Goal: Task Accomplishment & Management: Complete application form

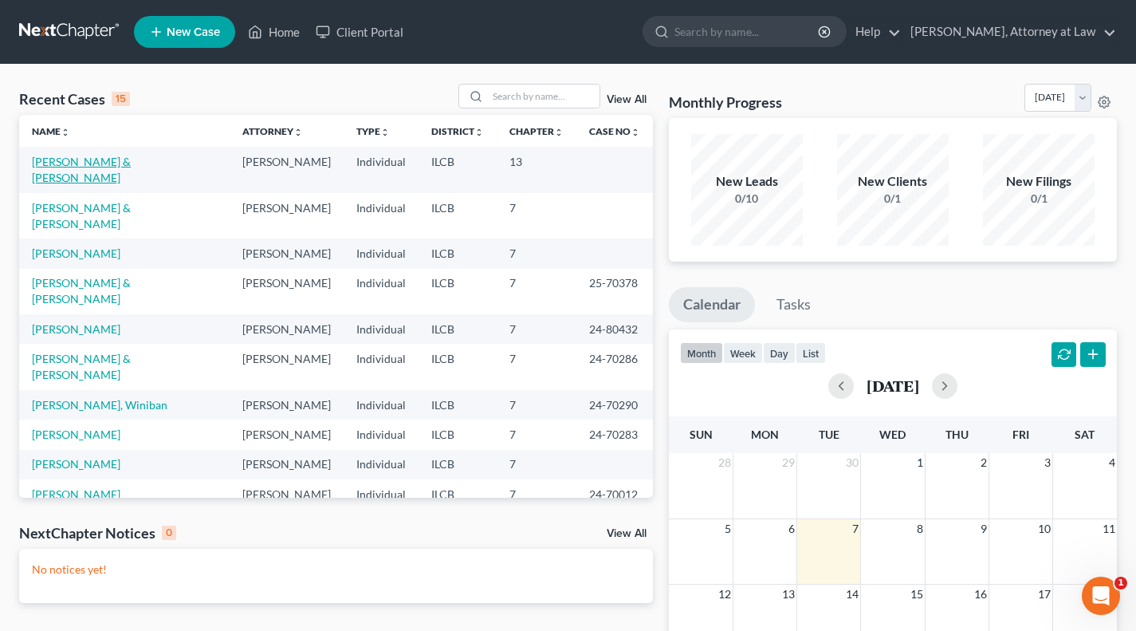
click at [128, 159] on link "[PERSON_NAME] & [PERSON_NAME]" at bounding box center [81, 170] width 99 height 30
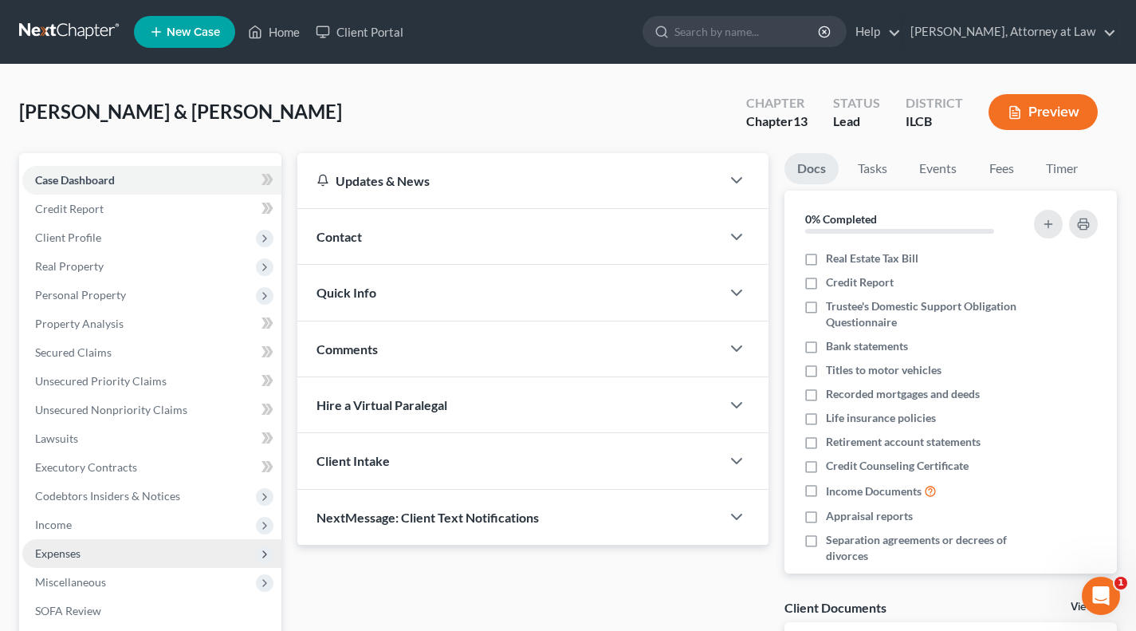
click at [63, 558] on span "Expenses" at bounding box center [57, 553] width 45 height 14
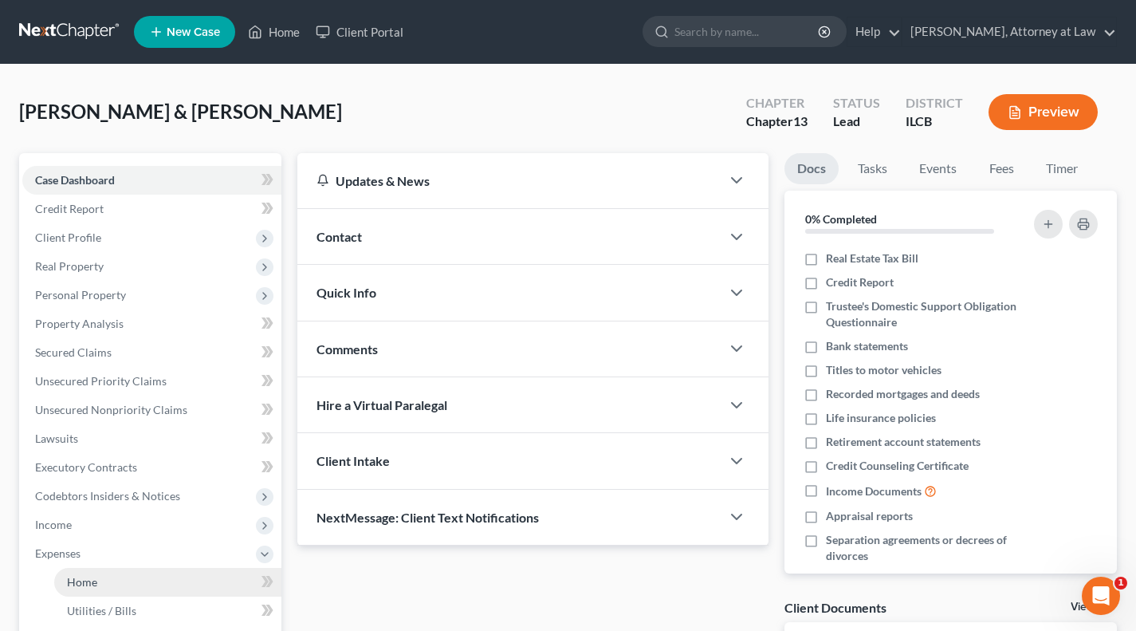
click at [85, 577] on span "Home" at bounding box center [82, 582] width 30 height 14
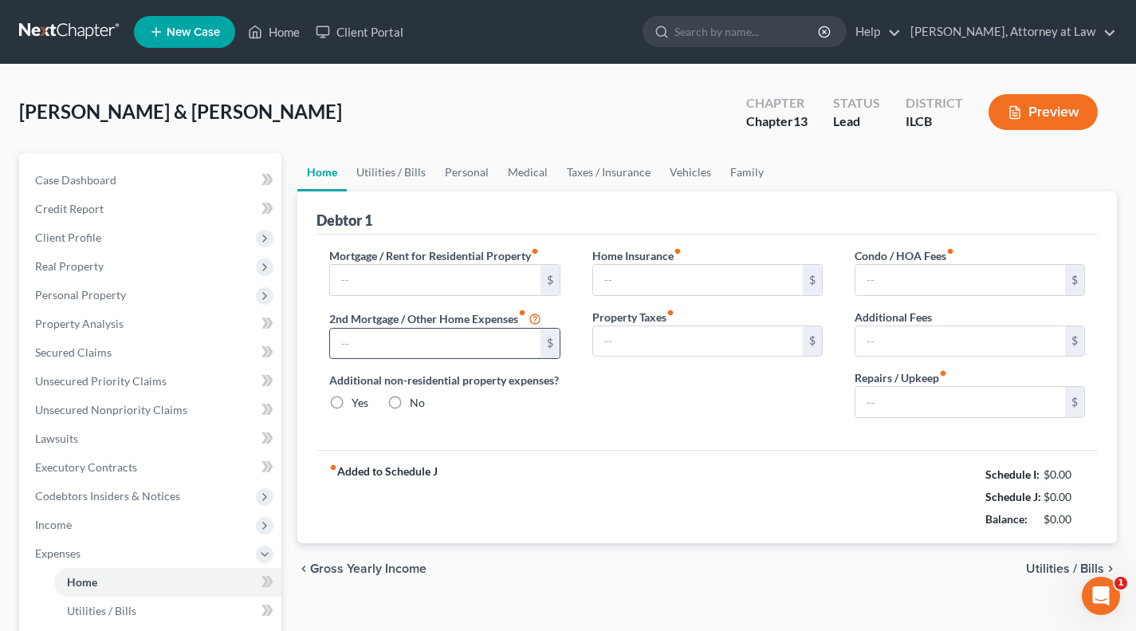
type input "0.00"
radio input "true"
type input "0.00"
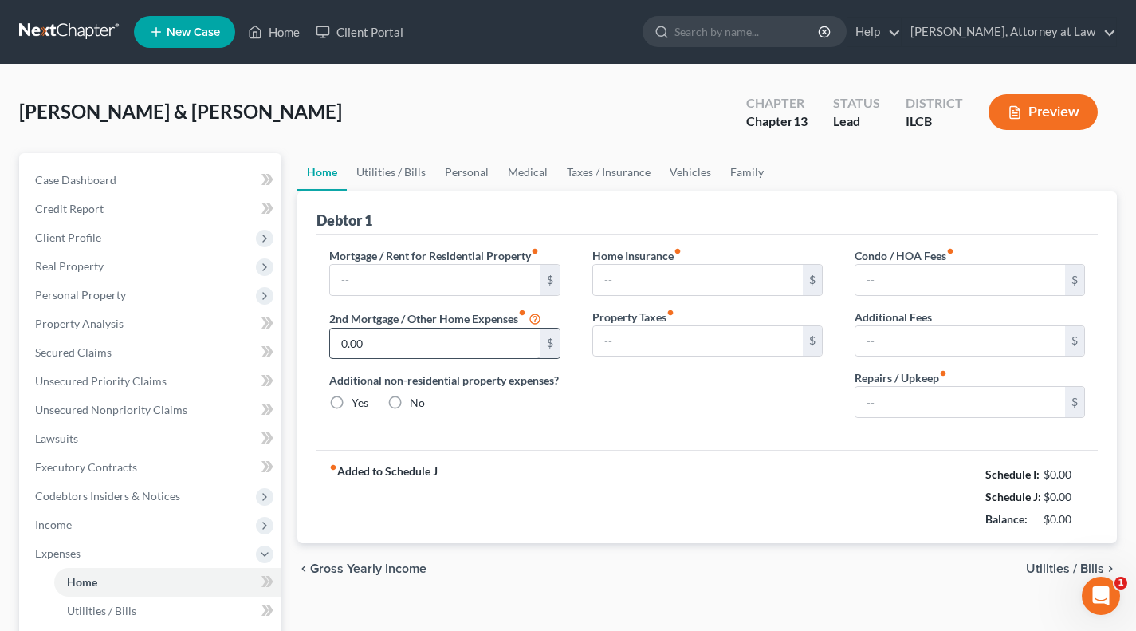
type input "0.00"
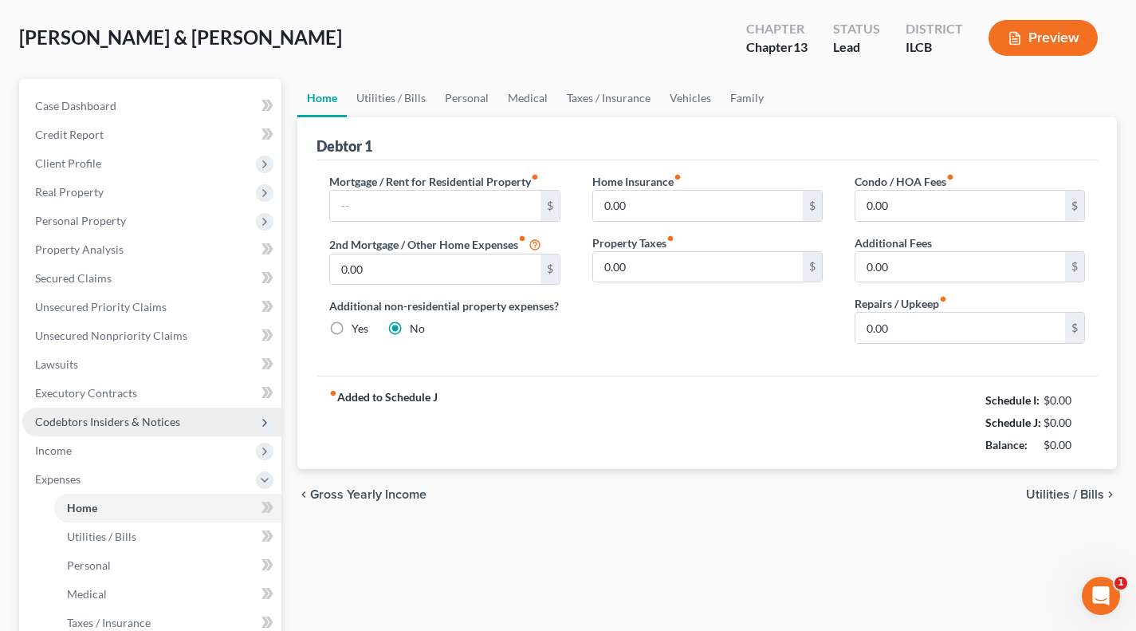
scroll to position [76, 0]
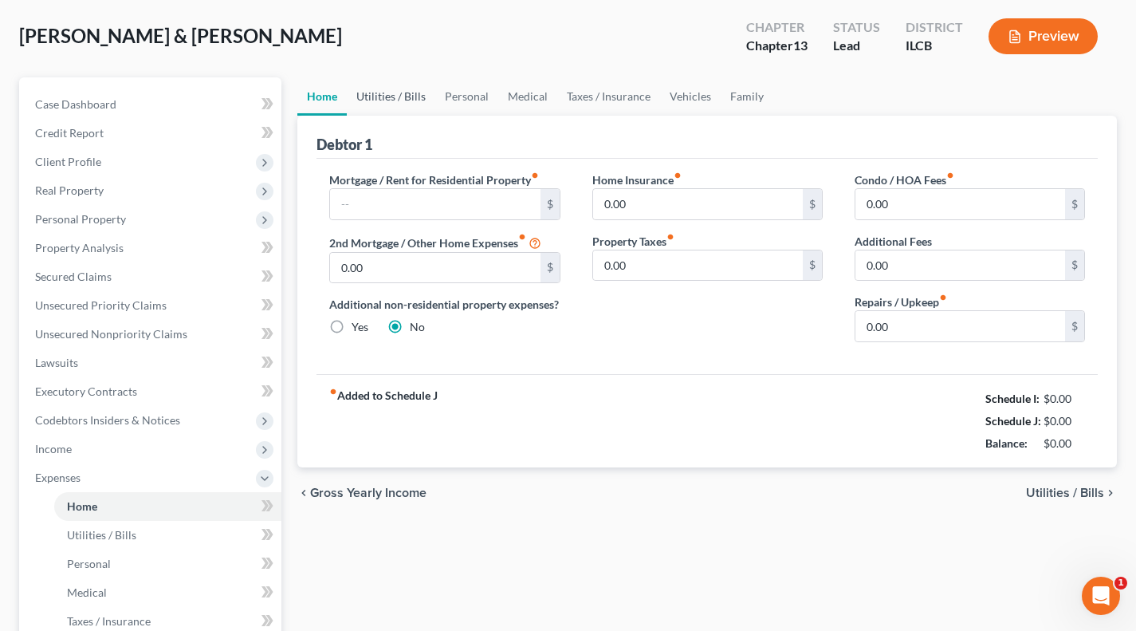
click at [400, 93] on link "Utilities / Bills" at bounding box center [391, 96] width 89 height 38
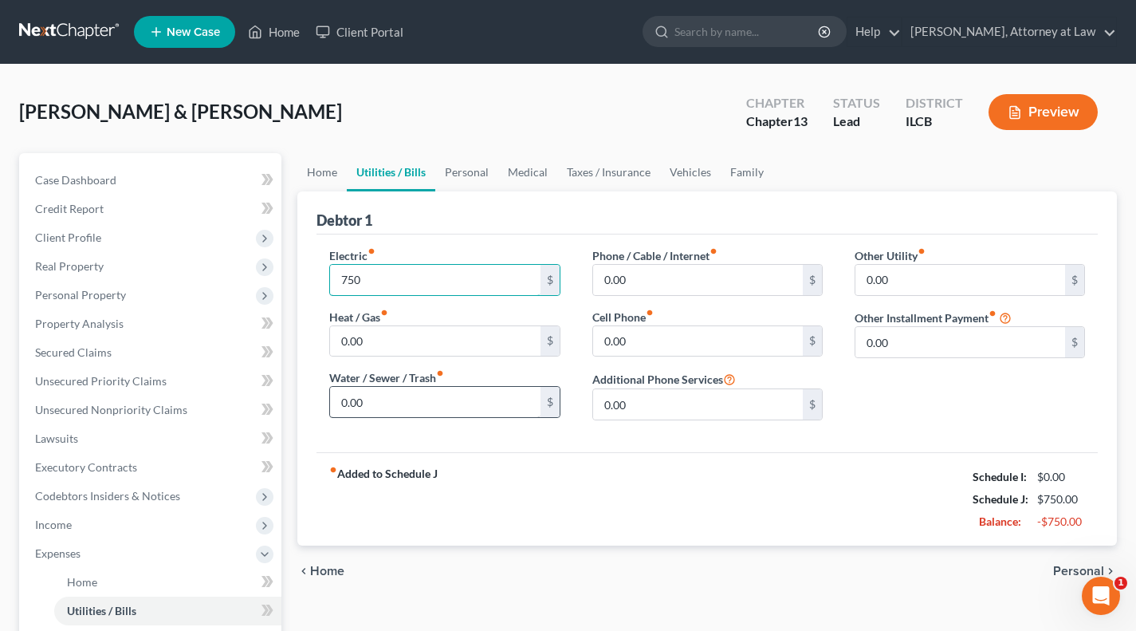
type input "750"
type input "125"
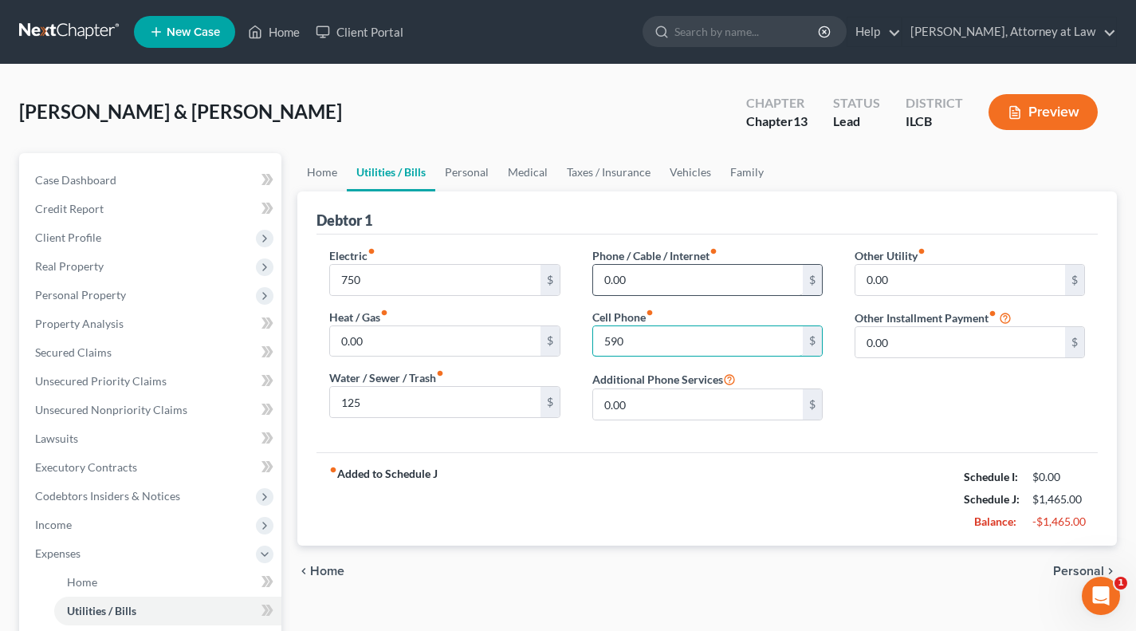
type input "590"
click at [674, 274] on input "0.00" at bounding box center [698, 280] width 210 height 30
type input "117"
click at [474, 184] on link "Personal" at bounding box center [466, 172] width 63 height 38
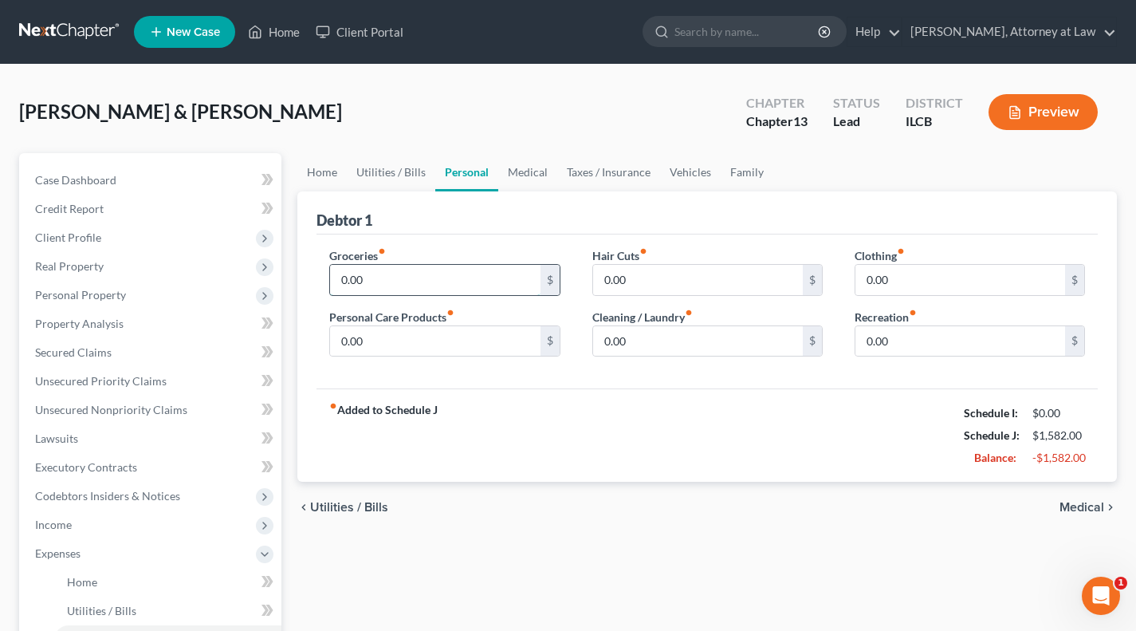
type input "6"
type input "675"
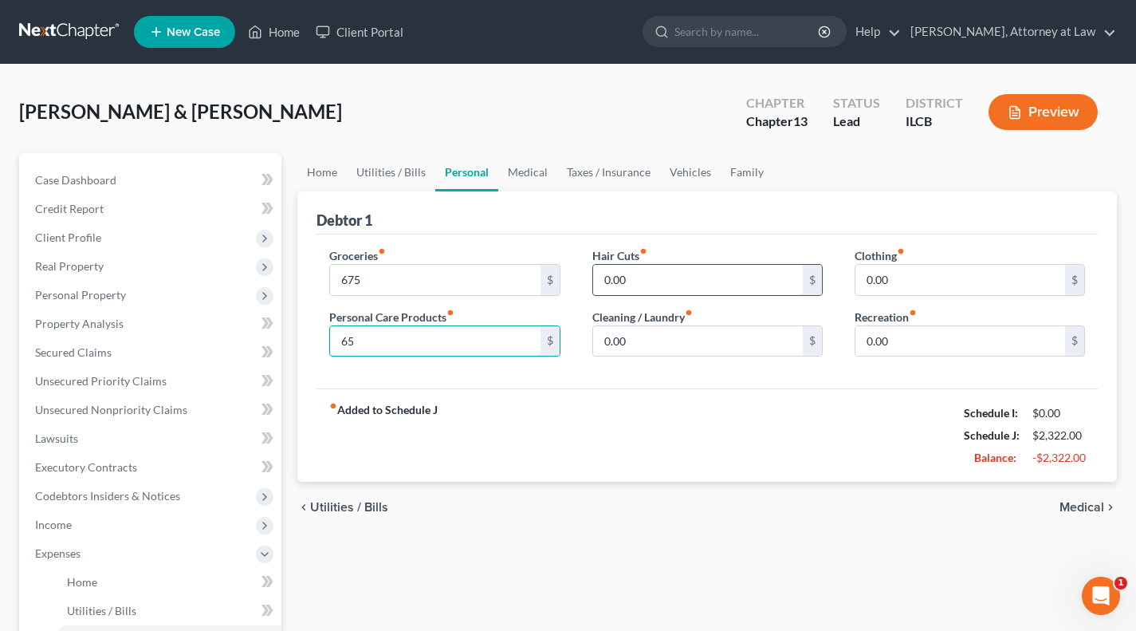
type input "65"
click at [676, 279] on input "0.00" at bounding box center [698, 280] width 210 height 30
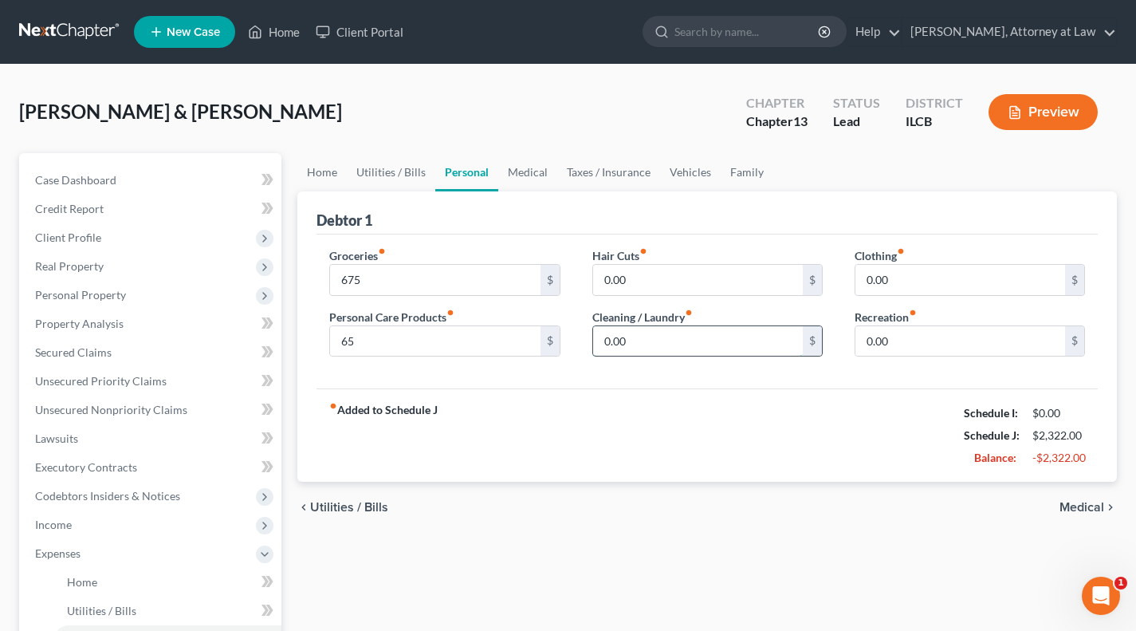
click at [661, 345] on input "0.00" at bounding box center [698, 341] width 210 height 30
type input "125"
click at [520, 180] on link "Medical" at bounding box center [527, 172] width 59 height 38
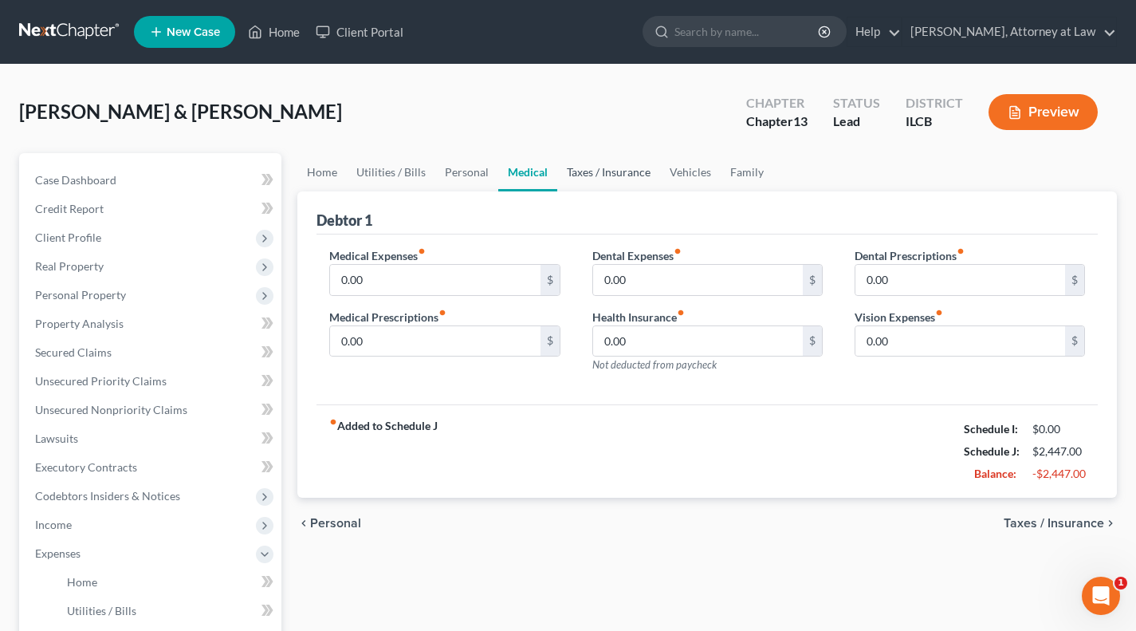
click at [589, 183] on link "Taxes / Insurance" at bounding box center [608, 172] width 103 height 38
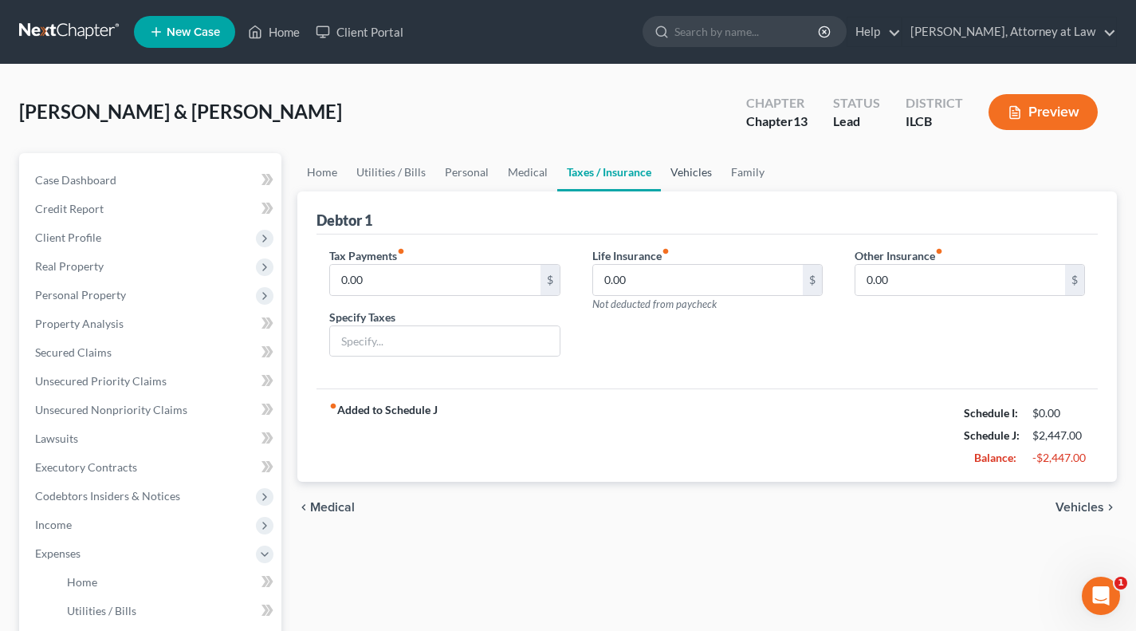
click at [690, 169] on link "Vehicles" at bounding box center [691, 172] width 61 height 38
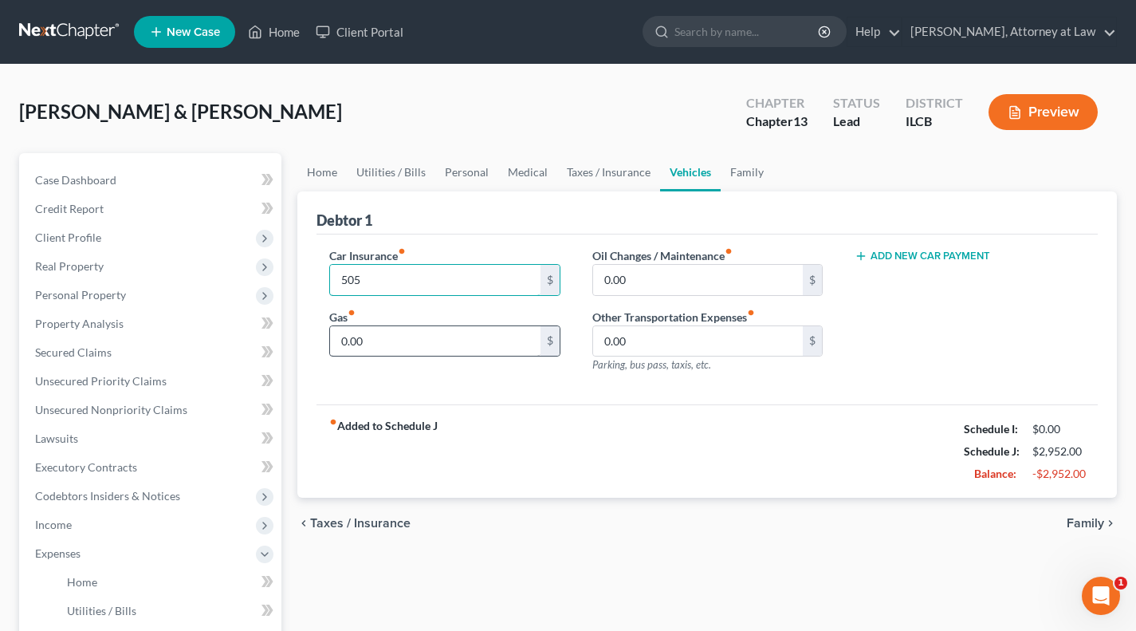
type input "505"
click at [442, 341] on input "0.00" at bounding box center [435, 341] width 210 height 30
drag, startPoint x: 427, startPoint y: 341, endPoint x: 507, endPoint y: 398, distance: 98.4
click at [507, 398] on div "Car Insurance fiber_manual_record 505 $ Gas fiber_manual_record 0.00 $ Oil Chan…" at bounding box center [707, 319] width 781 height 171
type input "550"
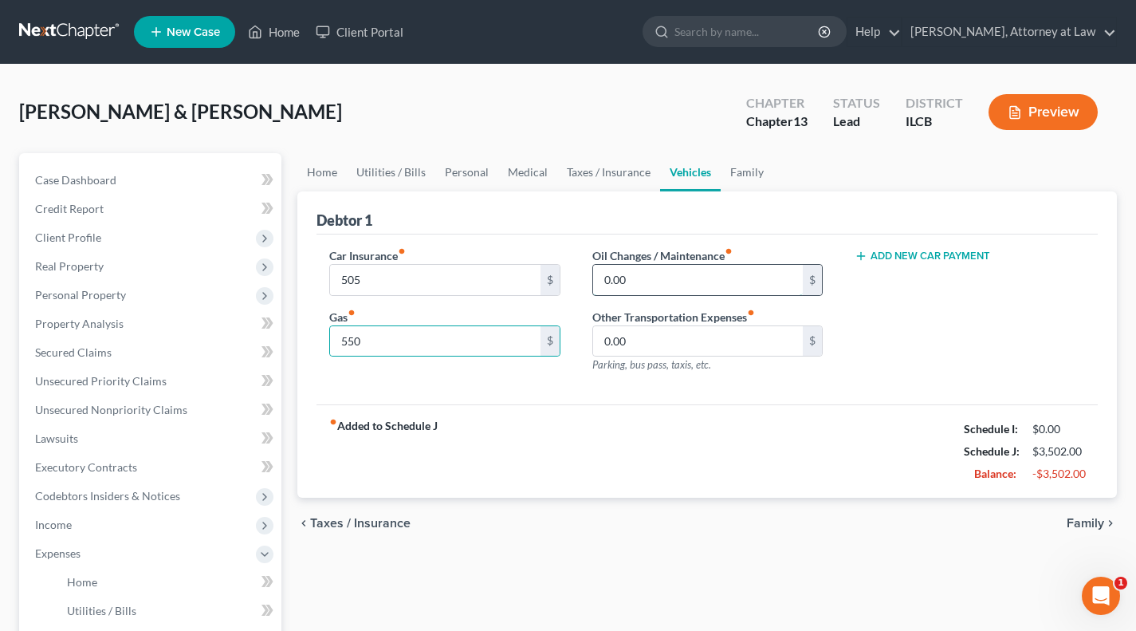
click at [660, 274] on input "0.00" at bounding box center [698, 280] width 210 height 30
type input "16"
click at [695, 344] on input "0.00" at bounding box center [698, 341] width 210 height 30
click at [752, 175] on link "Family" at bounding box center [747, 172] width 53 height 38
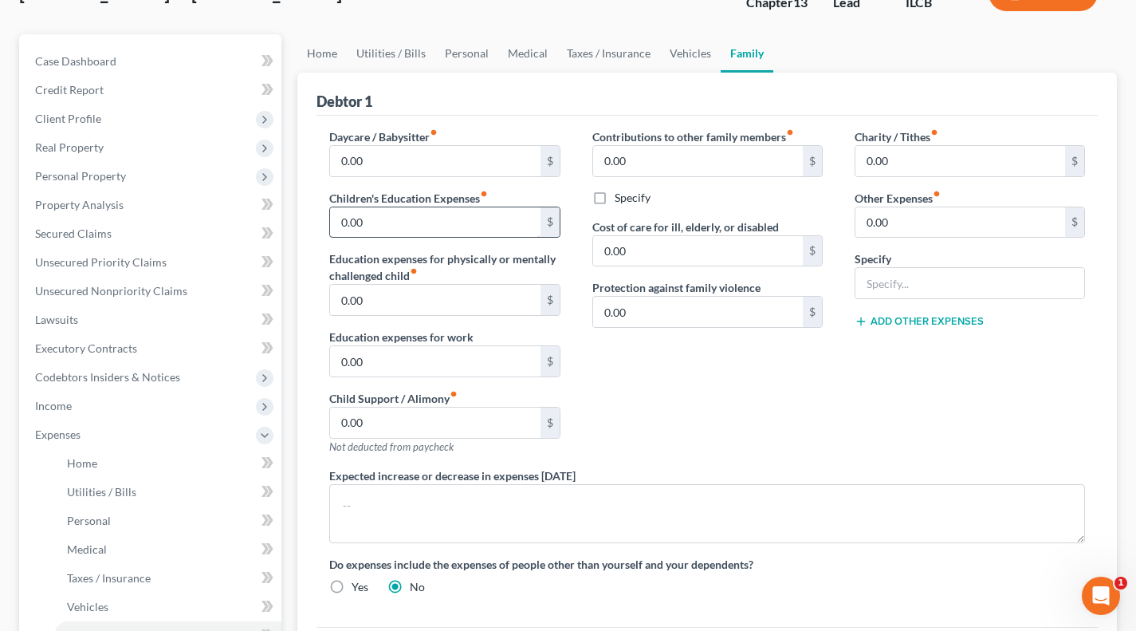
scroll to position [124, 0]
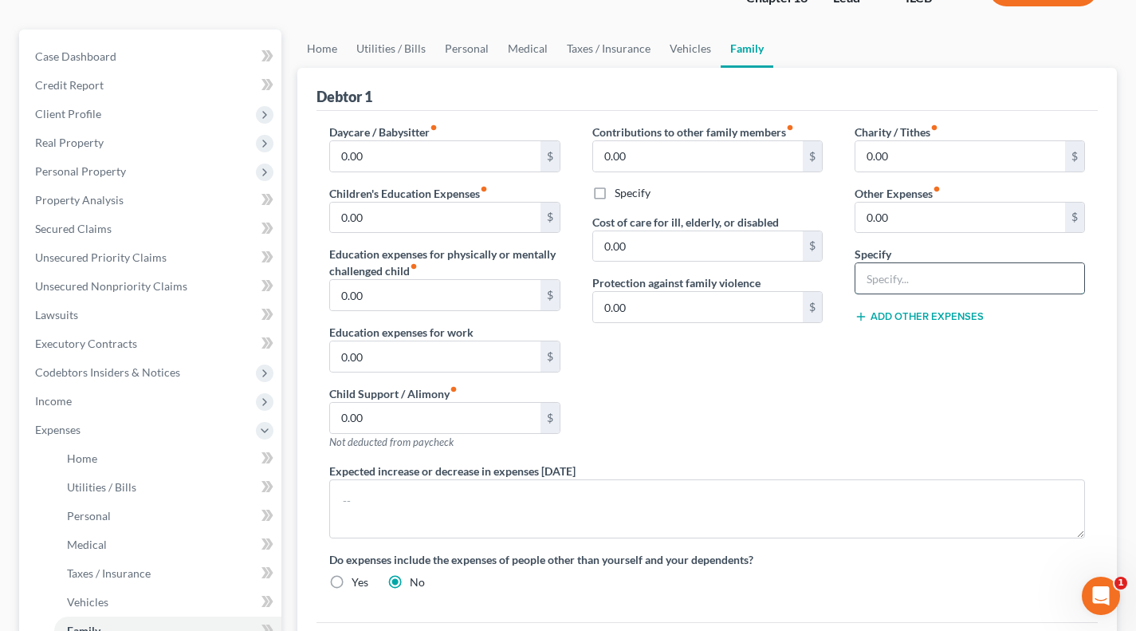
click at [901, 276] on input "text" at bounding box center [970, 278] width 229 height 30
type input "Formula"
click at [919, 215] on input "0.00" at bounding box center [961, 218] width 210 height 30
type input "2"
type input "275"
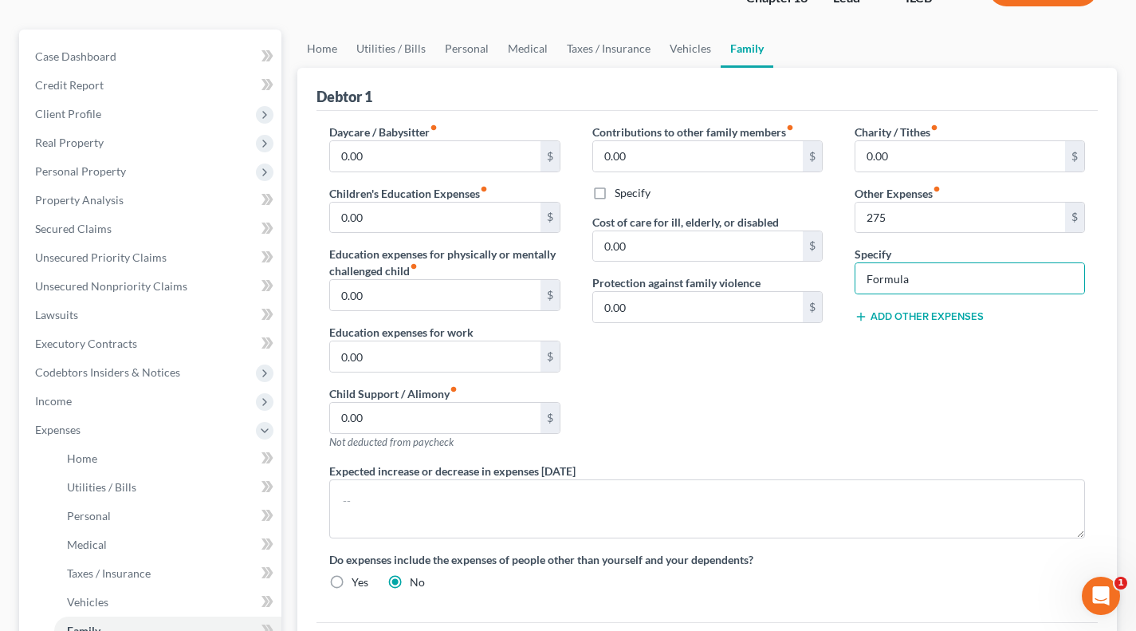
click at [877, 311] on button "Add Other Expenses" at bounding box center [919, 316] width 129 height 13
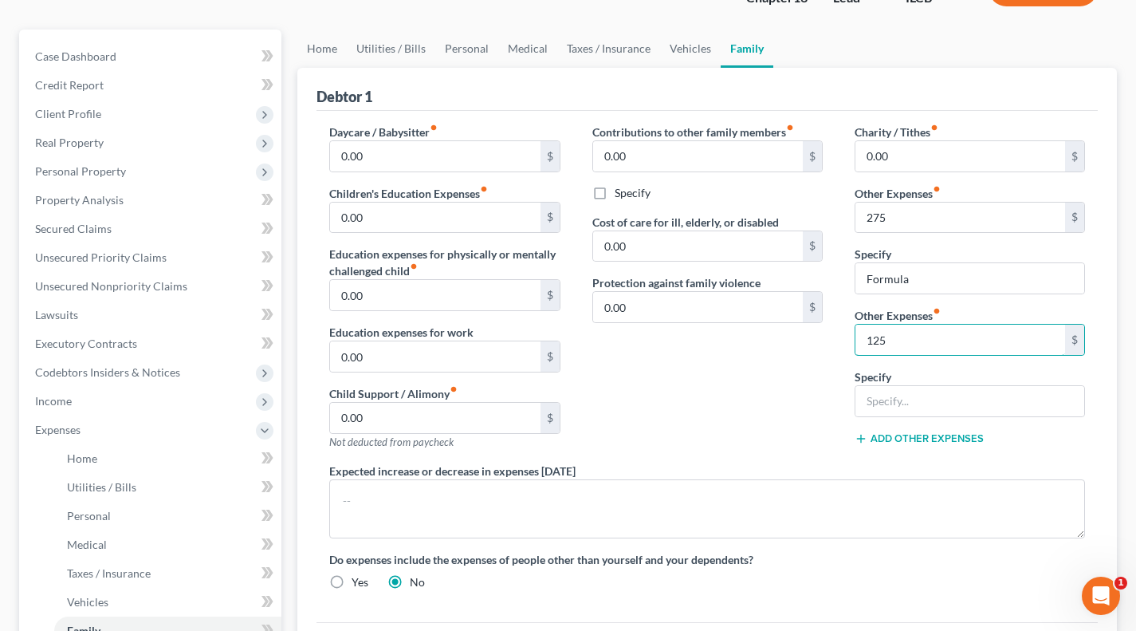
type input "125"
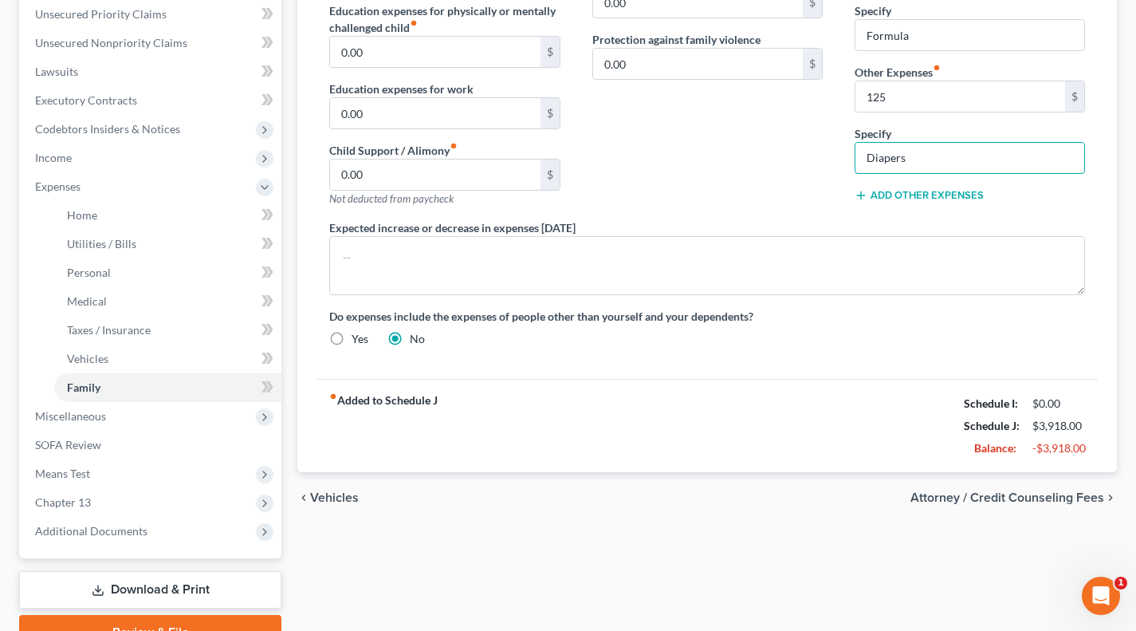
scroll to position [372, 0]
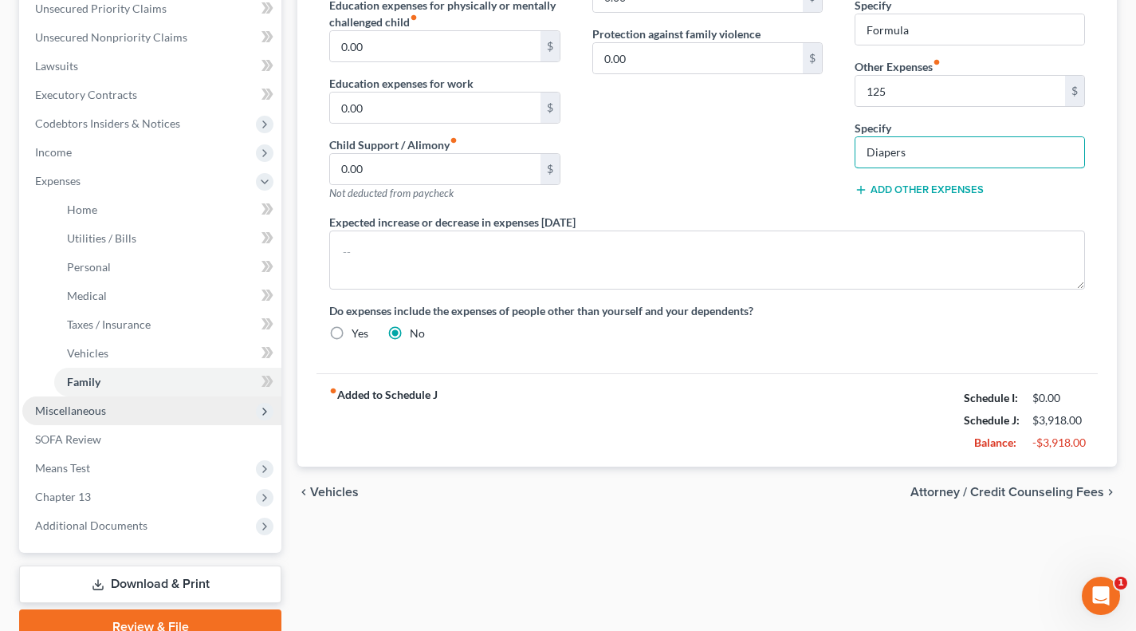
type input "Diapers"
click at [104, 405] on span "Miscellaneous" at bounding box center [70, 410] width 71 height 14
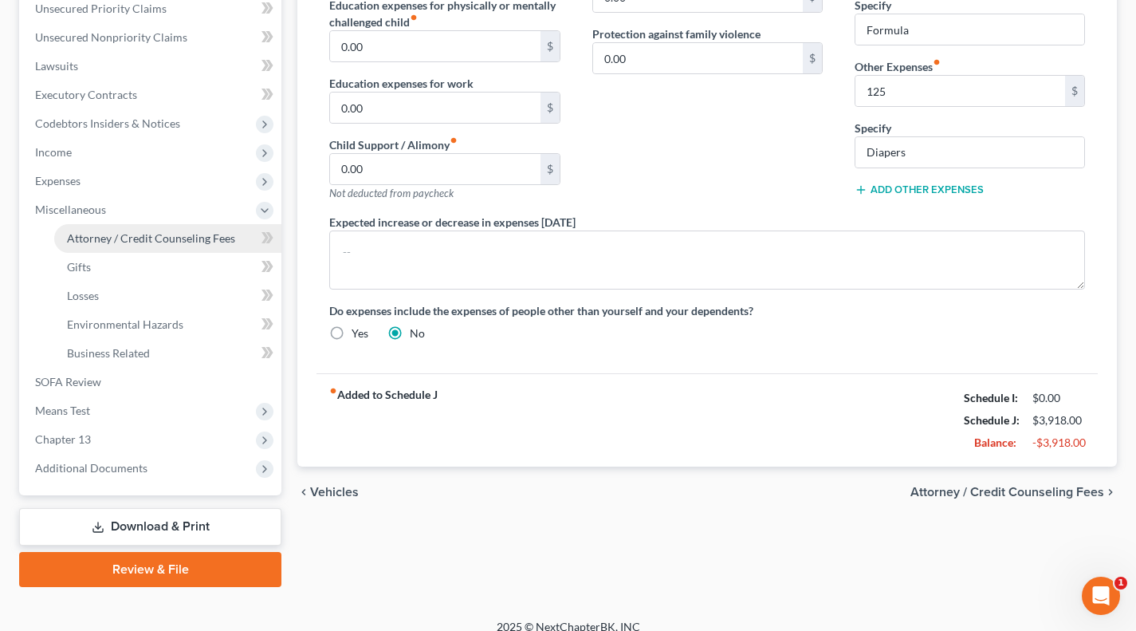
click at [143, 235] on span "Attorney / Credit Counseling Fees" at bounding box center [151, 238] width 168 height 14
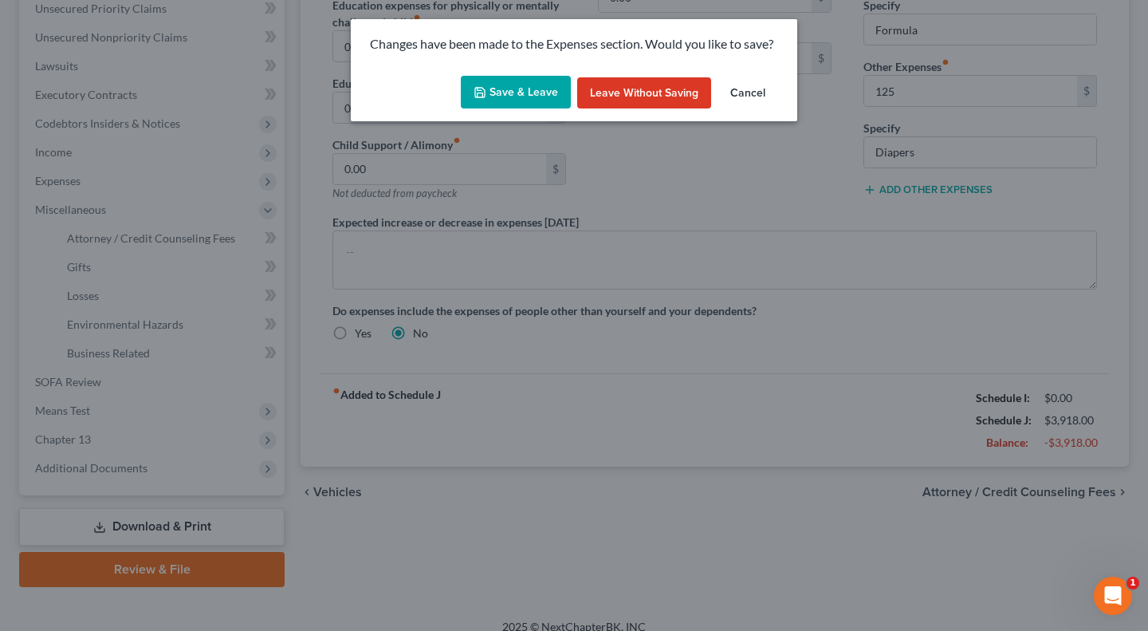
click at [503, 86] on button "Save & Leave" at bounding box center [516, 92] width 110 height 33
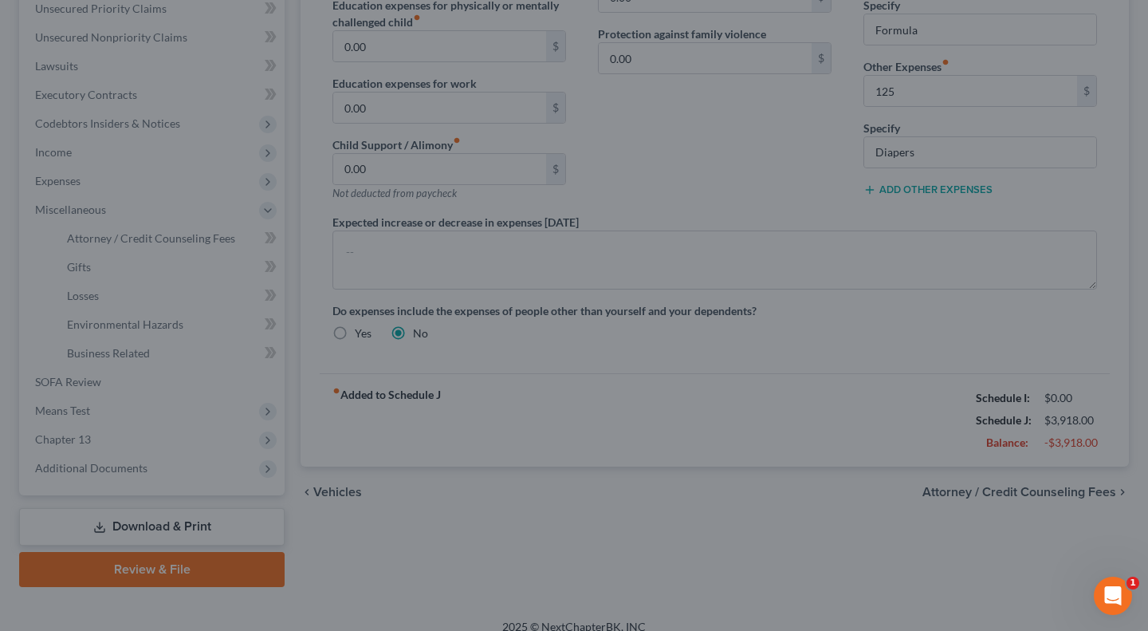
type input "275.00"
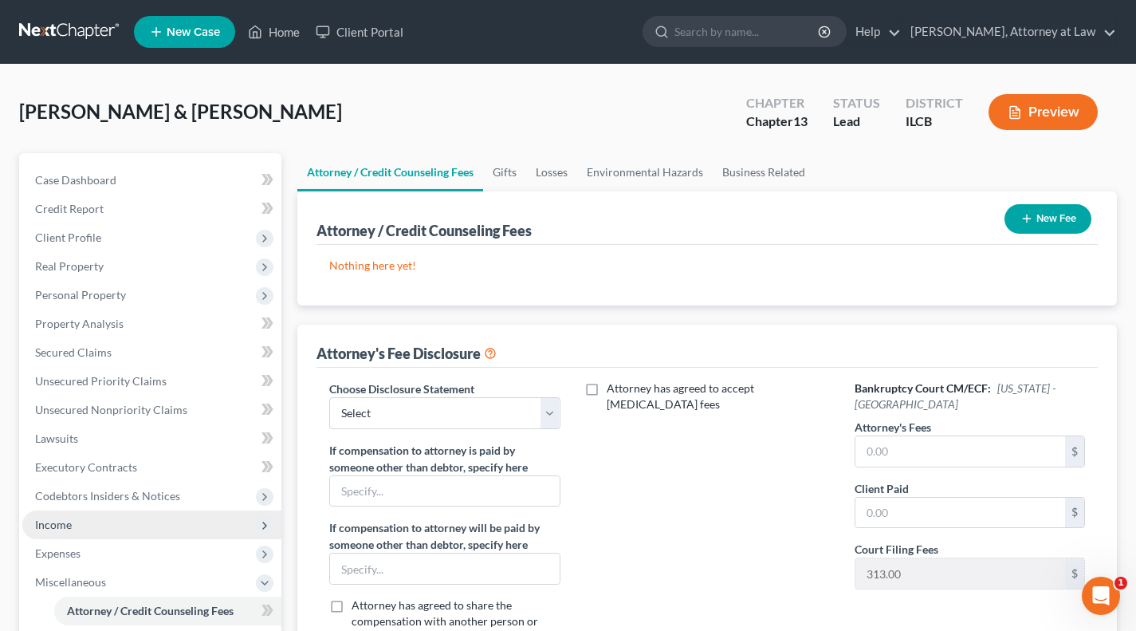
click at [69, 528] on span "Income" at bounding box center [53, 525] width 37 height 14
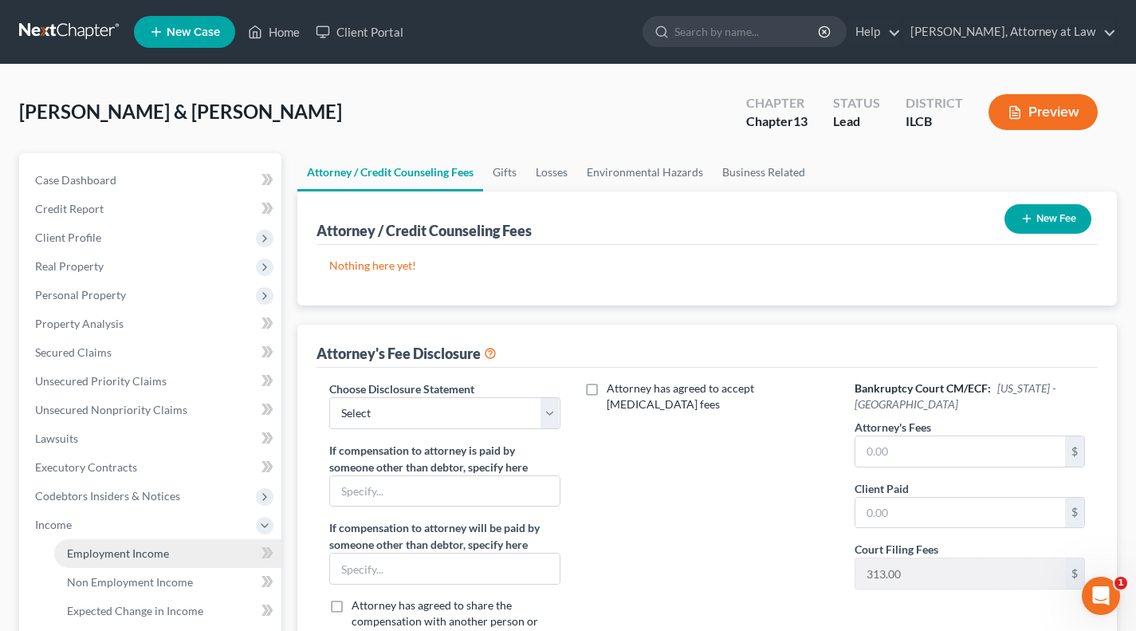
click at [89, 551] on span "Employment Income" at bounding box center [118, 553] width 102 height 14
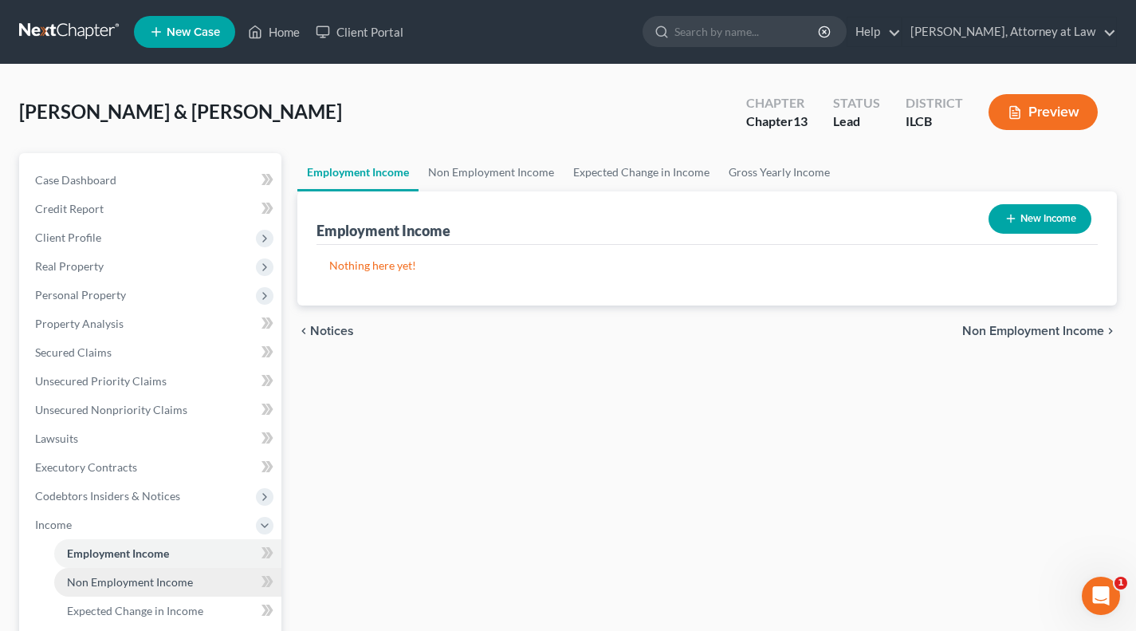
click at [136, 573] on link "Non Employment Income" at bounding box center [167, 582] width 227 height 29
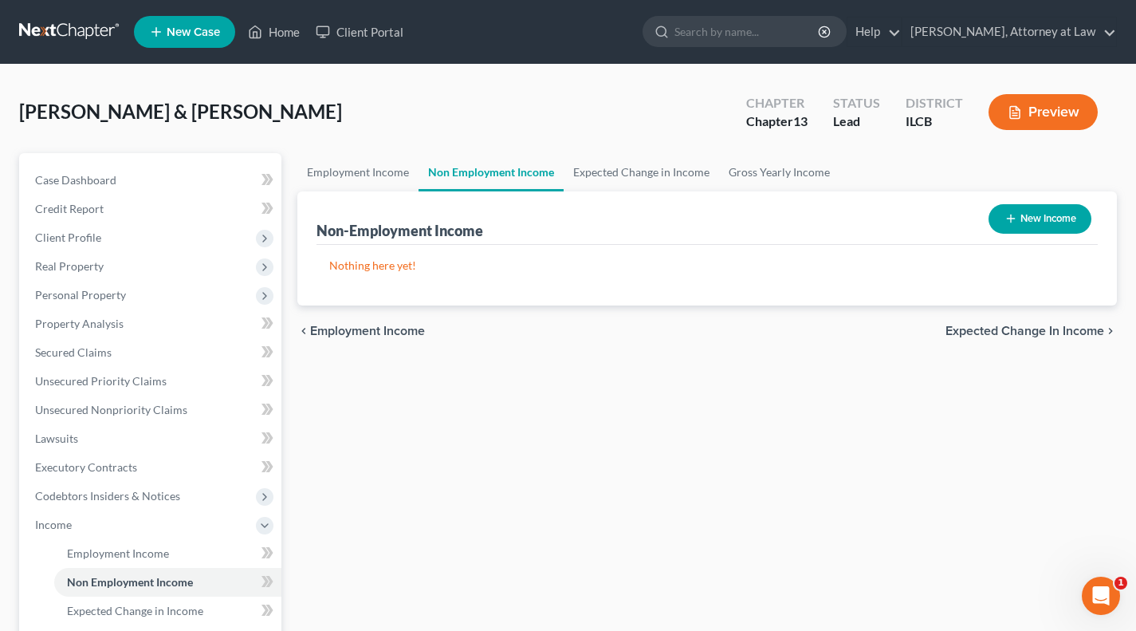
click at [1012, 219] on icon "button" at bounding box center [1011, 218] width 13 height 13
select select "0"
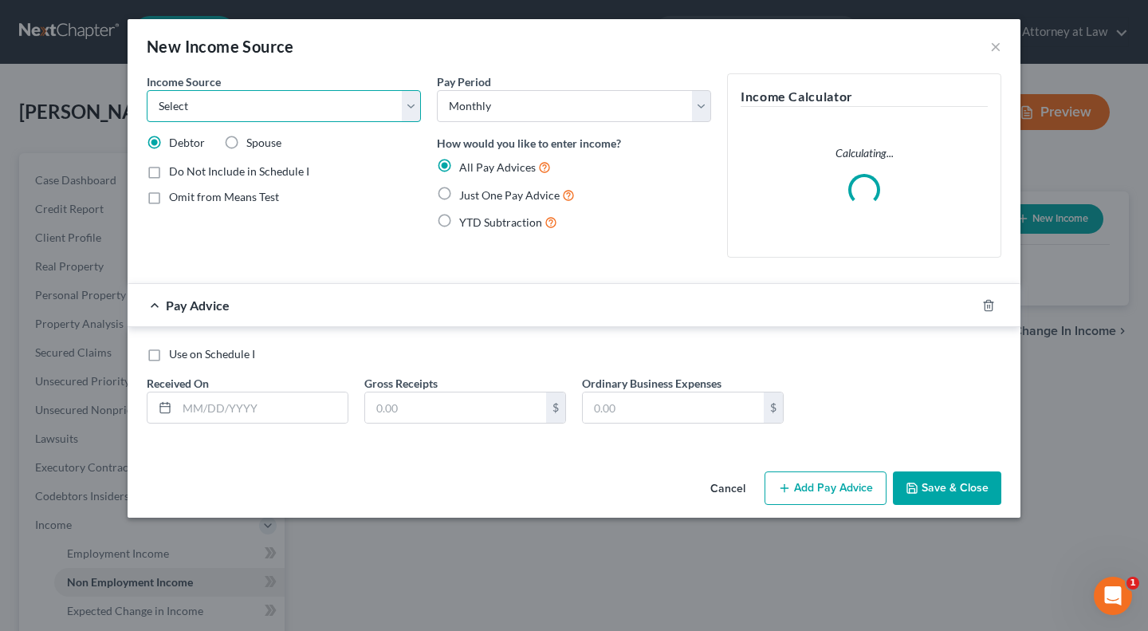
click at [323, 109] on select "Select Unemployment Disability (from employer) Pension Retirement Social Securi…" at bounding box center [284, 106] width 274 height 32
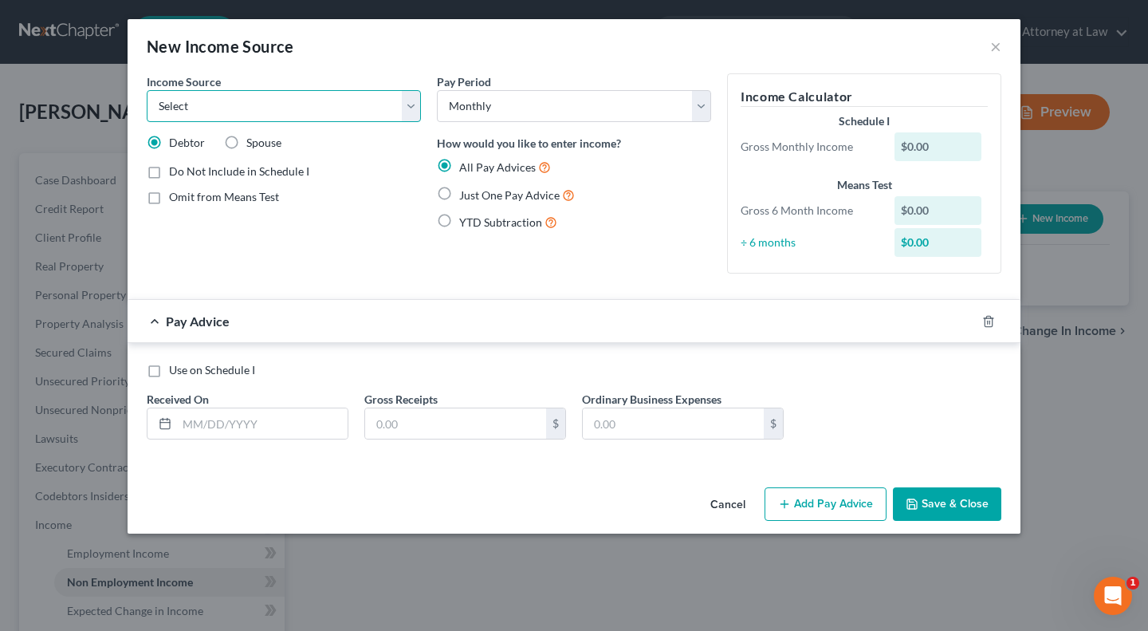
select select "7"
click at [147, 90] on select "Select Unemployment Disability (from employer) Pension Retirement Social Securi…" at bounding box center [284, 106] width 274 height 32
click at [313, 417] on input "text" at bounding box center [262, 423] width 171 height 30
click at [459, 193] on label "Just One Pay Advice" at bounding box center [517, 195] width 116 height 18
click at [466, 193] on input "Just One Pay Advice" at bounding box center [471, 191] width 10 height 10
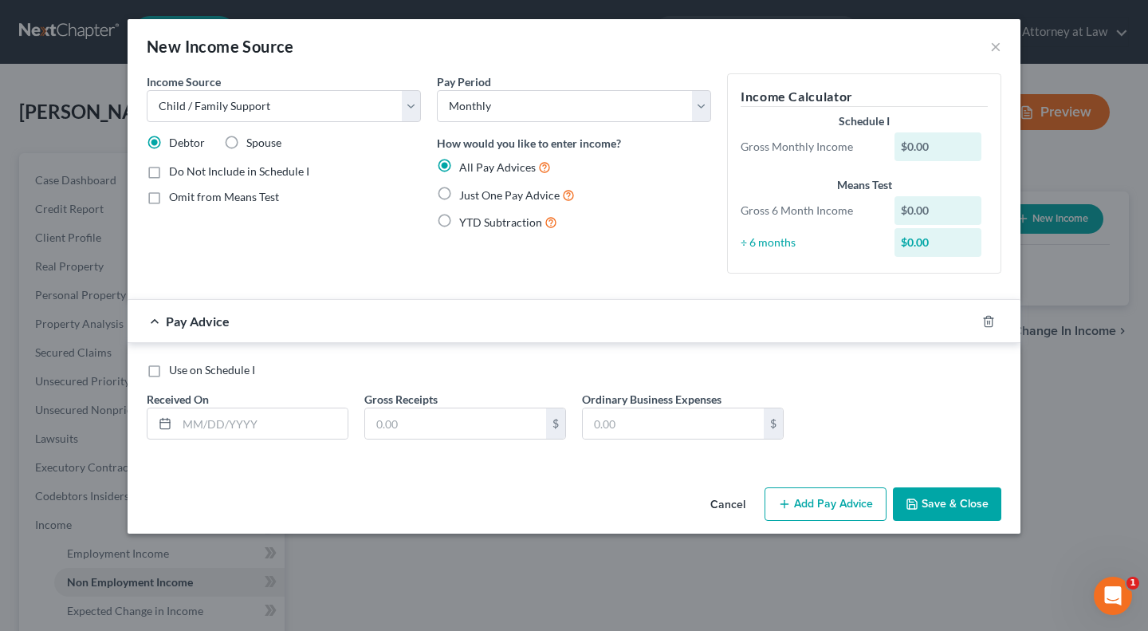
radio input "true"
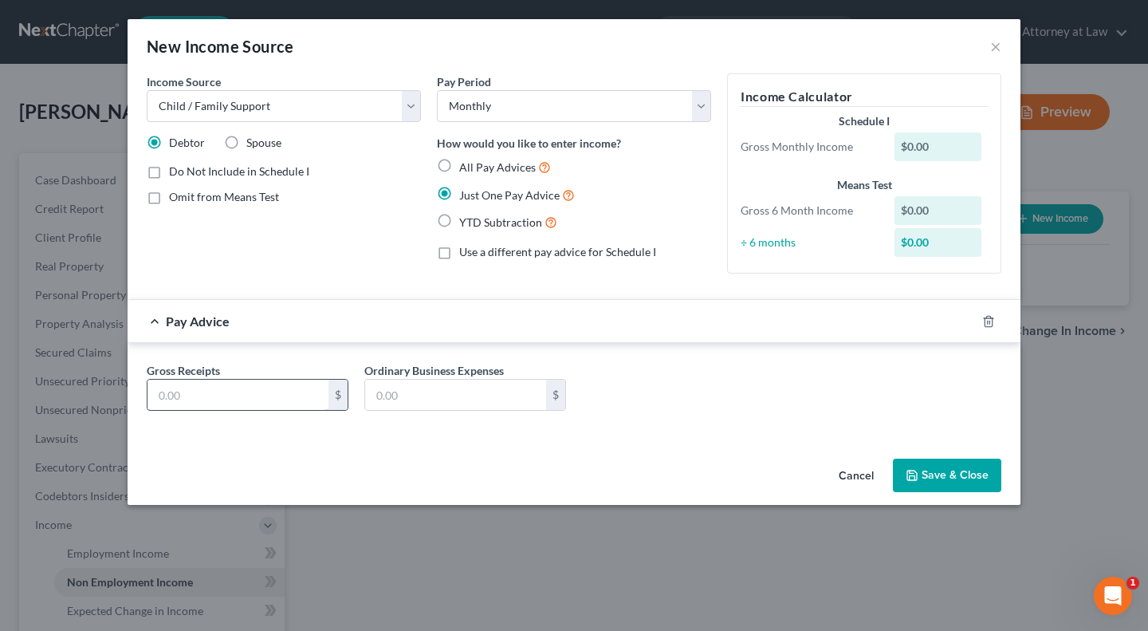
click at [238, 391] on input "text" at bounding box center [238, 395] width 181 height 30
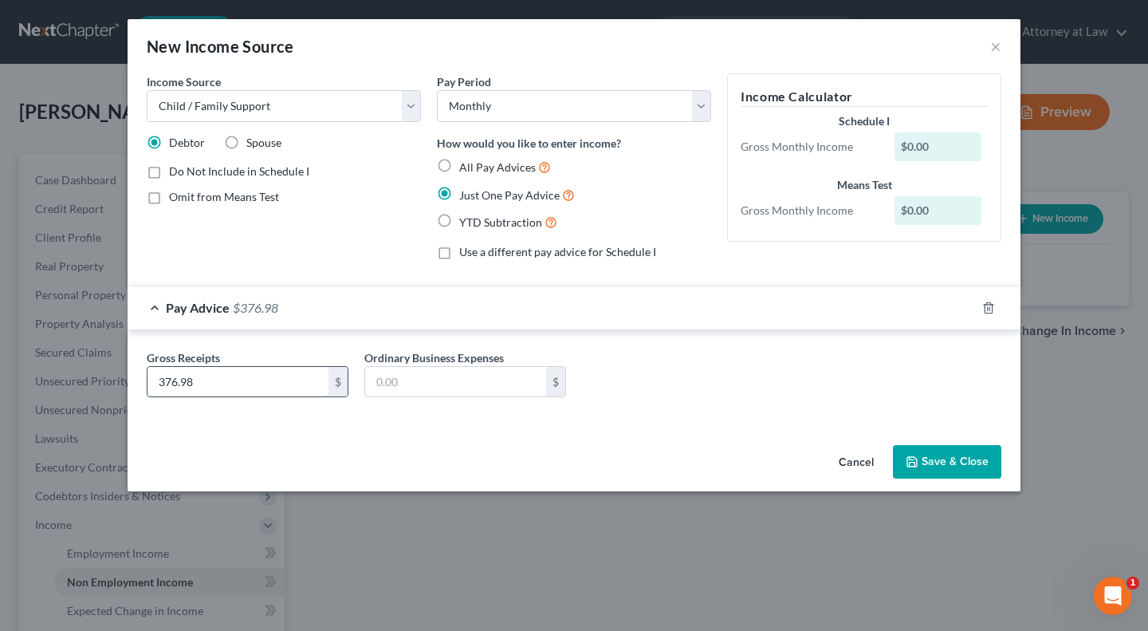
type input "376.98"
click at [246, 146] on label "Spouse" at bounding box center [263, 143] width 35 height 16
click at [253, 145] on input "Spouse" at bounding box center [258, 140] width 10 height 10
radio input "true"
click at [169, 171] on label "Do Not Include in Schedule I" at bounding box center [239, 171] width 140 height 16
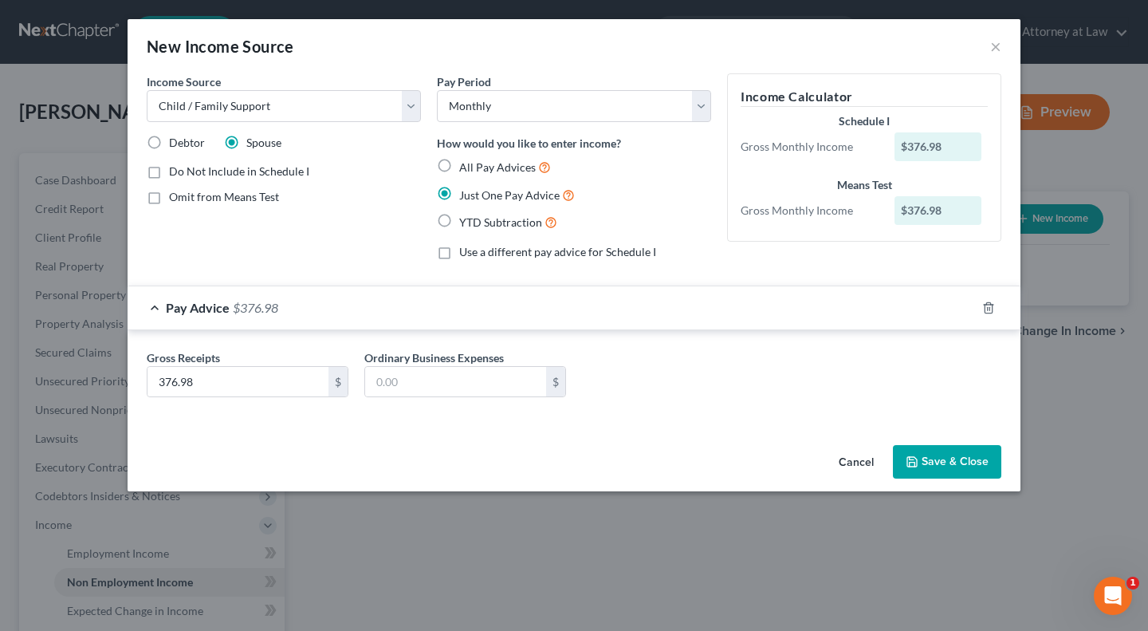
click at [175, 171] on input "Do Not Include in Schedule I" at bounding box center [180, 168] width 10 height 10
click at [169, 171] on label "Do Not Include in Schedule I" at bounding box center [239, 171] width 140 height 16
click at [175, 171] on input "Do Not Include in Schedule I" at bounding box center [180, 168] width 10 height 10
checkbox input "false"
click at [947, 466] on button "Save & Close" at bounding box center [947, 461] width 108 height 33
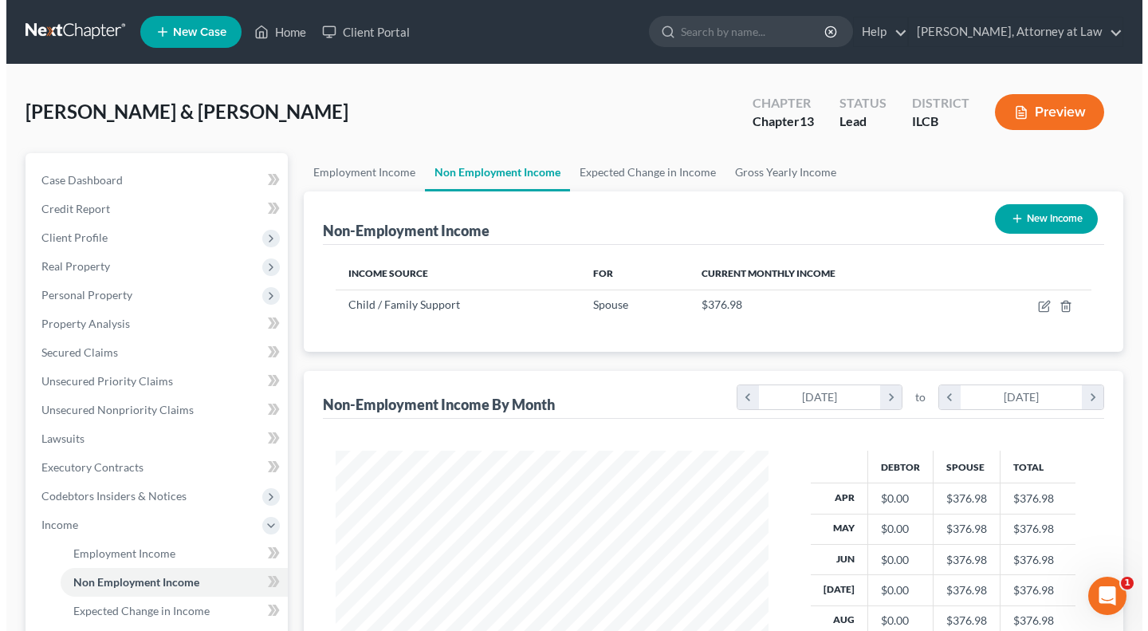
scroll to position [285, 459]
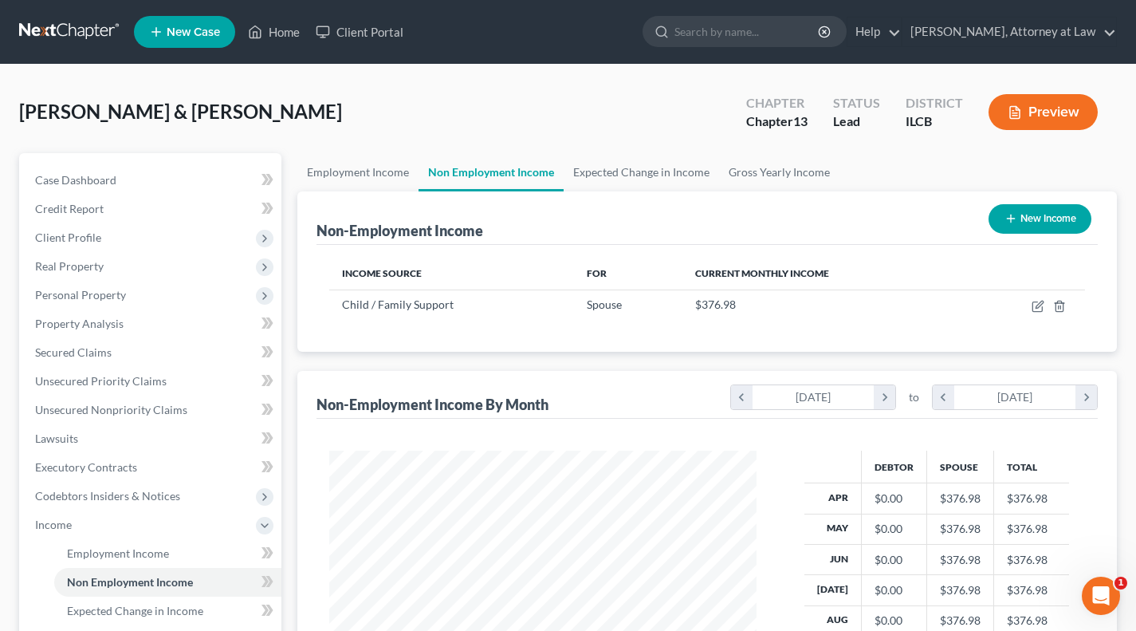
click at [1030, 219] on button "New Income" at bounding box center [1040, 219] width 103 height 30
select select "0"
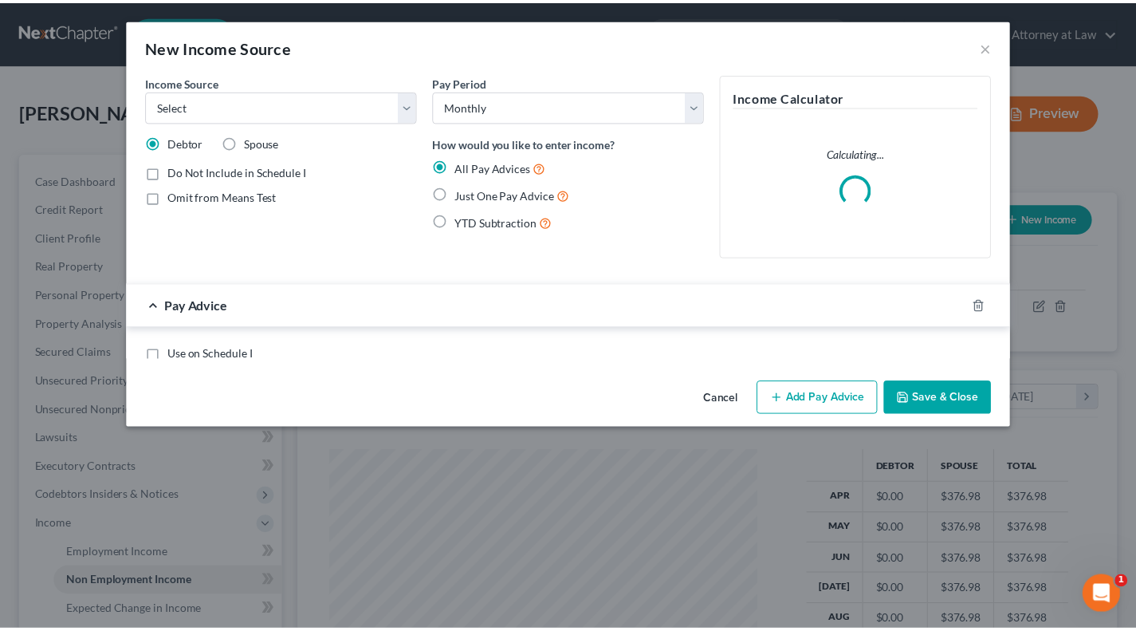
scroll to position [285, 464]
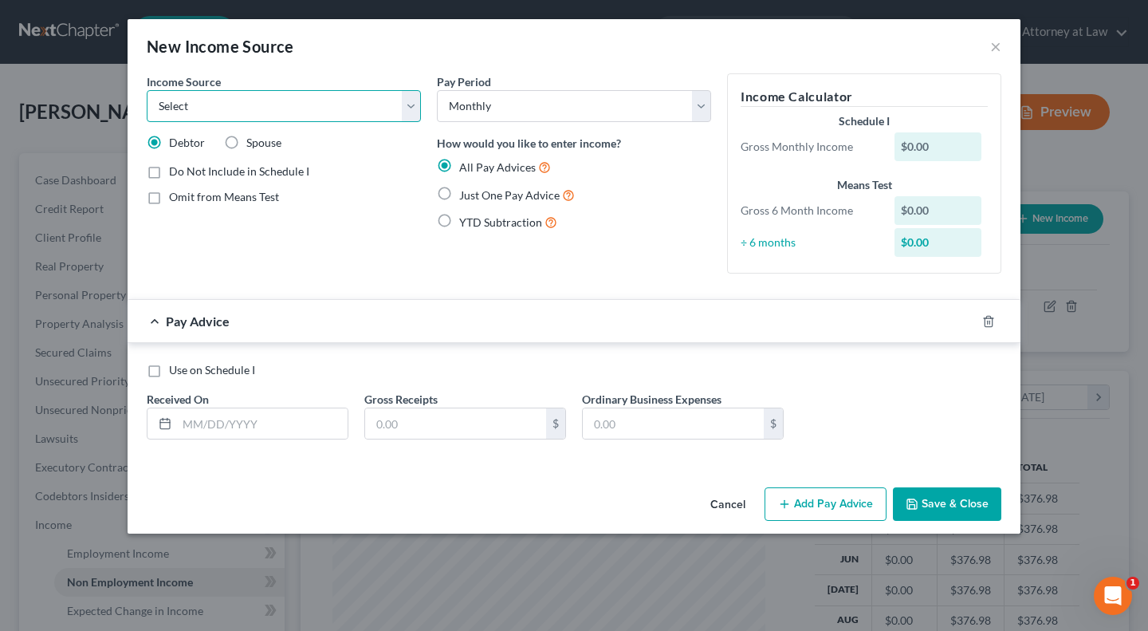
click at [410, 106] on select "Select Unemployment Disability (from employer) Pension Retirement Social Securi…" at bounding box center [284, 106] width 274 height 32
click at [408, 106] on select "Select Unemployment Disability (from employer) Pension Retirement Social Securi…" at bounding box center [284, 106] width 274 height 32
click at [728, 498] on button "Cancel" at bounding box center [728, 505] width 61 height 32
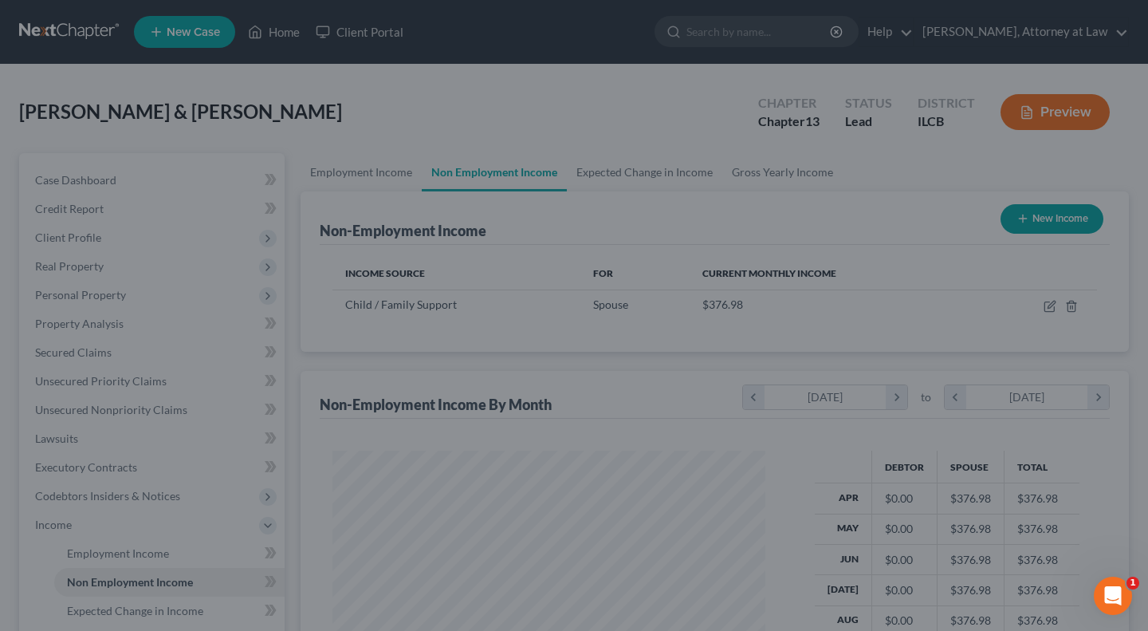
scroll to position [797118, 796945]
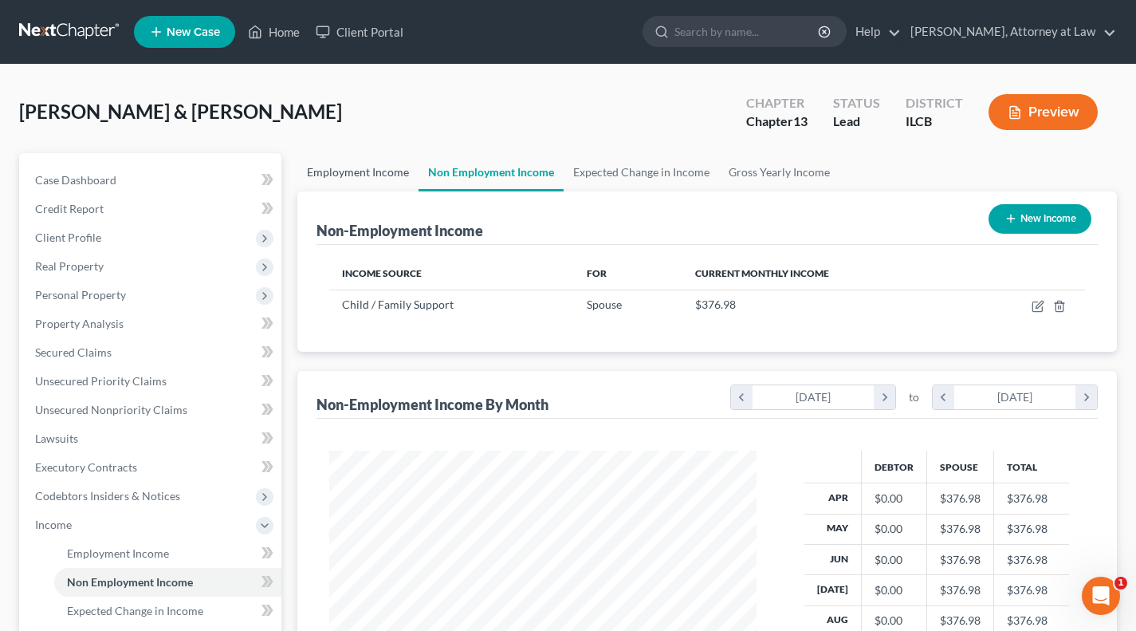
click at [390, 167] on link "Employment Income" at bounding box center [357, 172] width 121 height 38
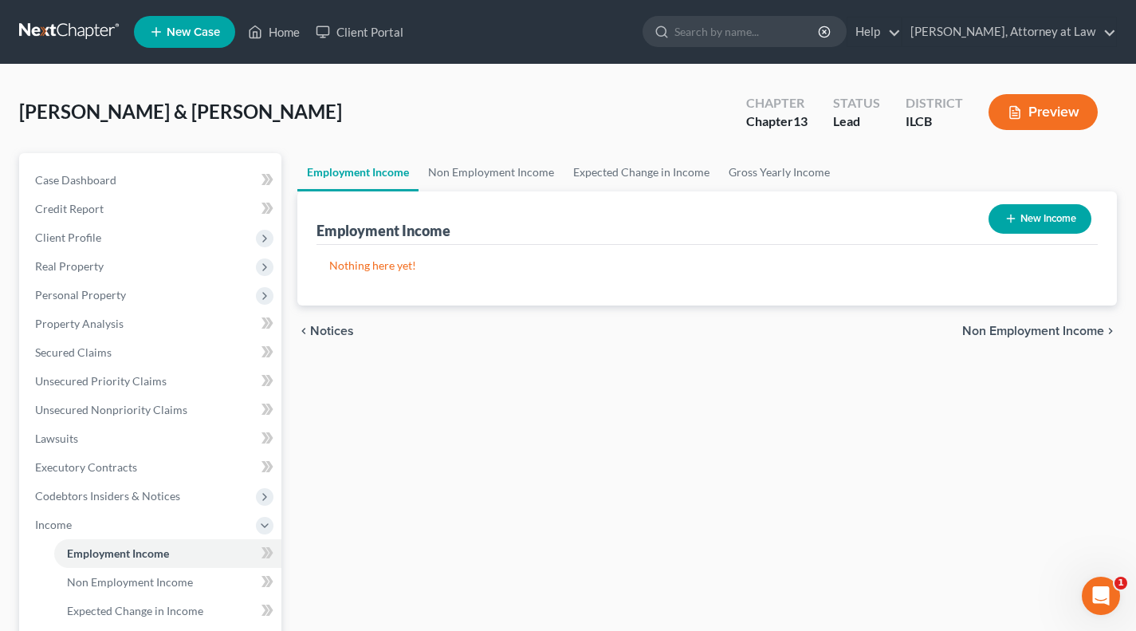
click at [1076, 212] on button "New Income" at bounding box center [1040, 219] width 103 height 30
select select "0"
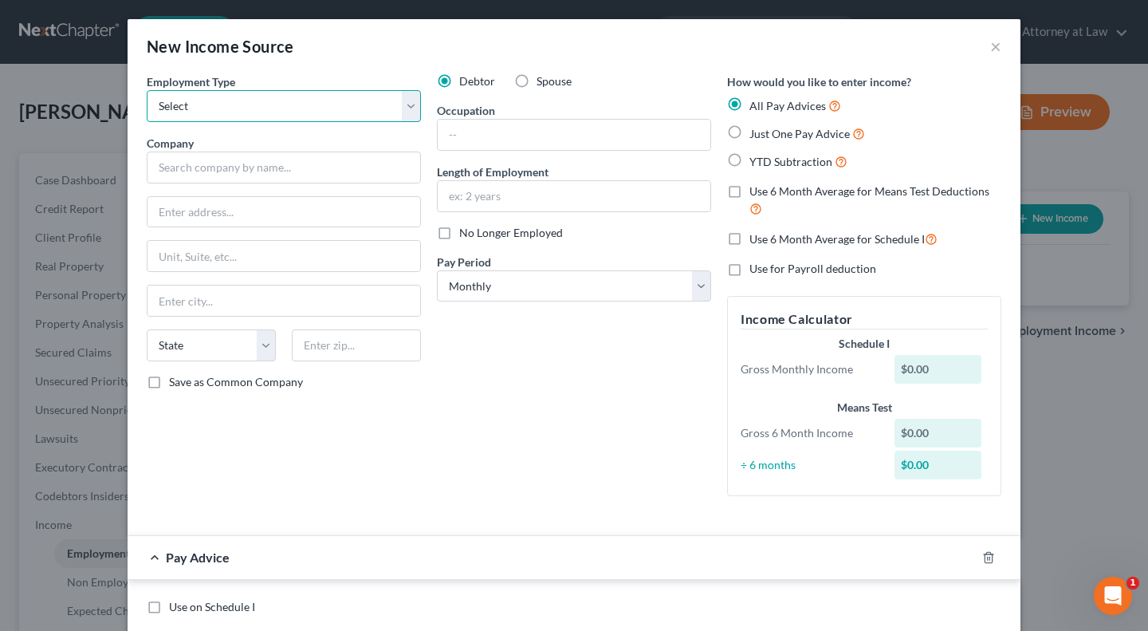
click at [387, 108] on select "Select Full or [DEMOGRAPHIC_DATA] Employment Self Employment" at bounding box center [284, 106] width 274 height 32
select select "0"
click at [147, 90] on select "Select Full or [DEMOGRAPHIC_DATA] Employment Self Employment" at bounding box center [284, 106] width 274 height 32
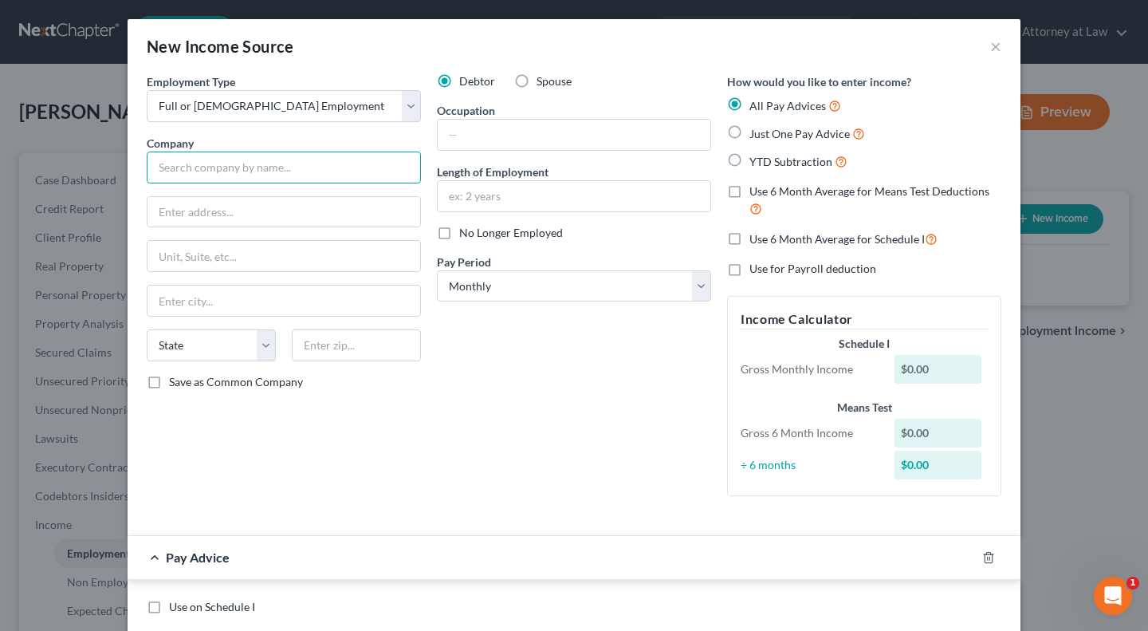
click at [301, 165] on input "text" at bounding box center [284, 168] width 274 height 32
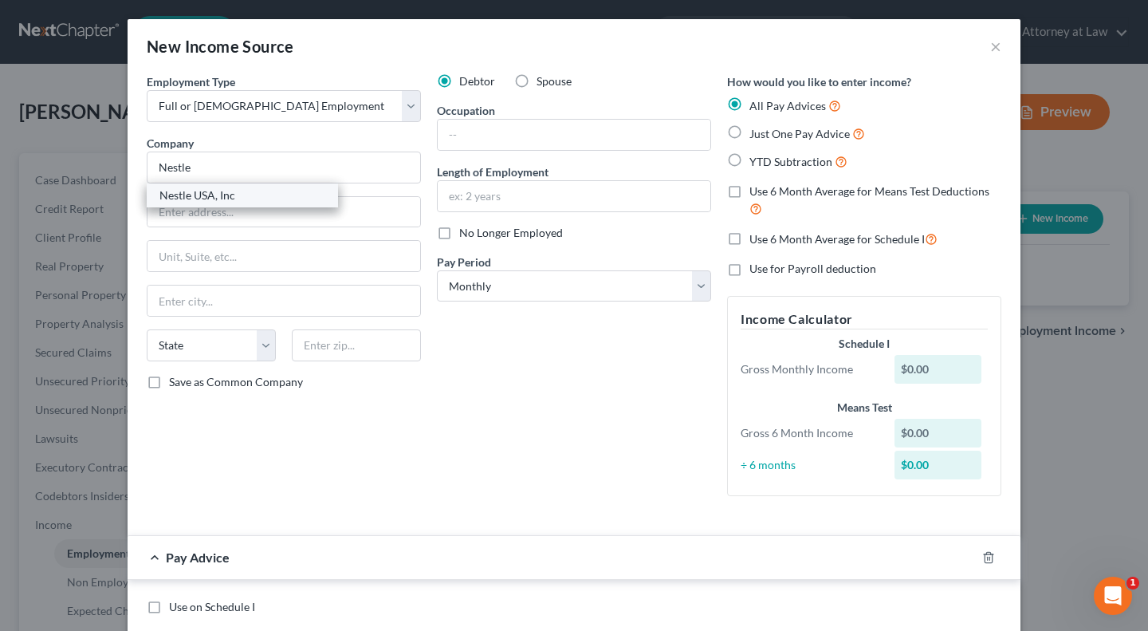
click at [257, 201] on div "Nestle USA, Inc" at bounding box center [242, 195] width 166 height 16
type input "Nestle USA, Inc"
type input "[STREET_ADDRESS][PERSON_NAME]"
type input "[GEOGRAPHIC_DATA]"
select select "48"
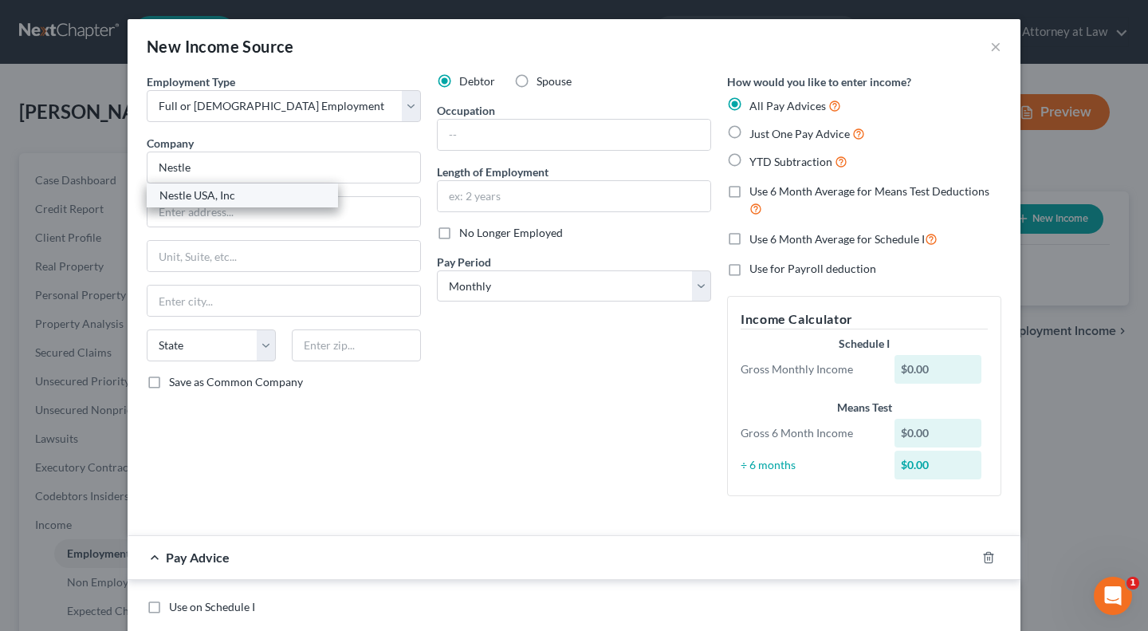
type input "22209"
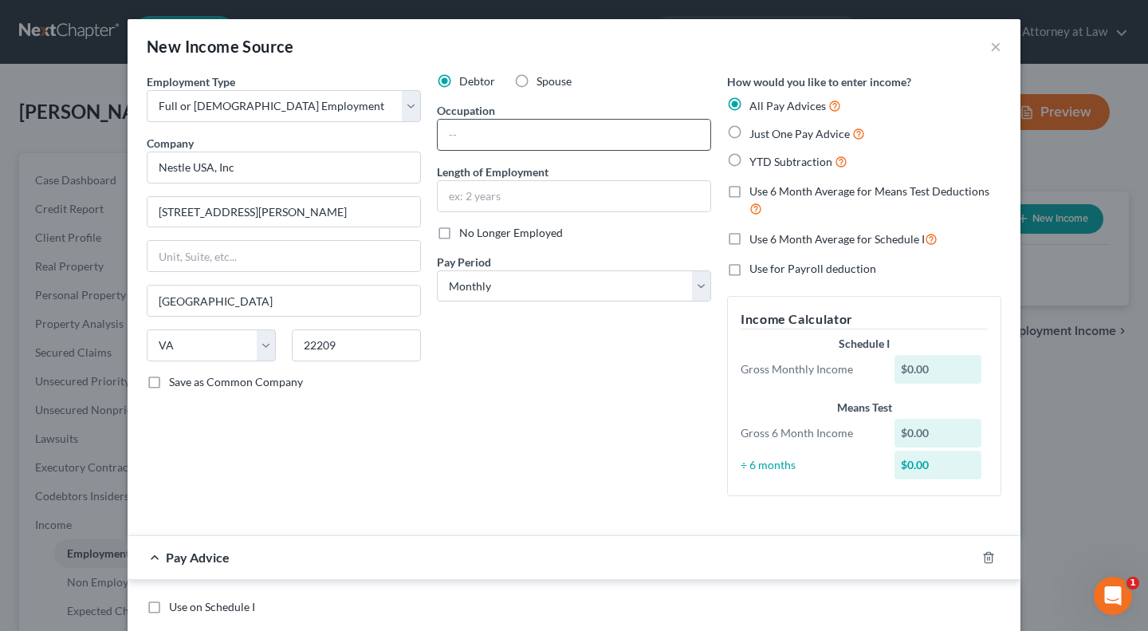
click at [498, 137] on input "text" at bounding box center [574, 135] width 273 height 30
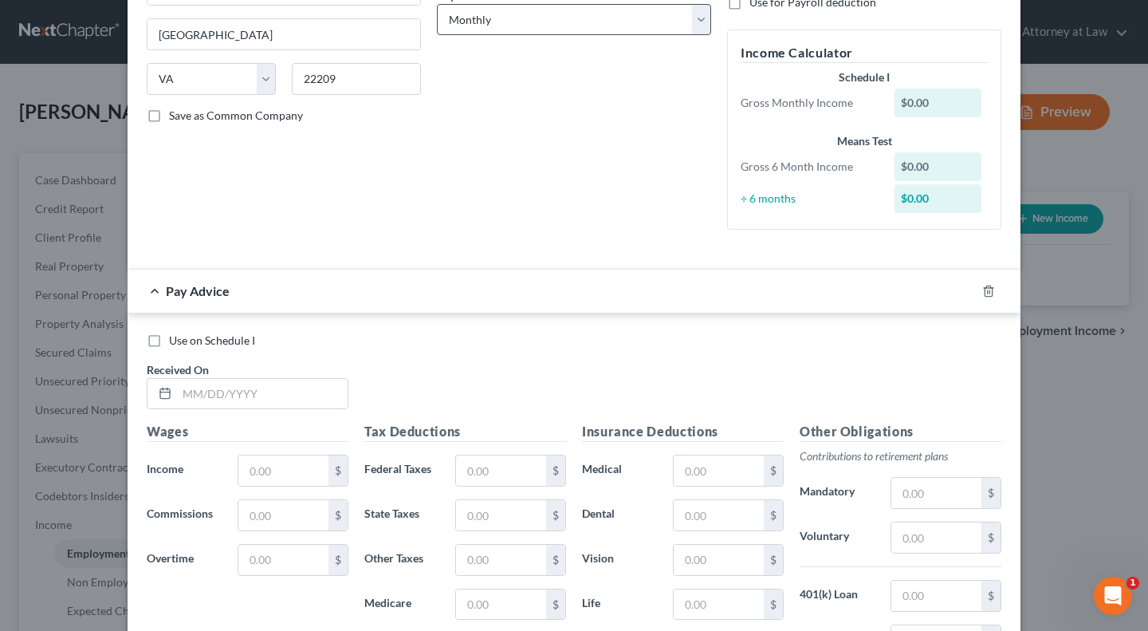
scroll to position [270, 0]
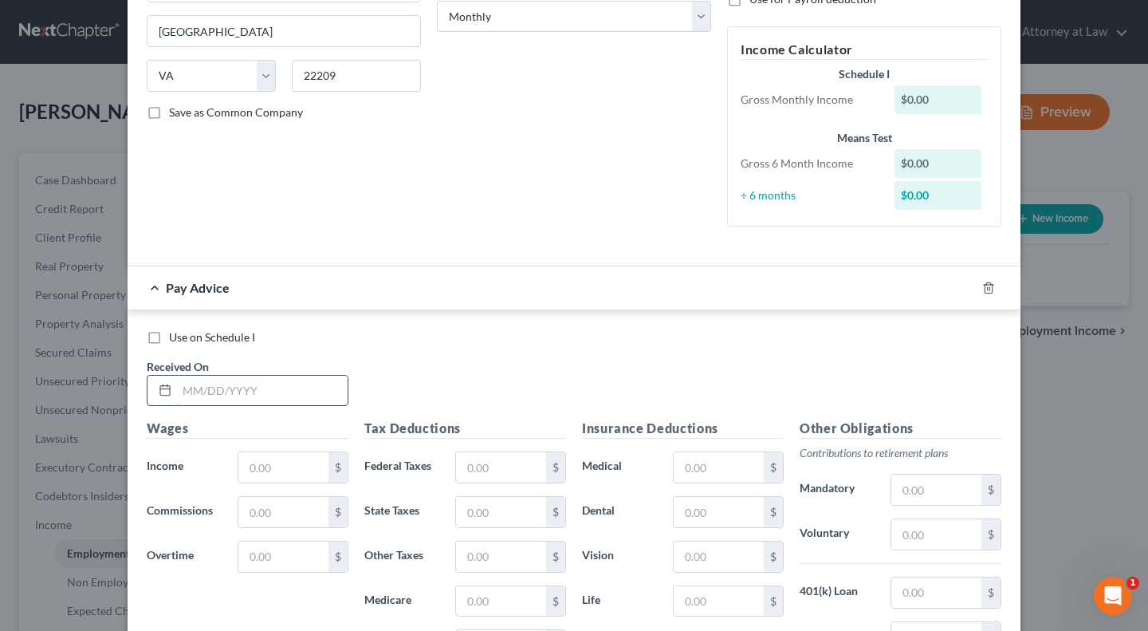
type input "Laborer"
click at [248, 396] on input "text" at bounding box center [262, 391] width 171 height 30
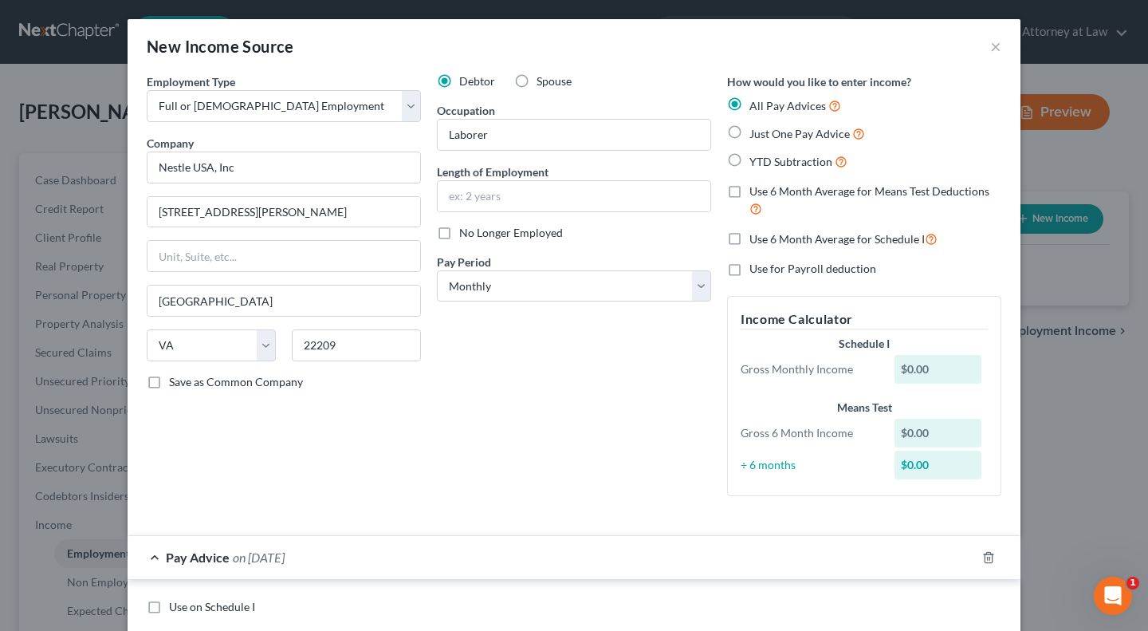
type input "[DATE]"
click at [750, 134] on label "Just One Pay Advice" at bounding box center [808, 133] width 116 height 18
click at [756, 134] on input "Just One Pay Advice" at bounding box center [761, 129] width 10 height 10
radio input "true"
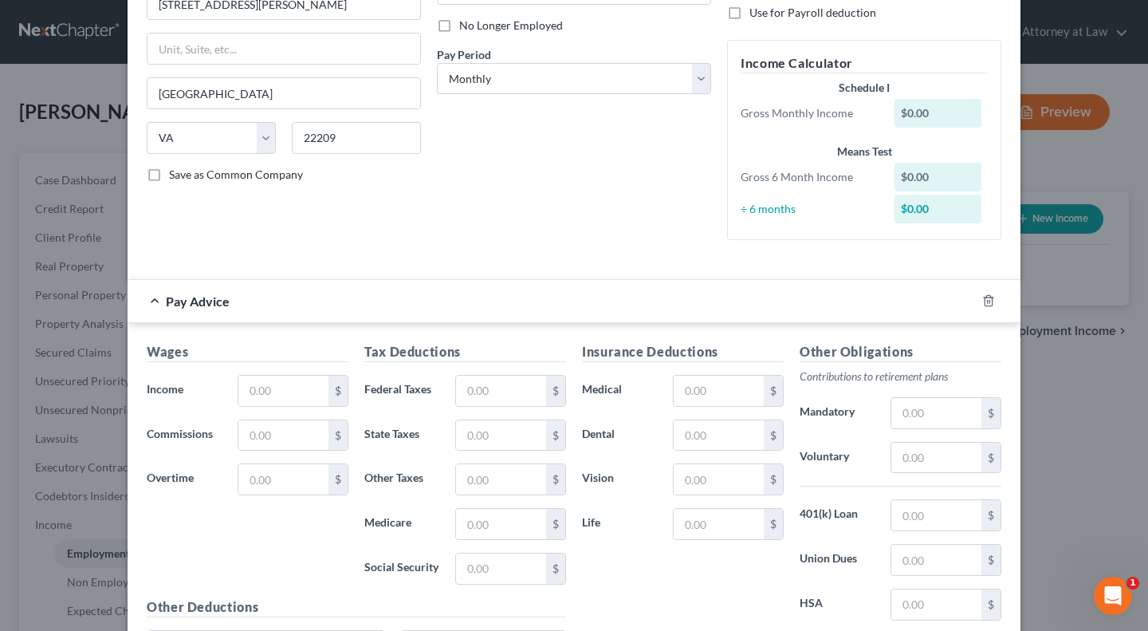
scroll to position [209, 0]
drag, startPoint x: 304, startPoint y: 388, endPoint x: 222, endPoint y: 402, distance: 83.2
click at [222, 402] on div "Income * $" at bounding box center [248, 389] width 218 height 32
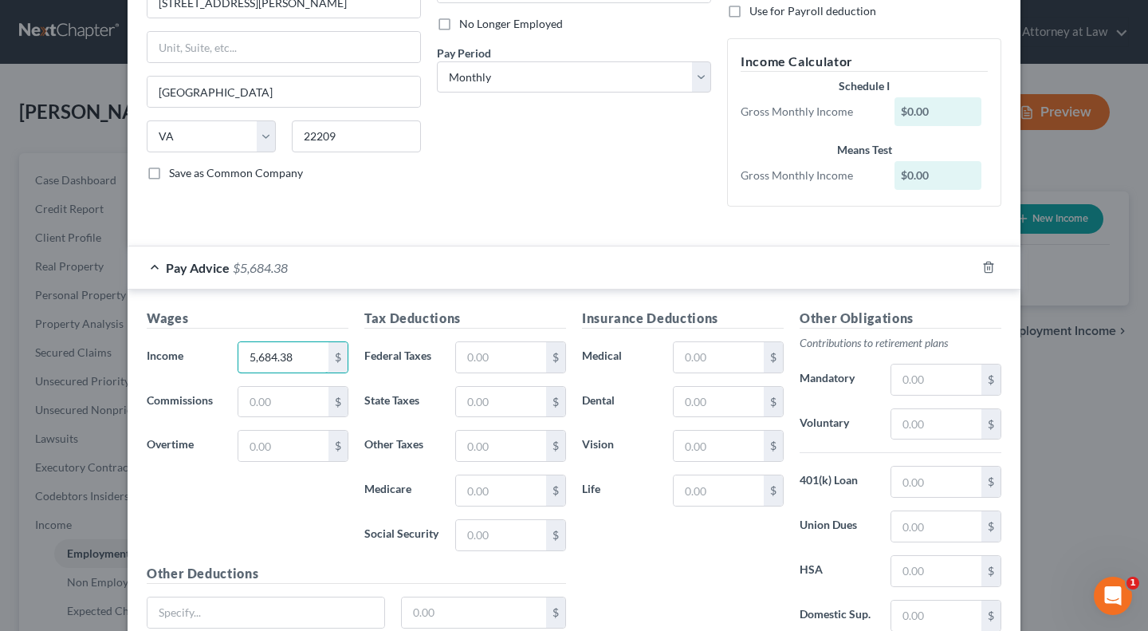
type input "5,684.38"
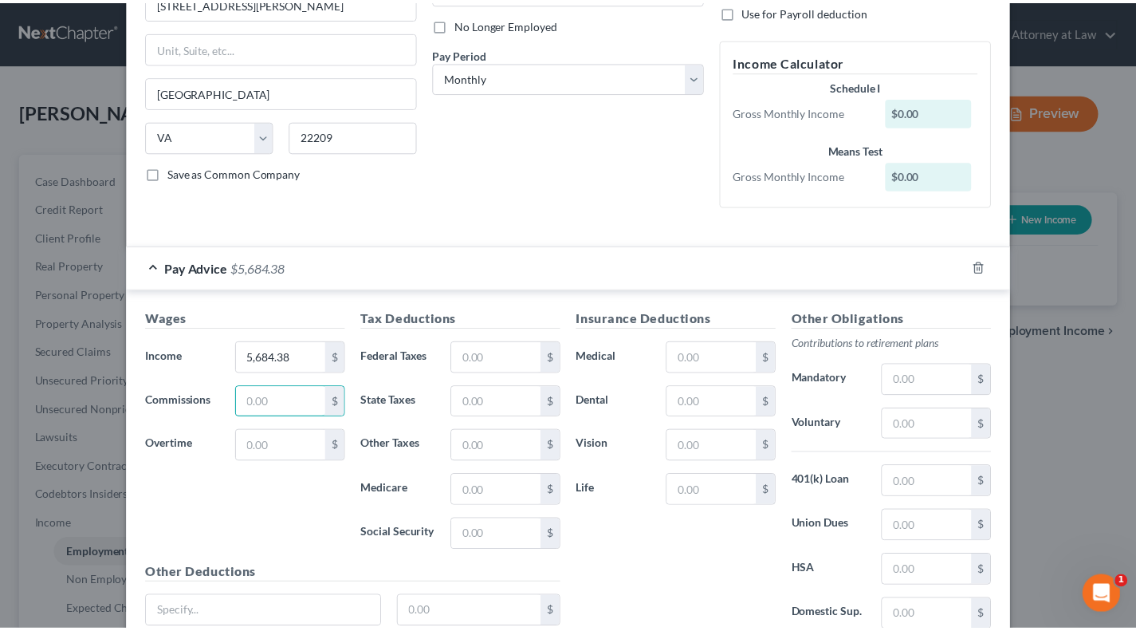
scroll to position [344, 0]
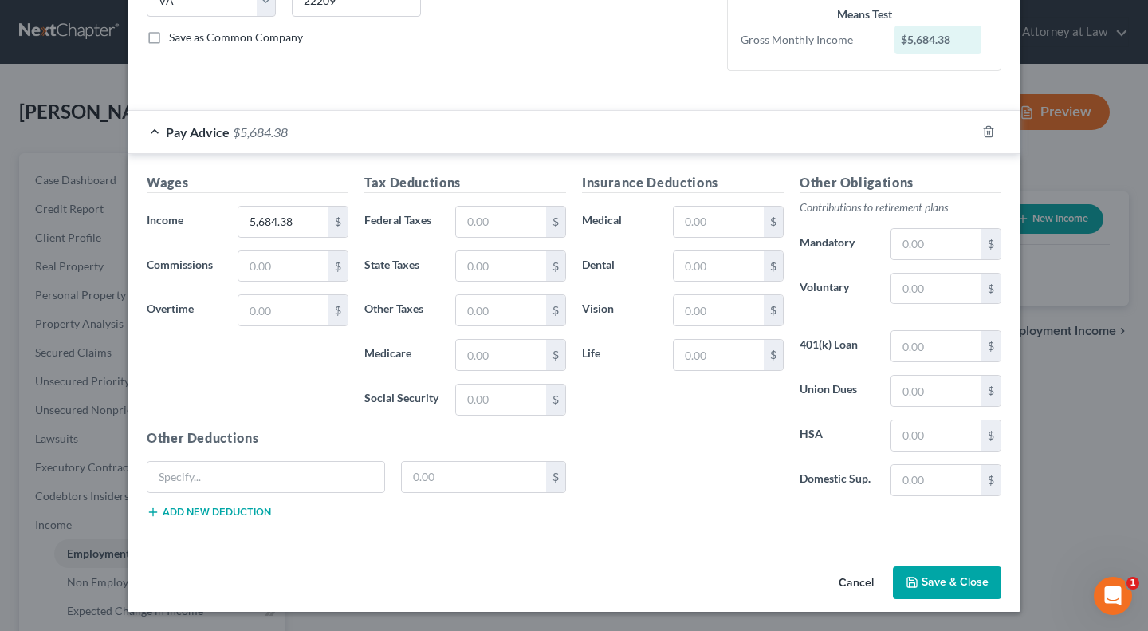
click at [939, 585] on button "Save & Close" at bounding box center [947, 582] width 108 height 33
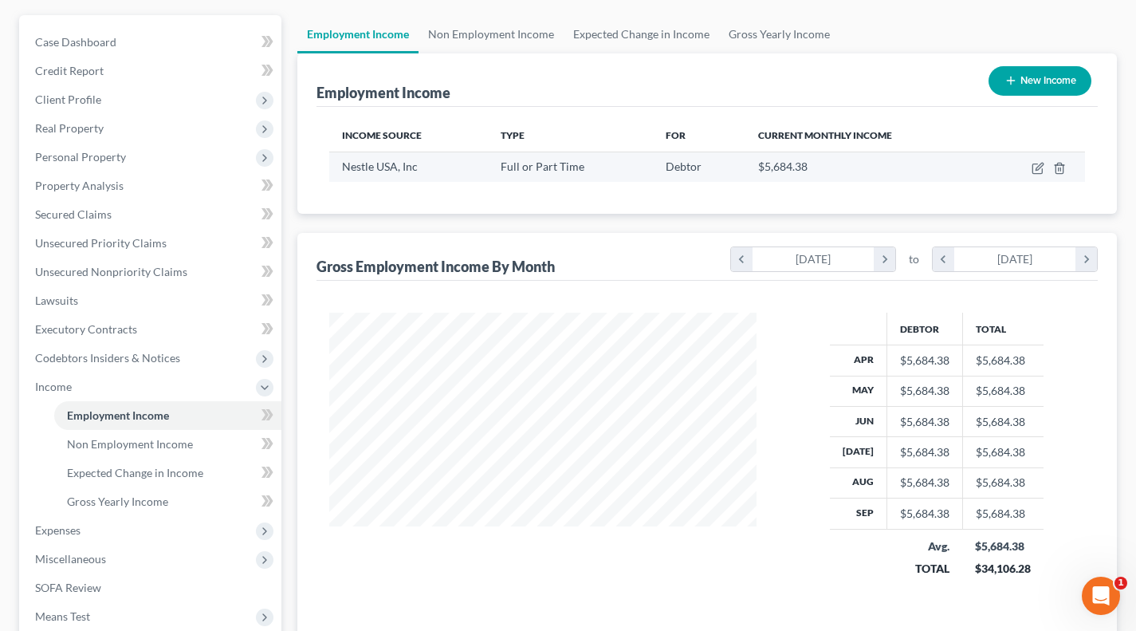
scroll to position [137, 0]
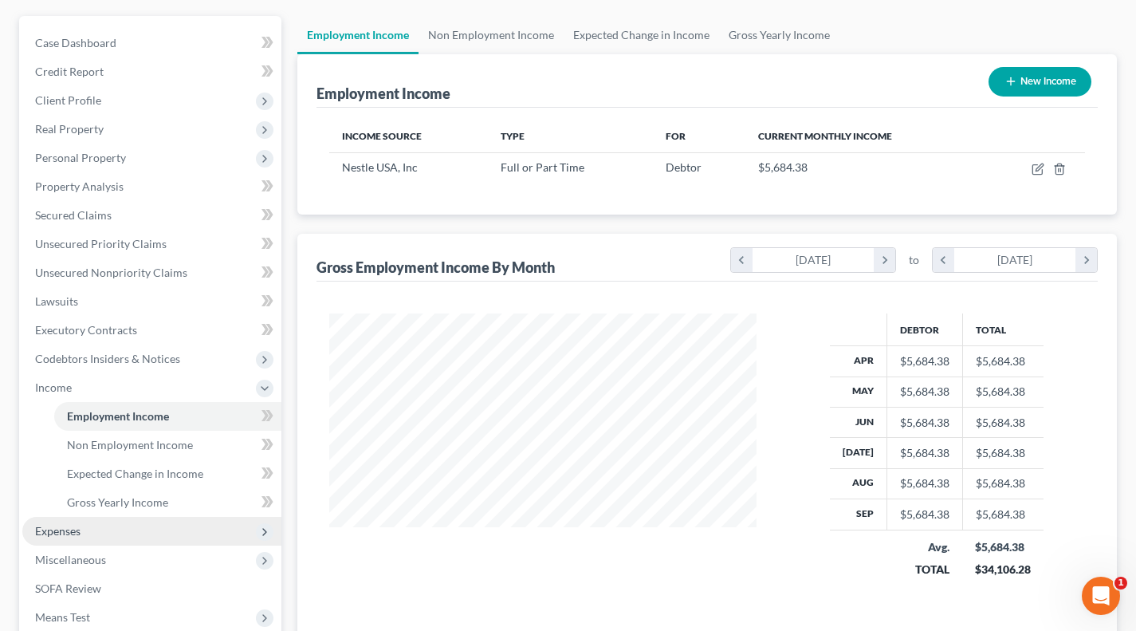
click at [78, 531] on span "Expenses" at bounding box center [57, 531] width 45 height 14
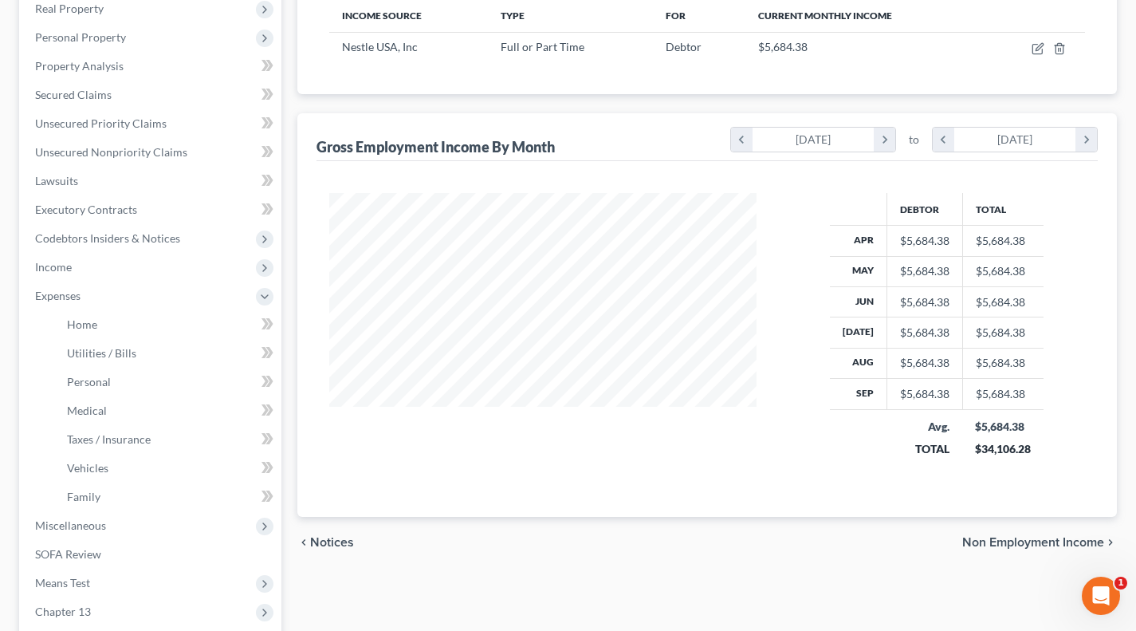
scroll to position [270, 0]
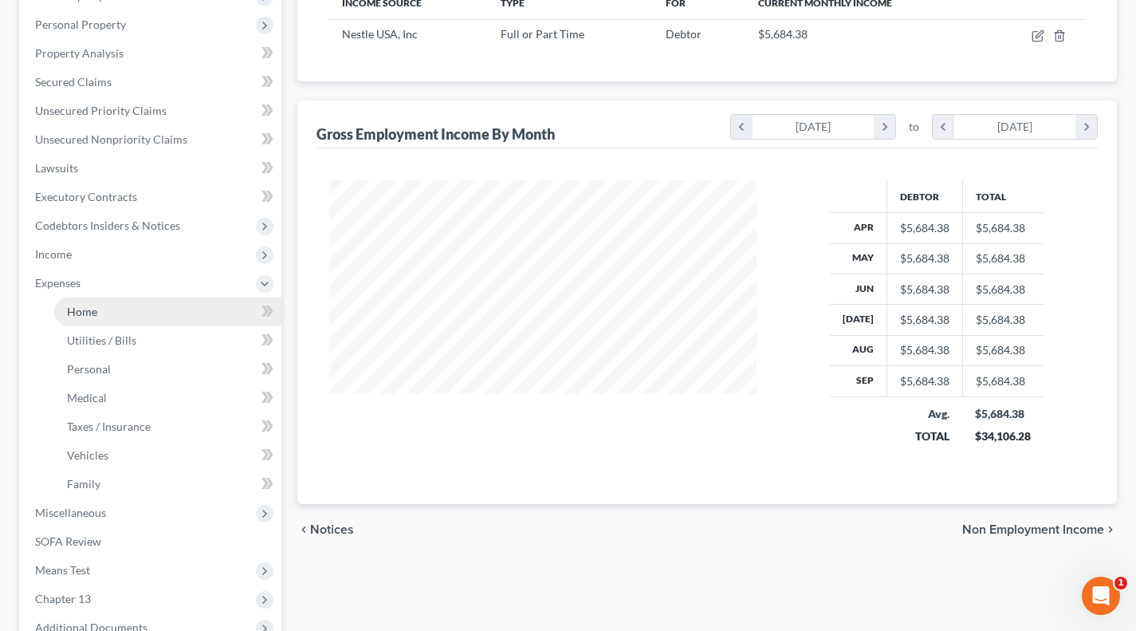
click at [91, 315] on span "Home" at bounding box center [82, 312] width 30 height 14
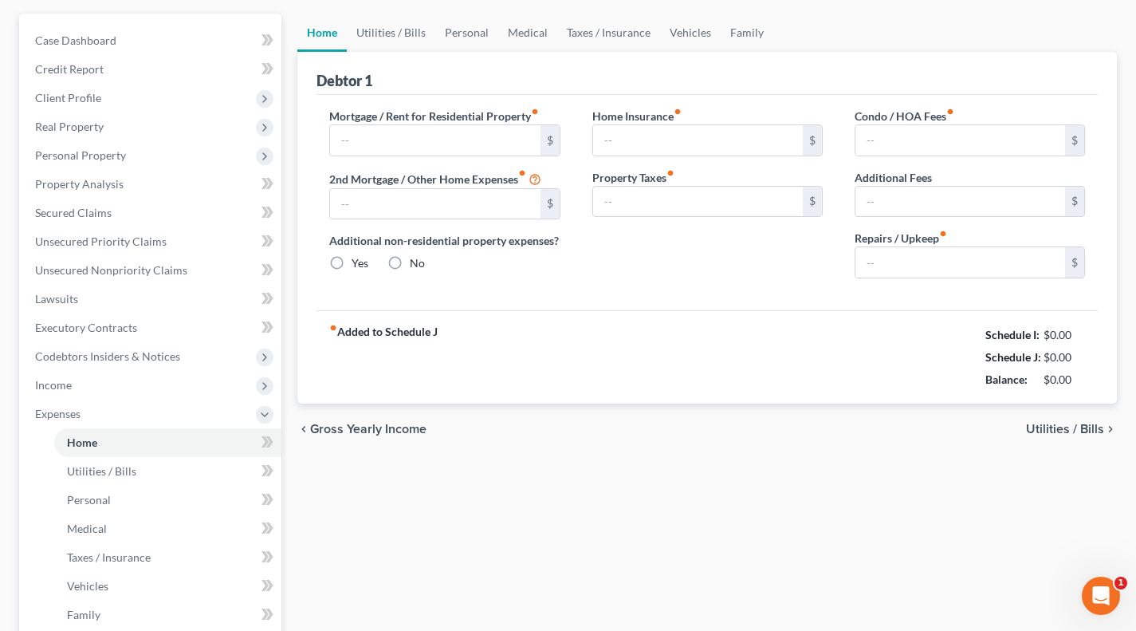
type input "0.00"
radio input "true"
type input "0.00"
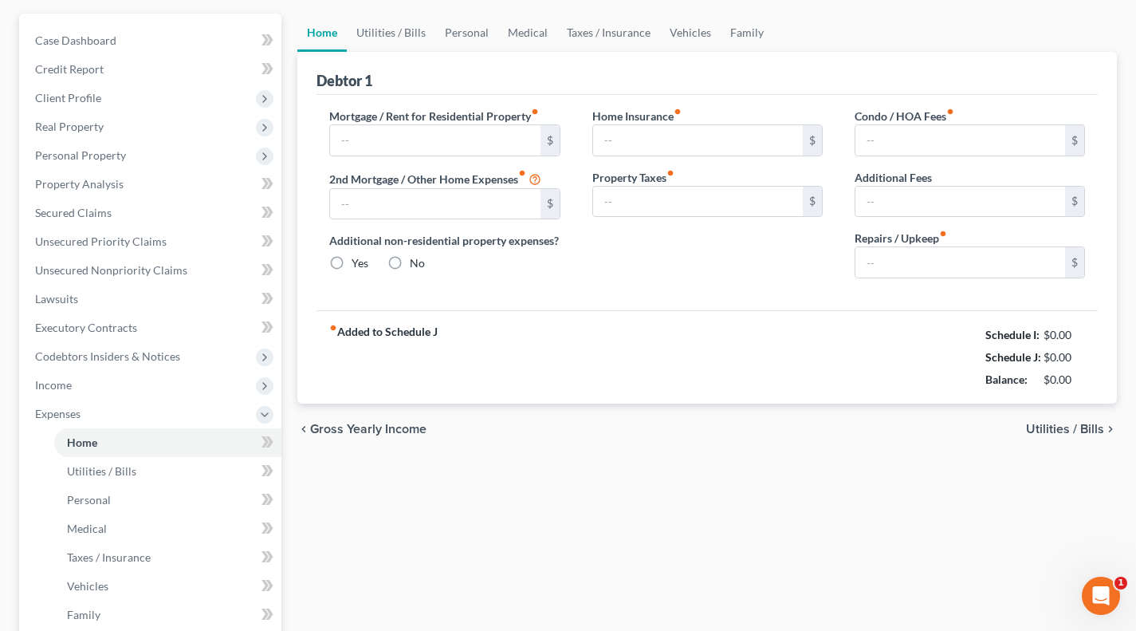
type input "0.00"
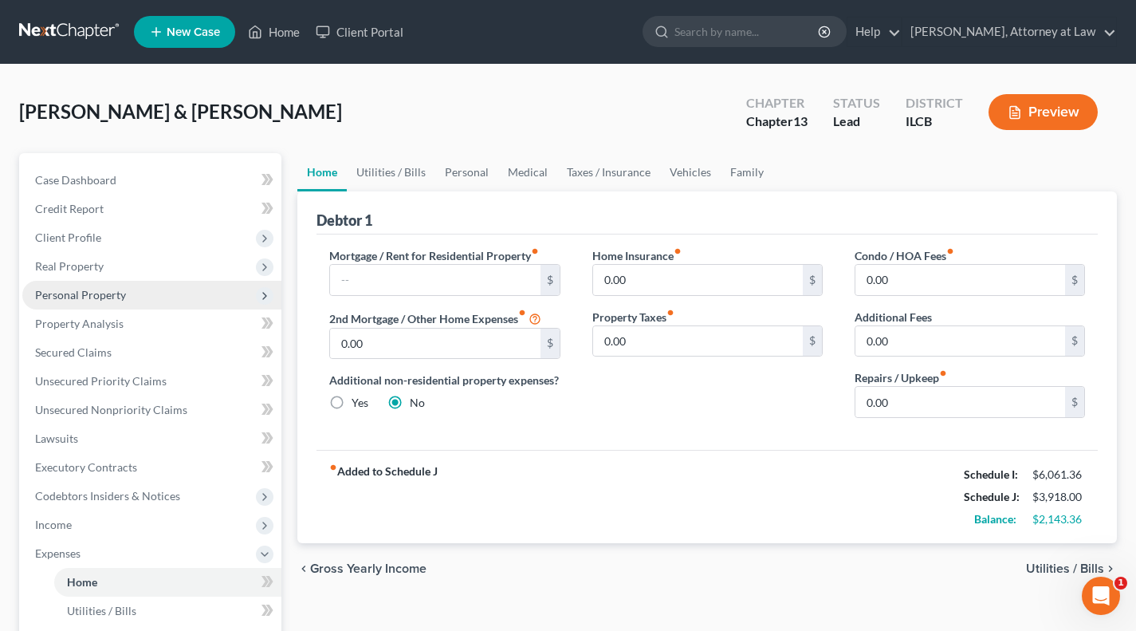
click at [77, 301] on span "Personal Property" at bounding box center [151, 295] width 259 height 29
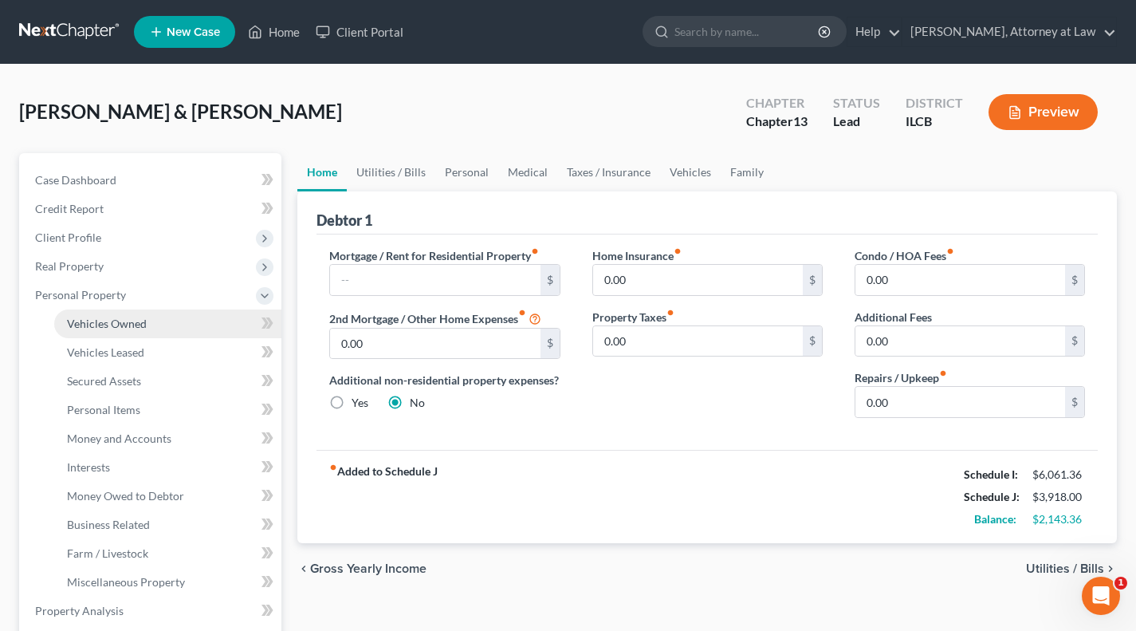
click at [121, 329] on span "Vehicles Owned" at bounding box center [107, 324] width 80 height 14
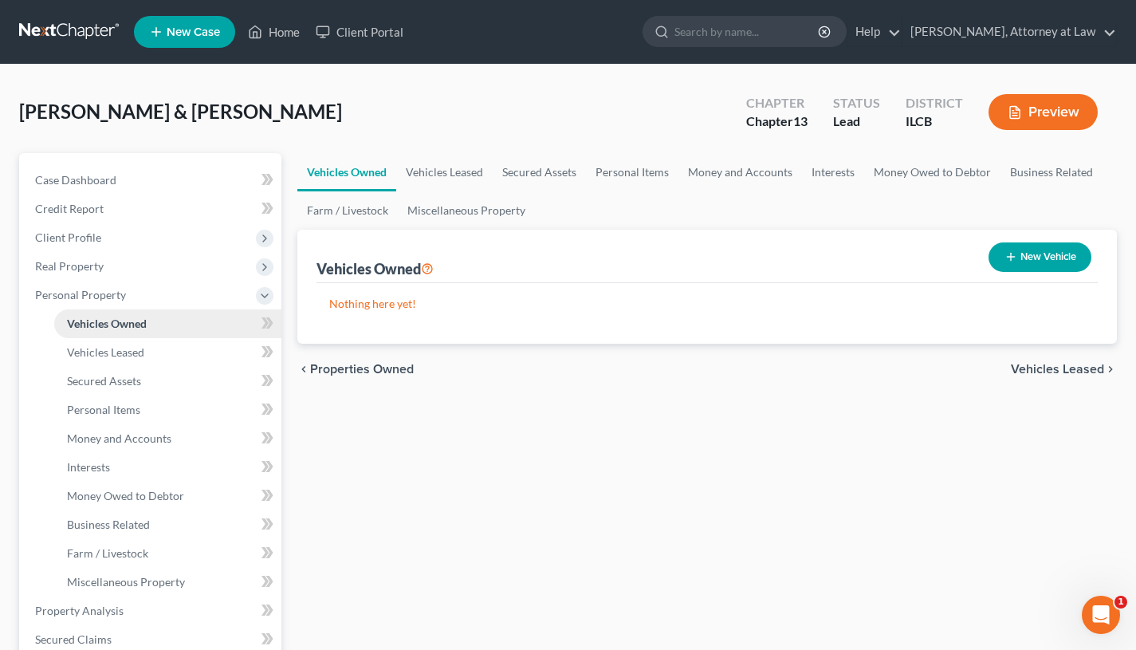
click at [1039, 247] on button "New Vehicle" at bounding box center [1040, 257] width 103 height 30
select select "0"
select select "2"
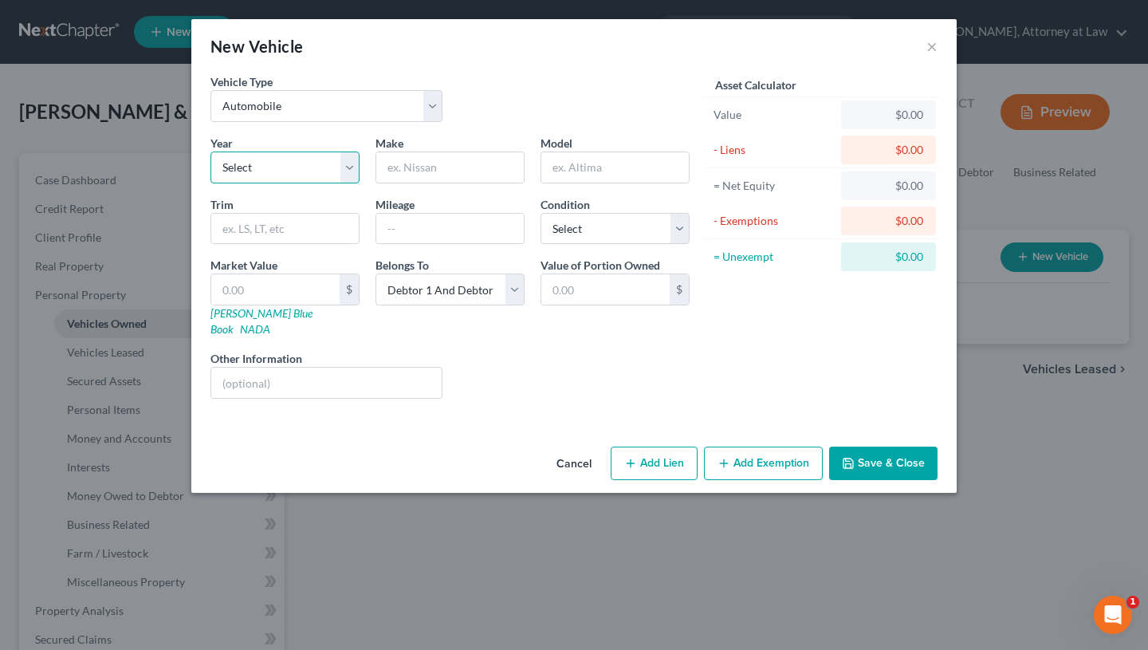
click at [344, 170] on select "Select 2026 2025 2024 2023 2022 2021 2020 2019 2018 2017 2016 2015 2014 2013 20…" at bounding box center [285, 168] width 149 height 32
select select "13"
click at [211, 152] on select "Select 2026 2025 2024 2023 2022 2021 2020 2019 2018 2017 2016 2015 2014 2013 20…" at bounding box center [285, 168] width 149 height 32
type input "Kia"
type input "Optima"
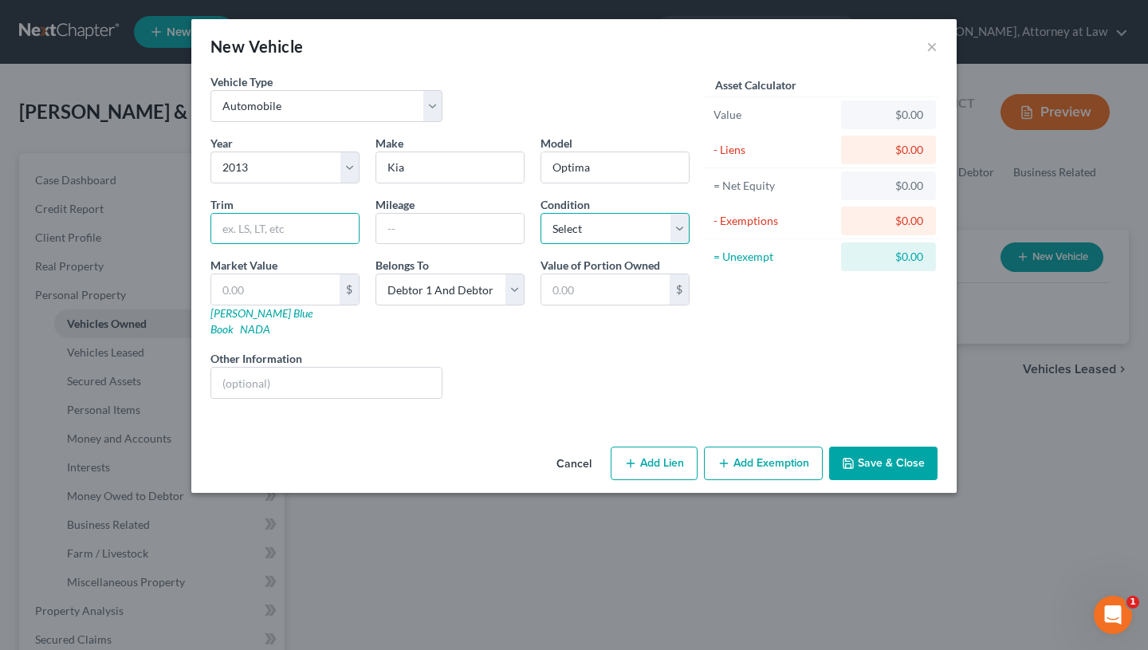
click at [596, 237] on select "Select Excellent Very Good Good Fair Poor" at bounding box center [615, 229] width 149 height 32
select select "3"
click at [541, 213] on select "Select Excellent Very Good Good Fair Poor" at bounding box center [615, 229] width 149 height 32
click at [288, 287] on input "text" at bounding box center [275, 289] width 128 height 30
type input "3"
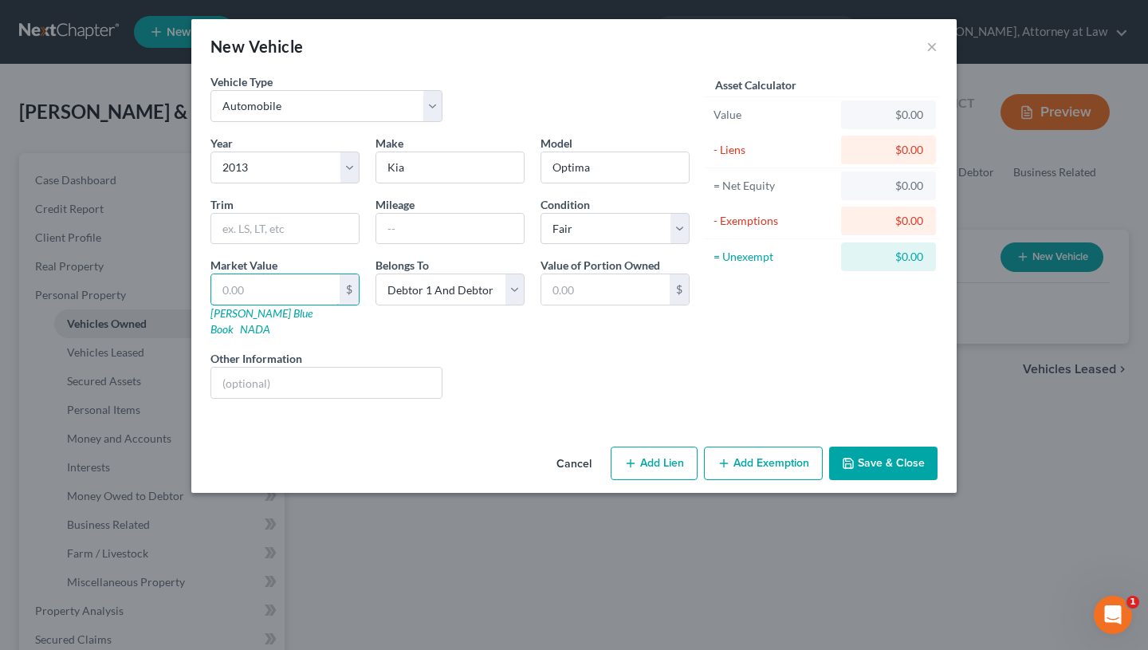
type input "3.00"
type input "30"
type input "30.00"
type input "300"
type input "300.00"
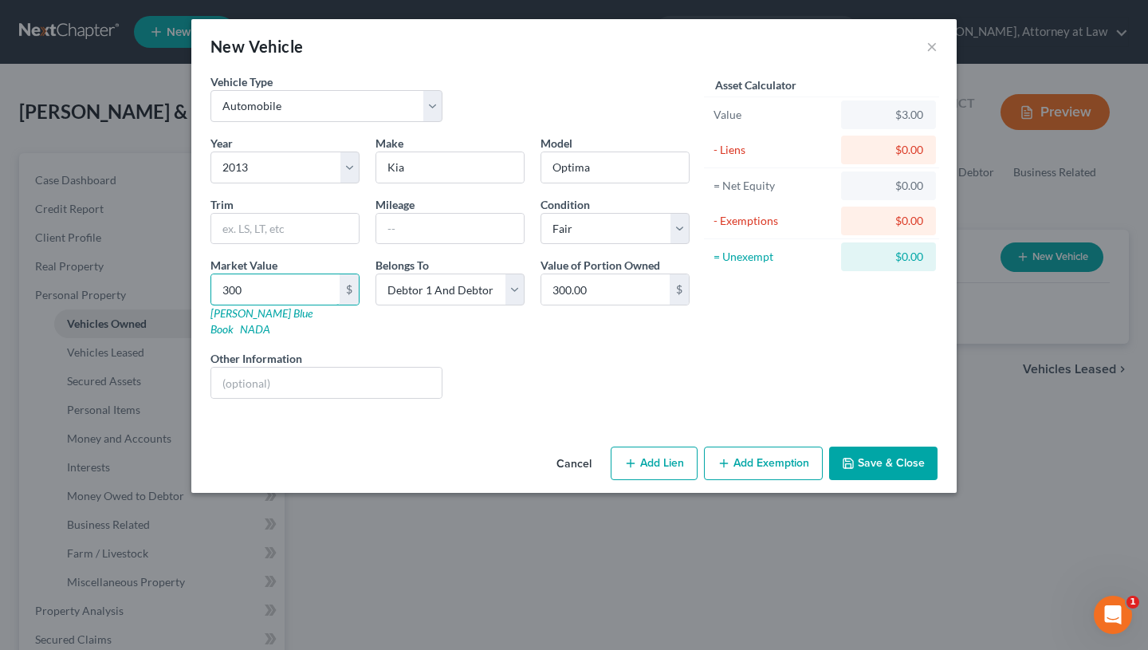
type input "300"
click at [768, 447] on button "Add Exemption" at bounding box center [763, 463] width 119 height 33
select select "2"
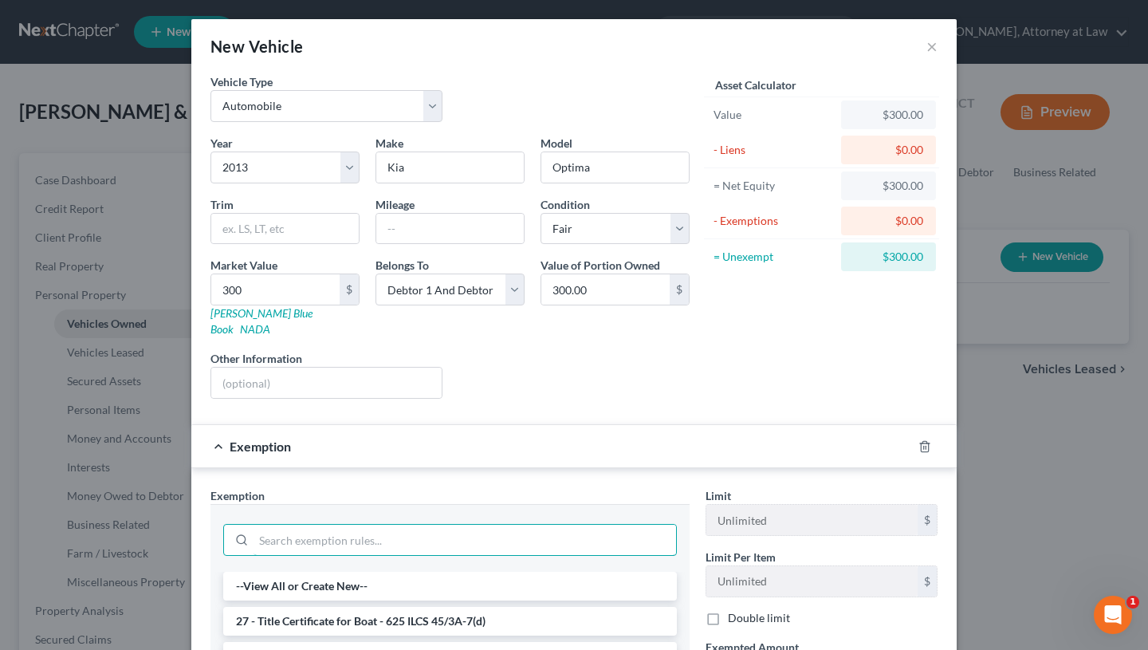
click at [383, 525] on input "search" at bounding box center [465, 540] width 423 height 30
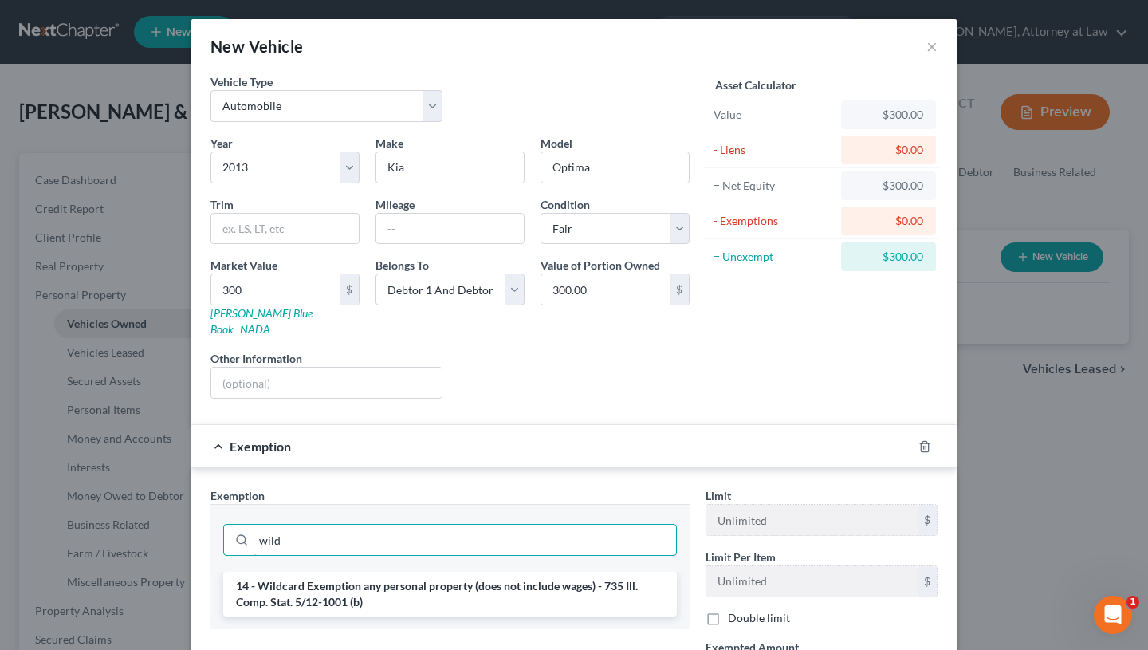
type input "wild"
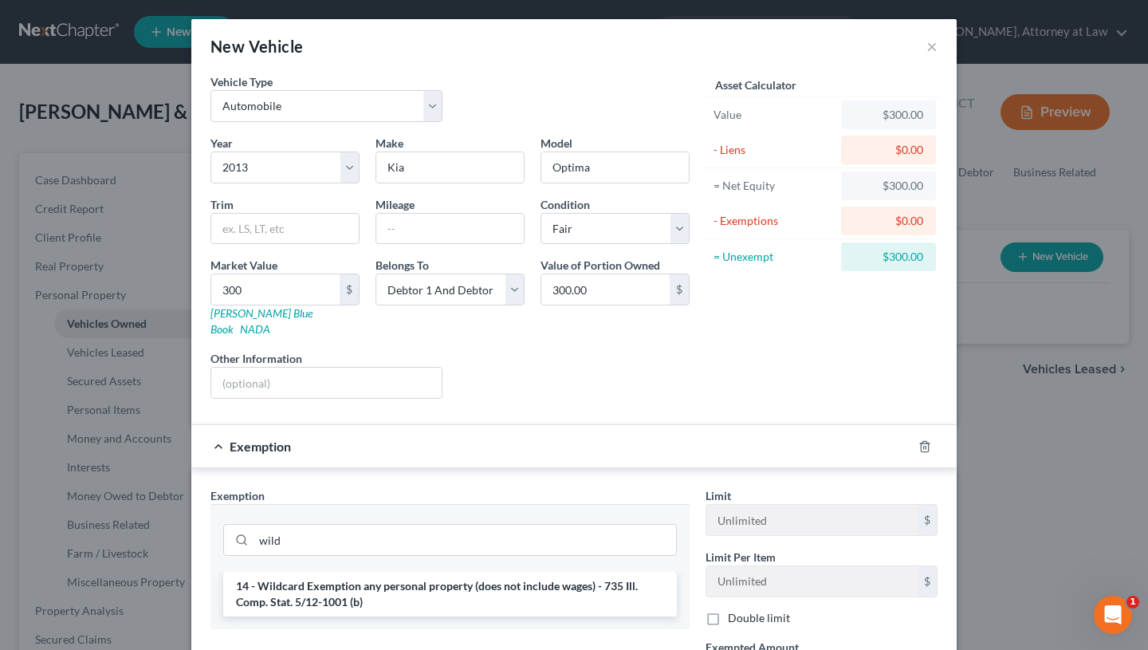
click at [372, 584] on li "14 - Wildcard Exemption any personal property (does not include wages) - 735 Il…" at bounding box center [450, 594] width 454 height 45
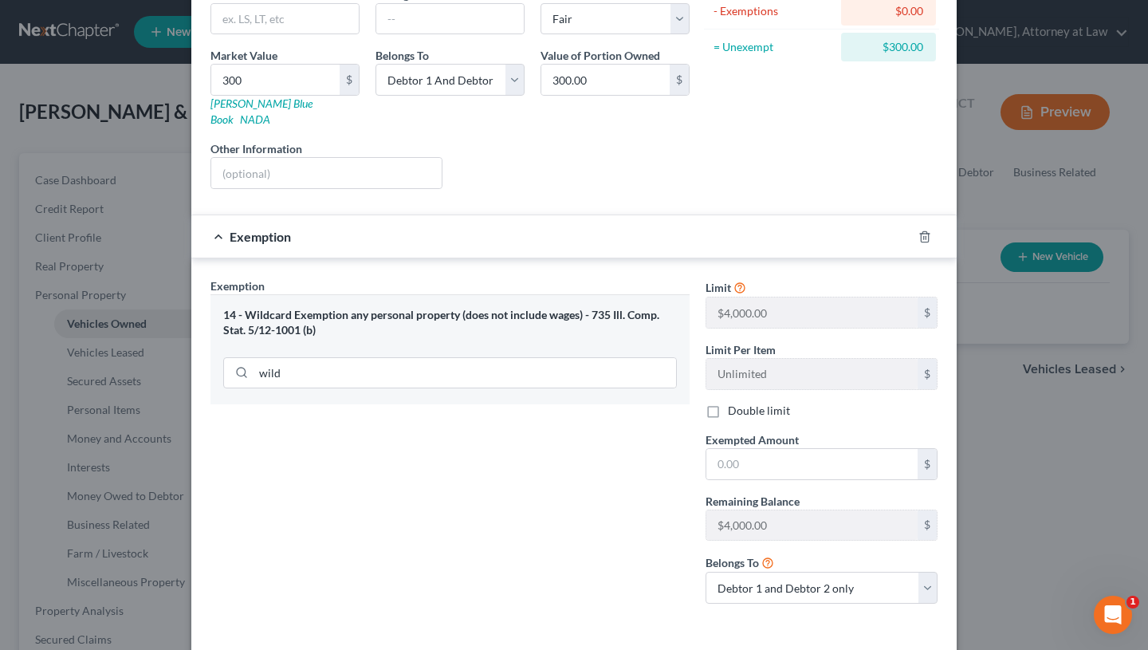
scroll to position [211, 0]
click at [728, 402] on label "Double limit" at bounding box center [759, 410] width 62 height 16
click at [734, 402] on input "Double limit" at bounding box center [739, 407] width 10 height 10
checkbox input "true"
click at [739, 448] on input "text" at bounding box center [812, 463] width 211 height 30
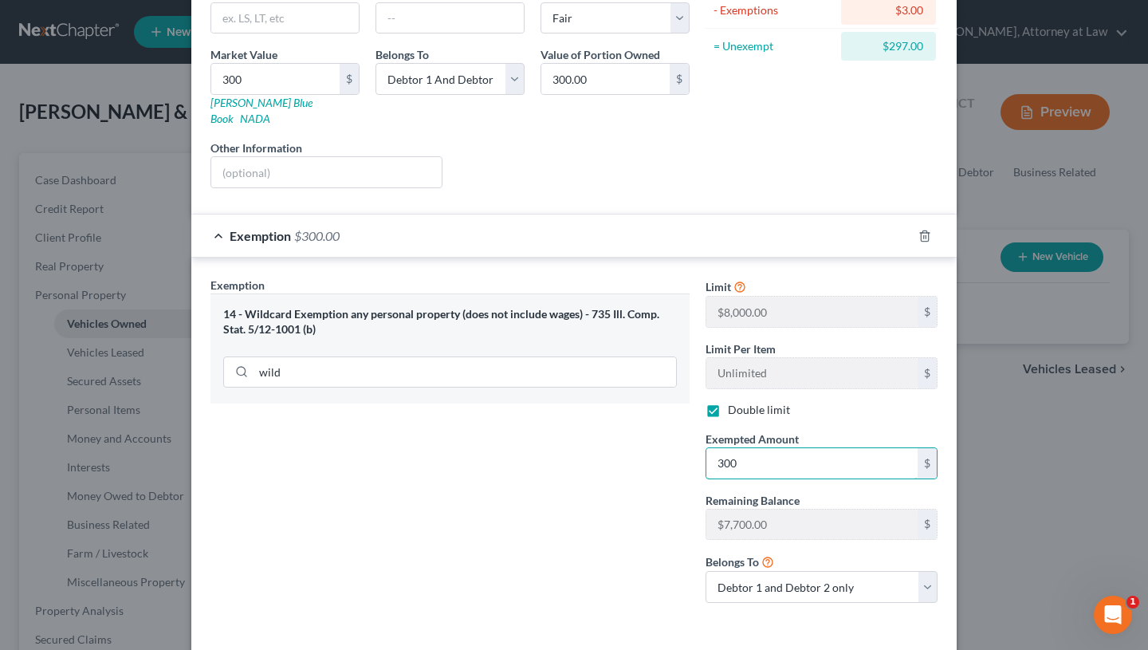
type input "300"
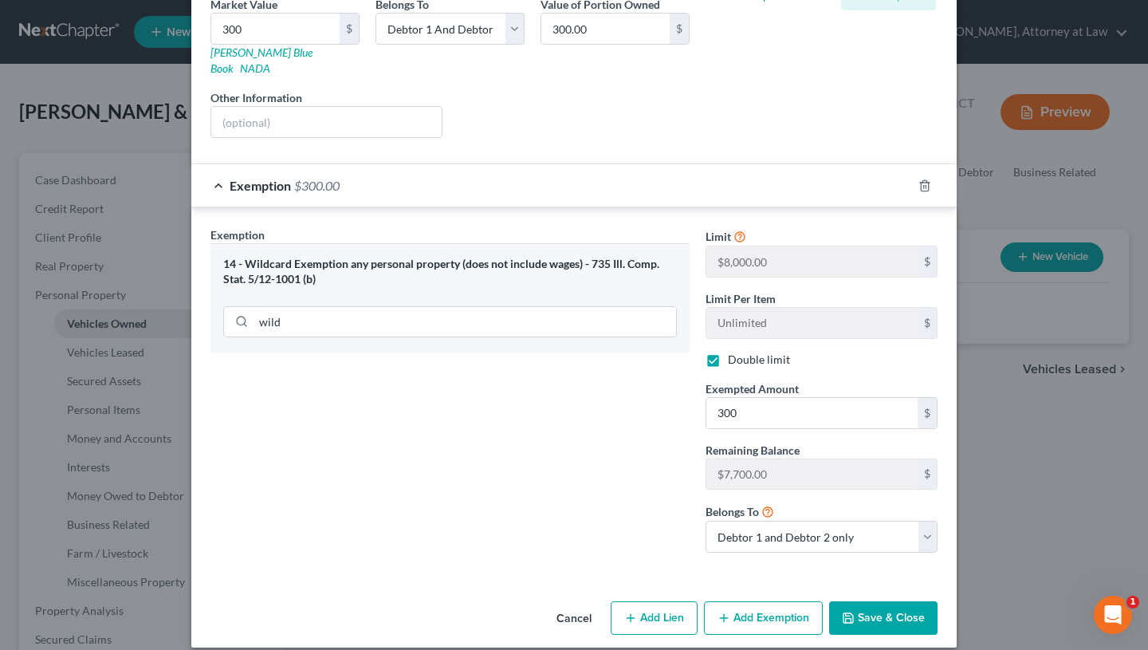
click at [855, 601] on button "Save & Close" at bounding box center [883, 617] width 108 height 33
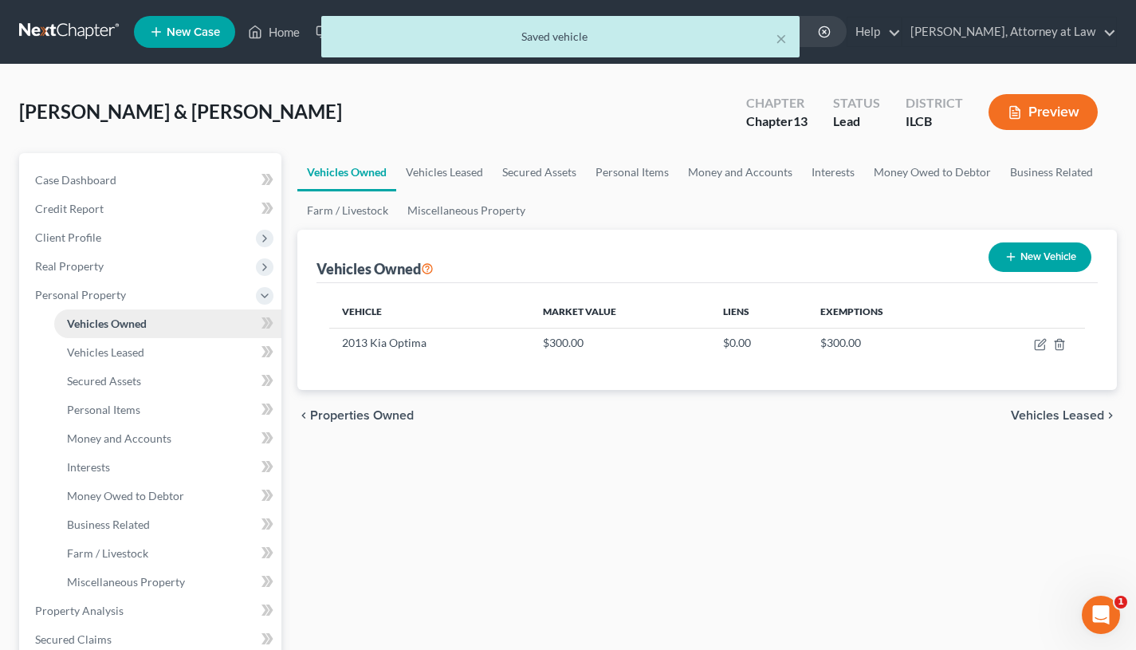
click at [1041, 244] on button "New Vehicle" at bounding box center [1040, 257] width 103 height 30
select select "0"
select select "2"
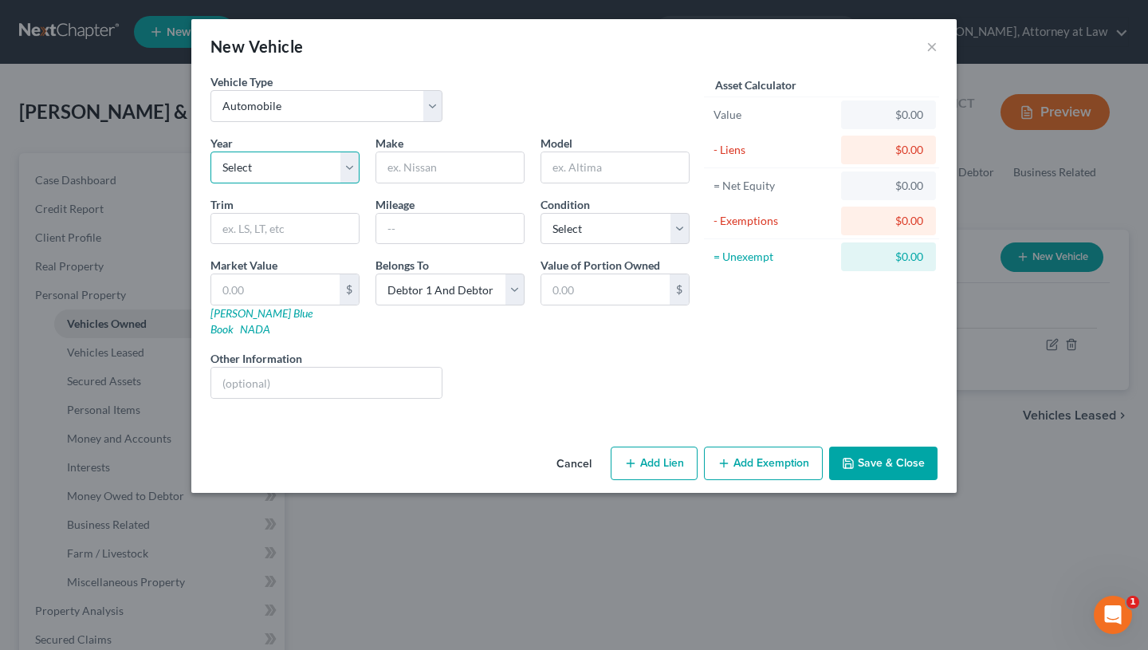
click at [315, 159] on select "Select 2026 2025 2024 2023 2022 2021 2020 2019 2018 2017 2016 2015 2014 2013 20…" at bounding box center [285, 168] width 149 height 32
select select "24"
click at [211, 152] on select "Select 2026 2025 2024 2023 2022 2021 2020 2019 2018 2017 2016 2015 2014 2013 20…" at bounding box center [285, 168] width 149 height 32
type input "Chevrolet"
type input "Avalanche"
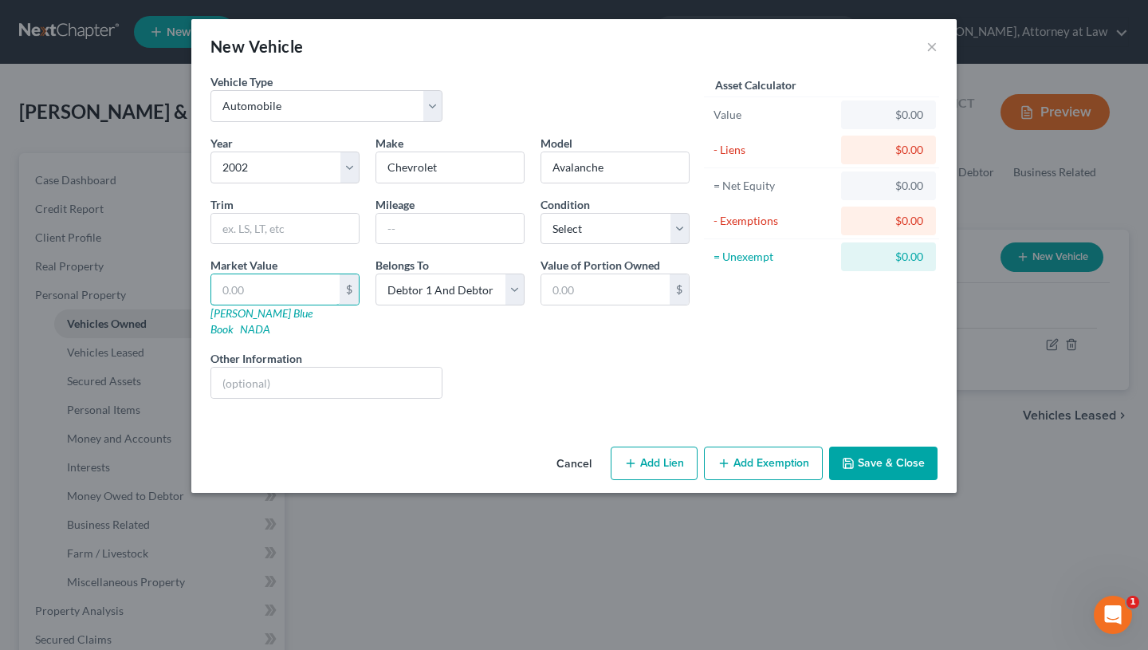
click at [265, 282] on input "text" at bounding box center [275, 289] width 128 height 30
type input "1"
type input "1.00"
type input "10"
type input "10.00"
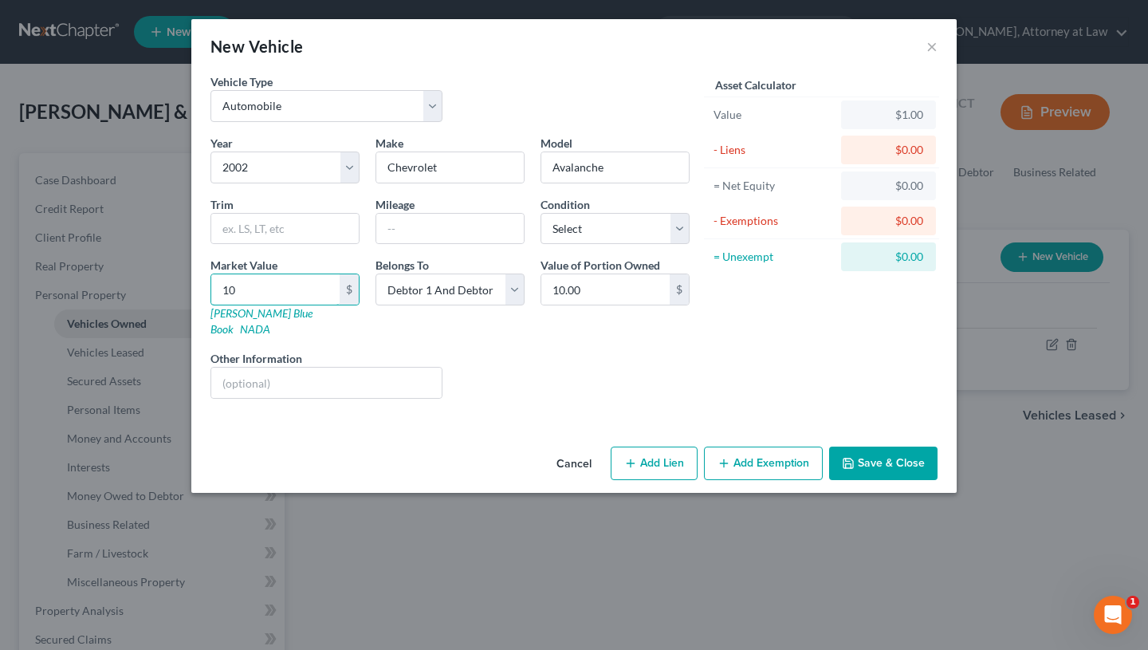
type input "100"
type input "100.00"
type input "1000"
type input "1,000.00"
type input "1,00"
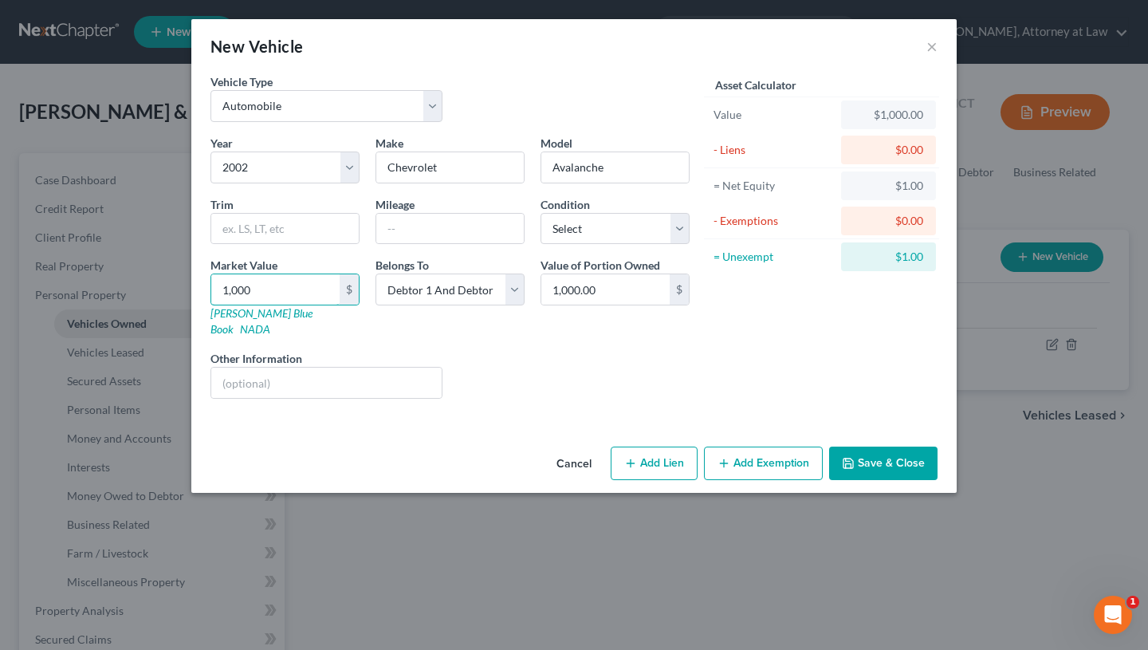
type input "100.00"
type input "10"
type input "10.00"
type input "1"
type input "1.00"
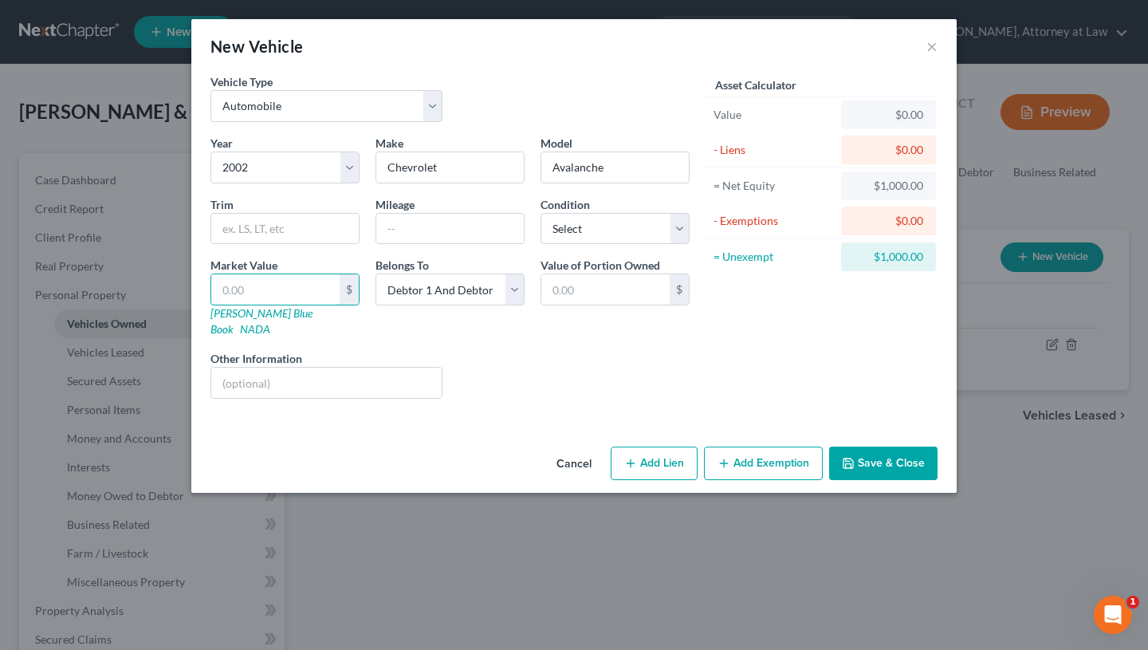
type input "5"
type input "5.00"
type input "50"
type input "50.00"
type input "500"
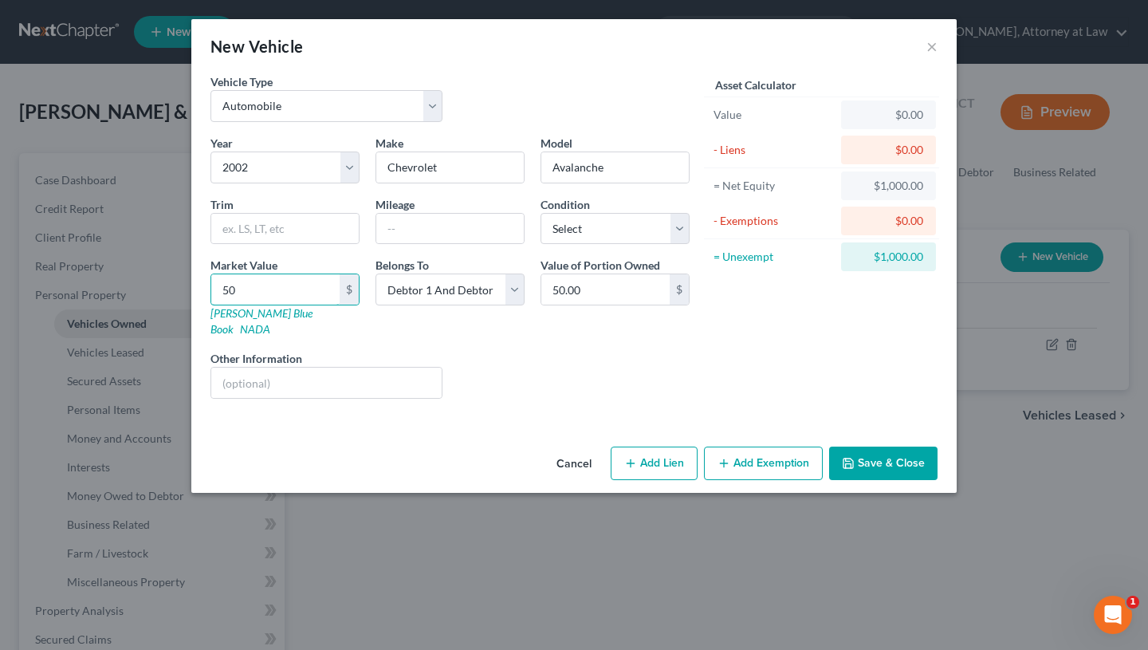
type input "500.00"
type input "500"
click at [783, 447] on button "Add Exemption" at bounding box center [763, 463] width 119 height 33
select select "2"
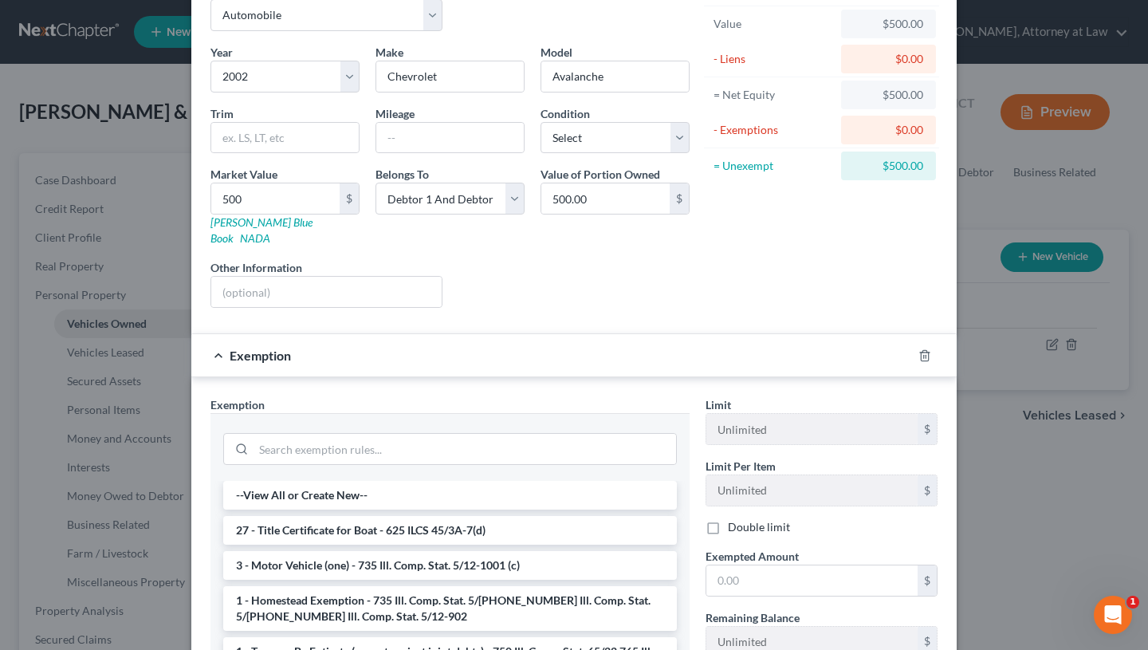
scroll to position [108, 0]
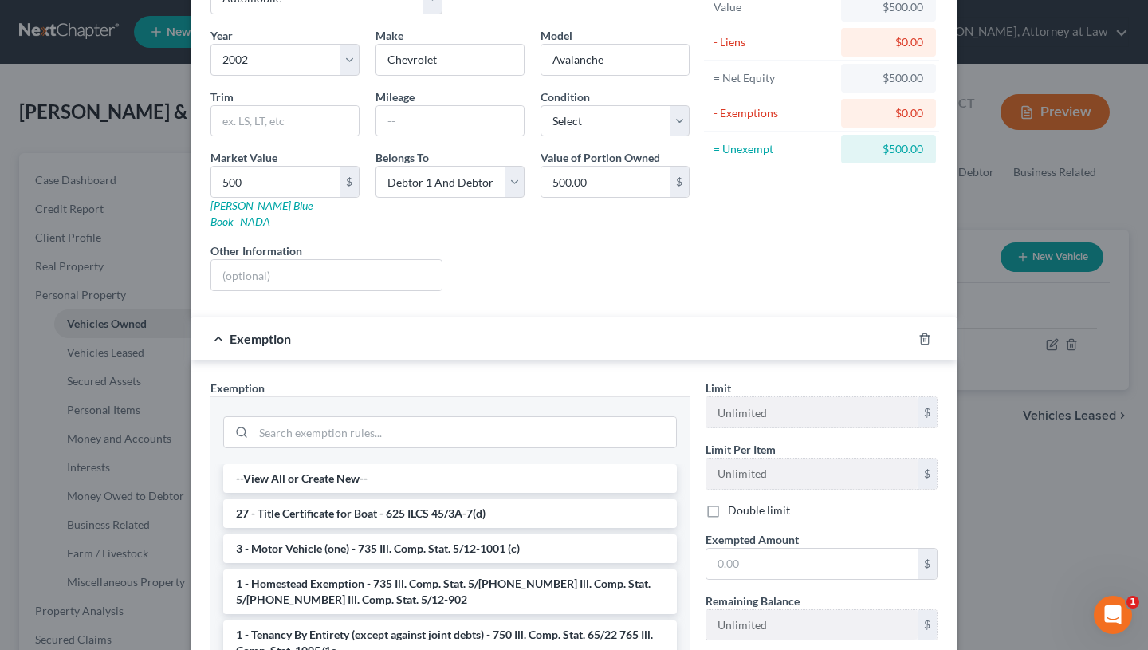
click at [589, 410] on div at bounding box center [450, 430] width 454 height 41
click at [573, 417] on input "search" at bounding box center [465, 432] width 423 height 30
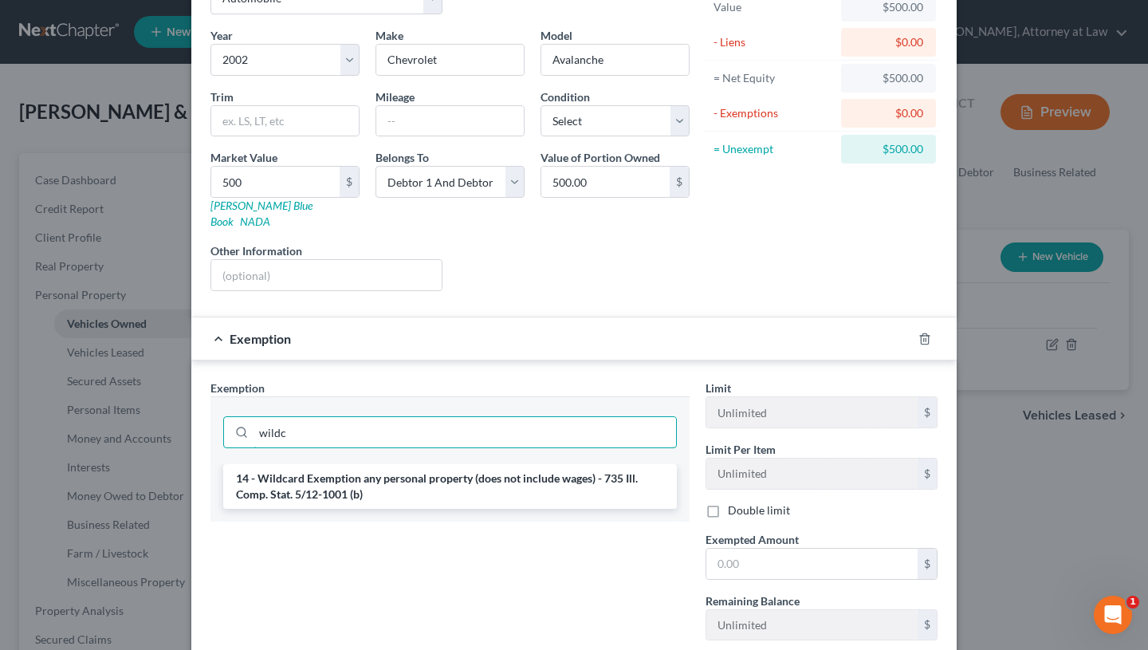
type input "wildc"
click at [542, 464] on li "14 - Wildcard Exemption any personal property (does not include wages) - 735 Il…" at bounding box center [450, 486] width 454 height 45
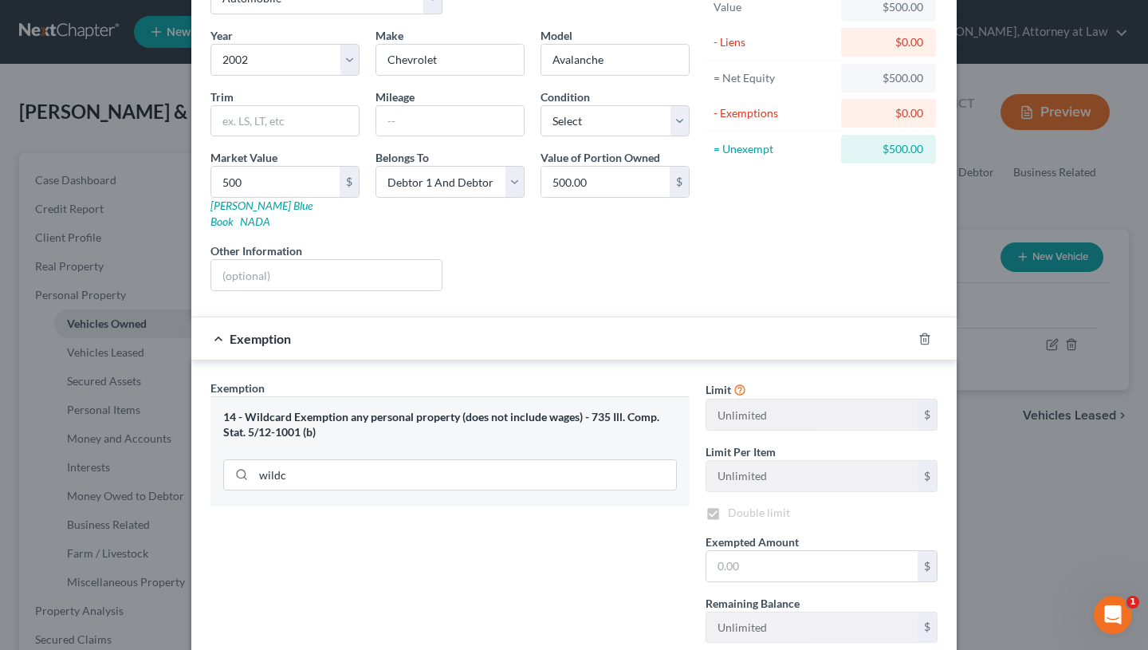
checkbox input "true"
click at [801, 552] on input "text" at bounding box center [812, 566] width 211 height 30
type input "500"
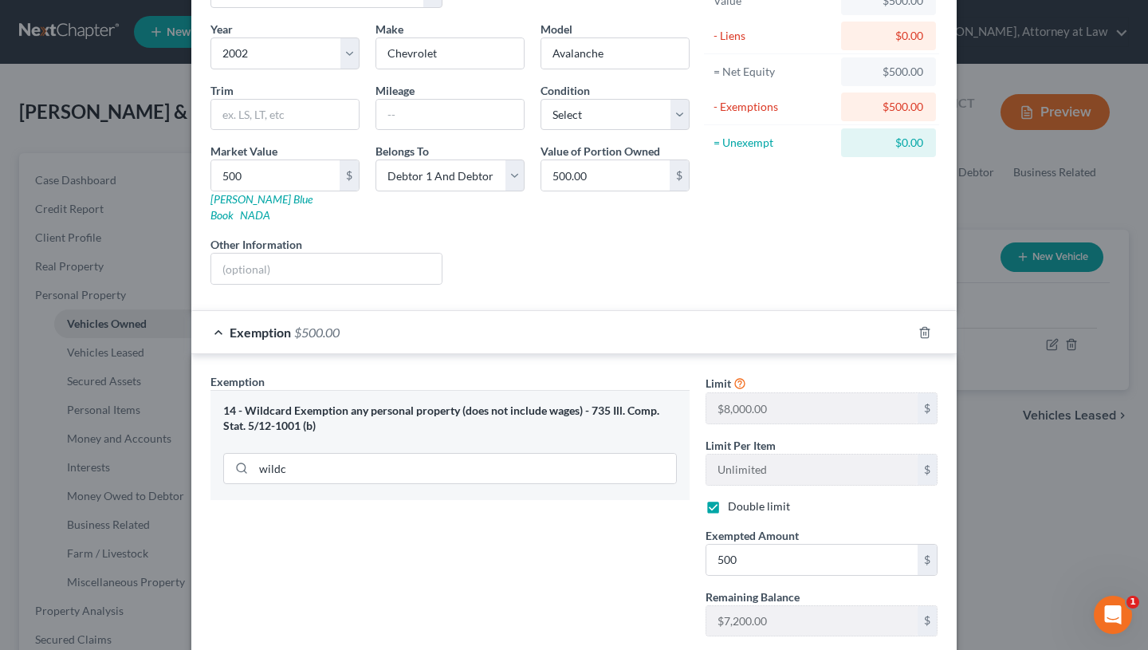
scroll to position [261, 0]
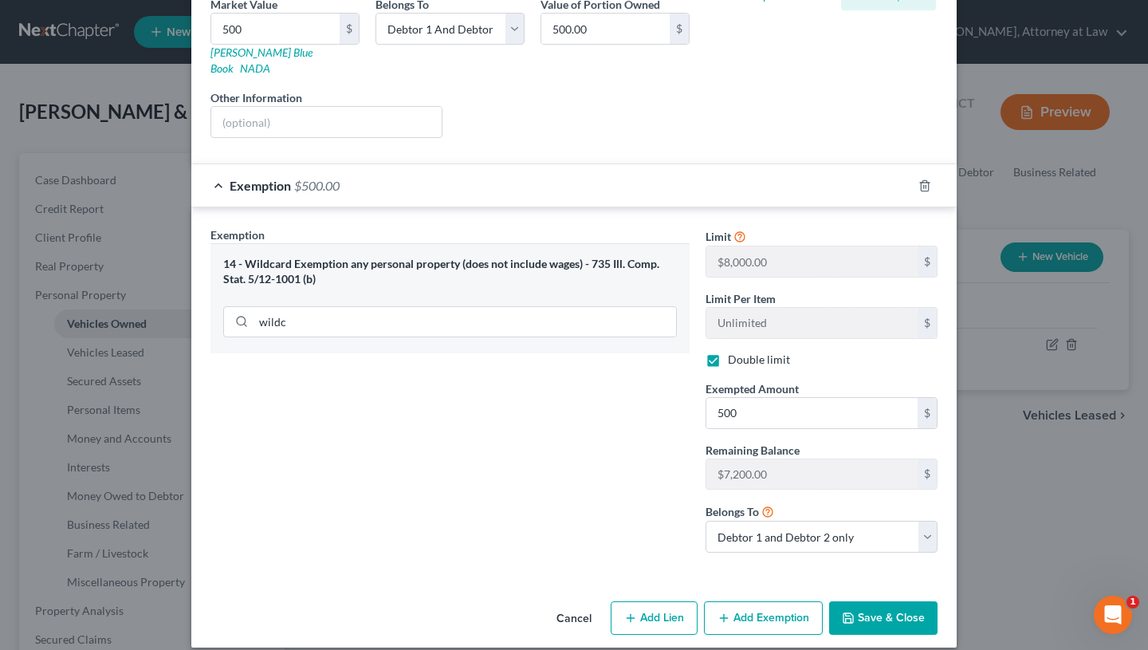
click at [880, 601] on button "Save & Close" at bounding box center [883, 617] width 108 height 33
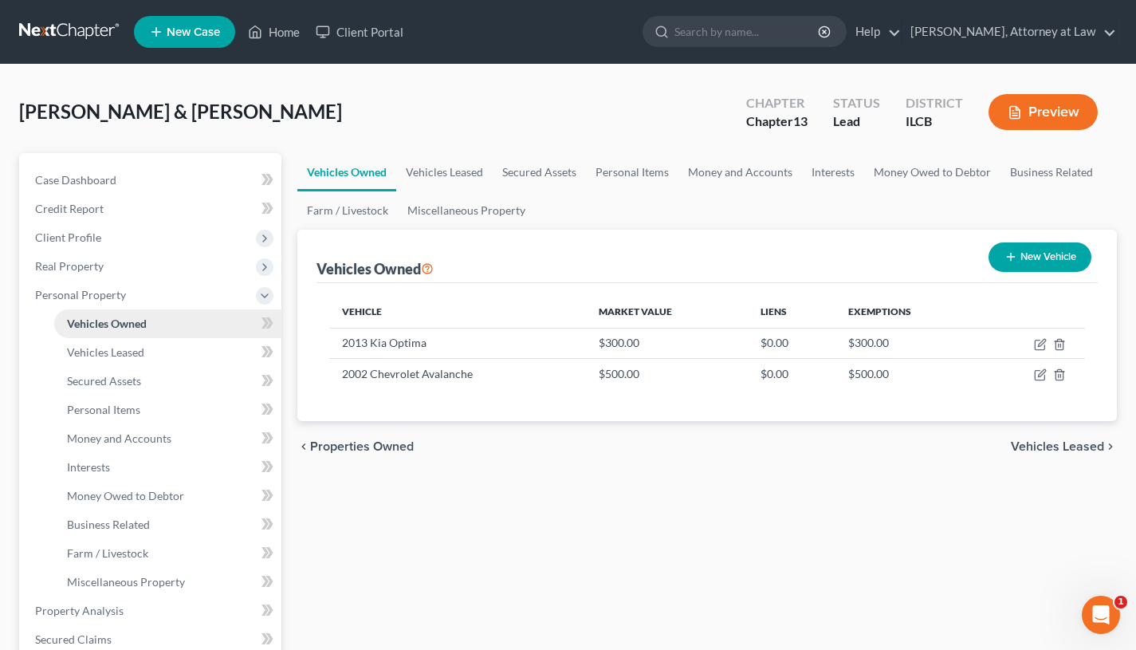
click at [1029, 259] on button "New Vehicle" at bounding box center [1040, 257] width 103 height 30
select select "0"
select select "2"
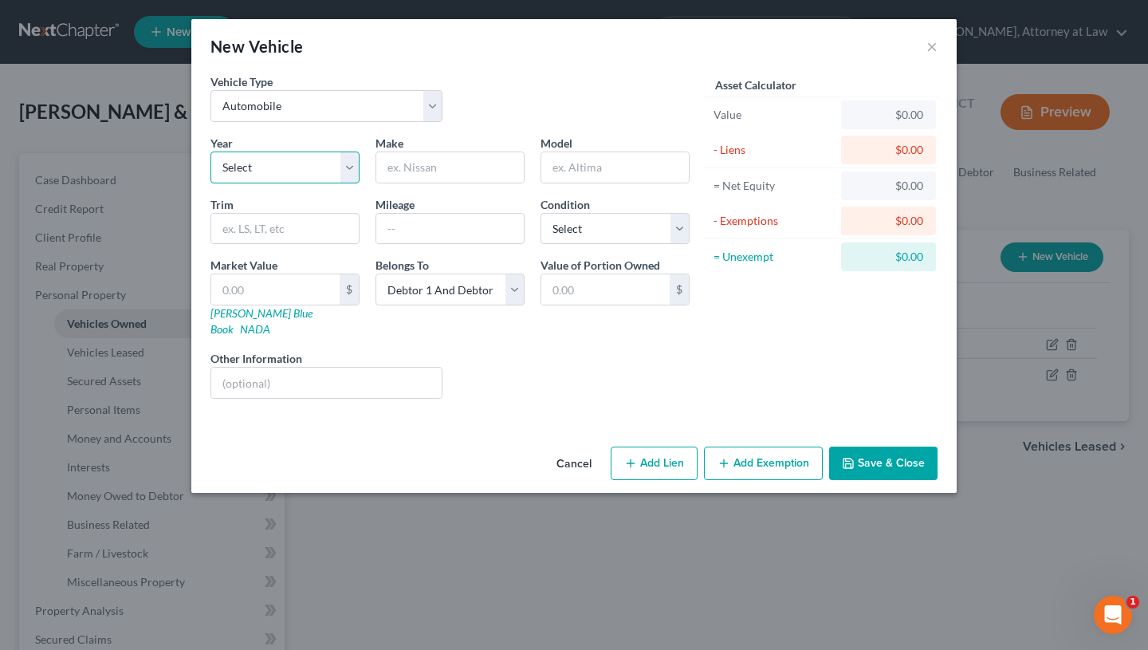
click at [258, 176] on select "Select 2026 2025 2024 2023 2022 2021 2020 2019 2018 2017 2016 2015 2014 2013 20…" at bounding box center [285, 168] width 149 height 32
select select "11"
click at [211, 152] on select "Select 2026 2025 2024 2023 2022 2021 2020 2019 2018 2017 2016 2015 2014 2013 20…" at bounding box center [285, 168] width 149 height 32
click at [478, 161] on input "text" at bounding box center [450, 167] width 148 height 30
type input "Chrysler"
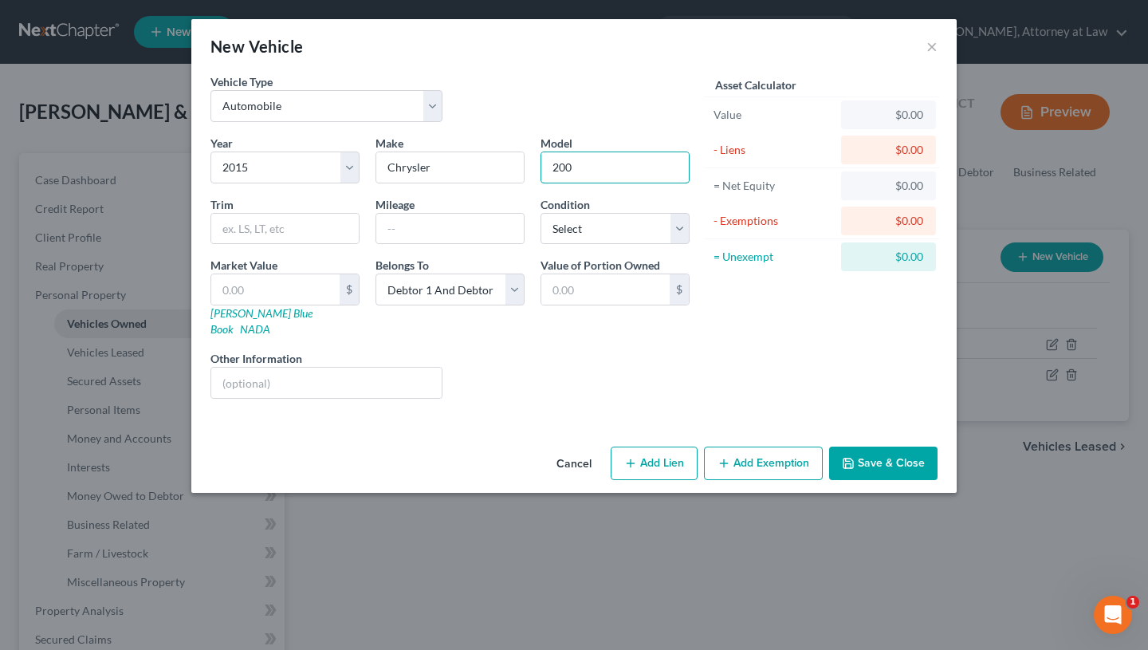
type input "200"
select select "2"
type input "6"
type input "6.00"
type input "65"
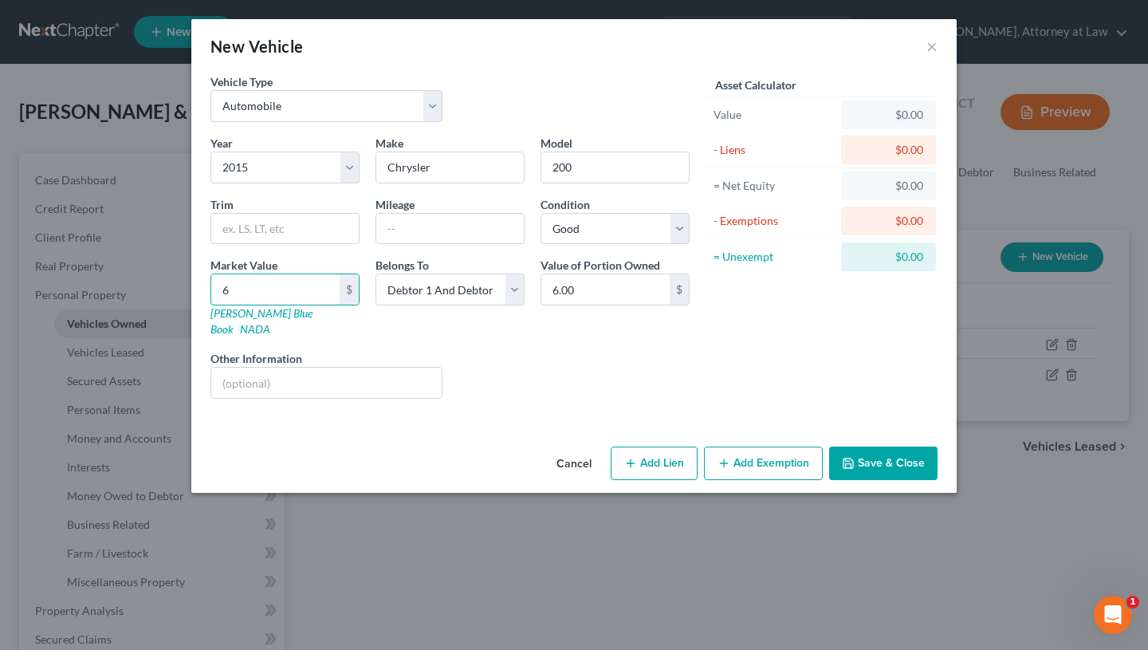
type input "65.00"
type input "650"
type input "650.00"
type input "6500"
type input "6,500.00"
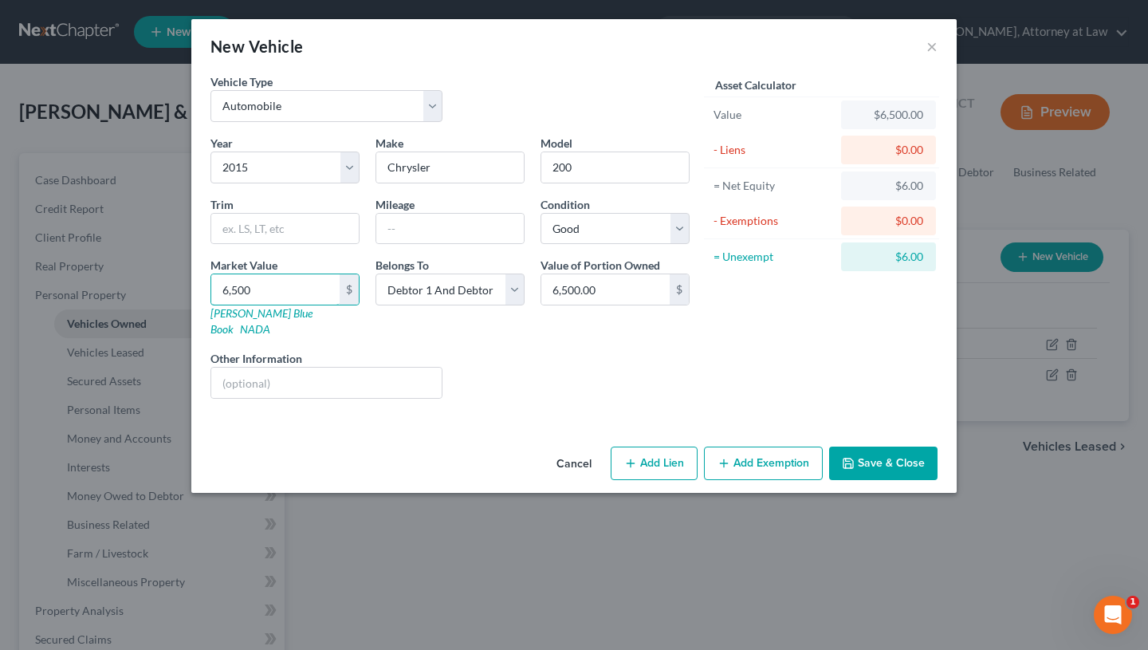
type input "6,50"
type input "650.00"
type input "65"
type input "65.00"
type input "6"
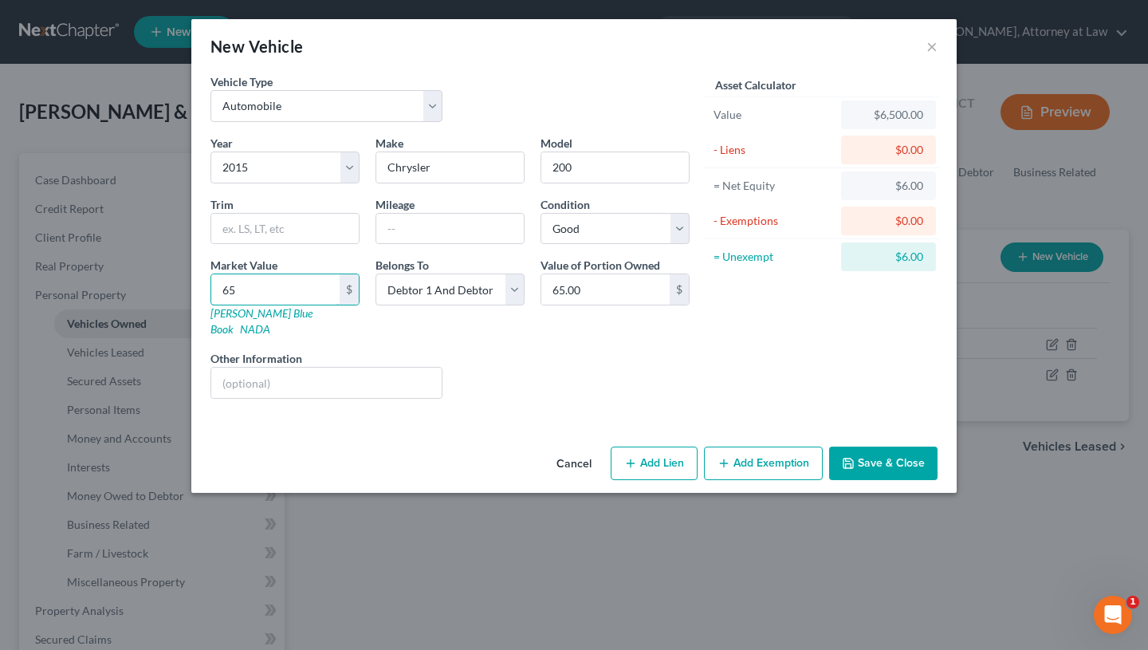
type input "6.00"
type input "5"
type input "5.00"
type input "55"
type input "55.00"
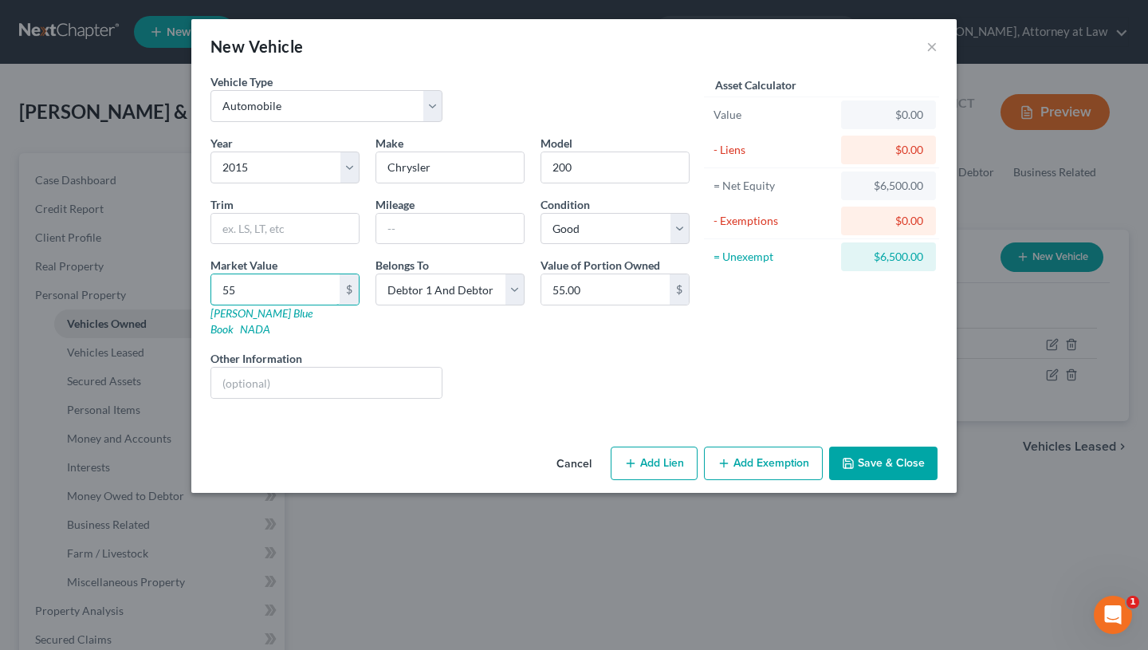
type input "550"
type input "550.00"
type input "5500"
type input "5,500.00"
type input "5,500"
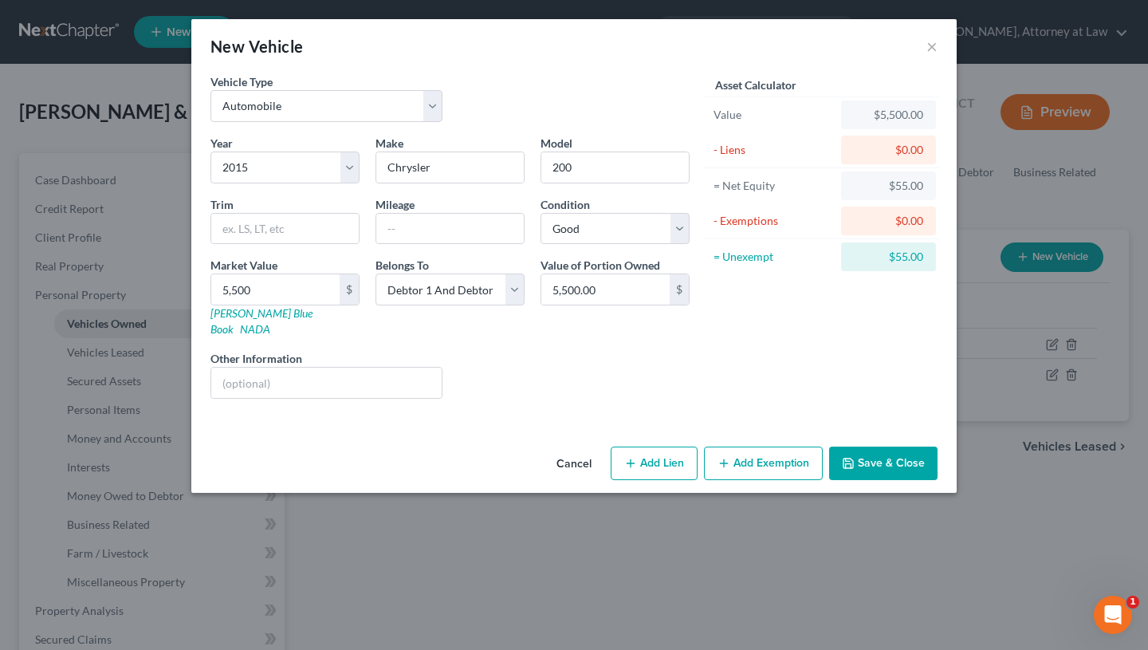
click at [632, 457] on icon "button" at bounding box center [630, 463] width 13 height 13
select select "2"
select select "0"
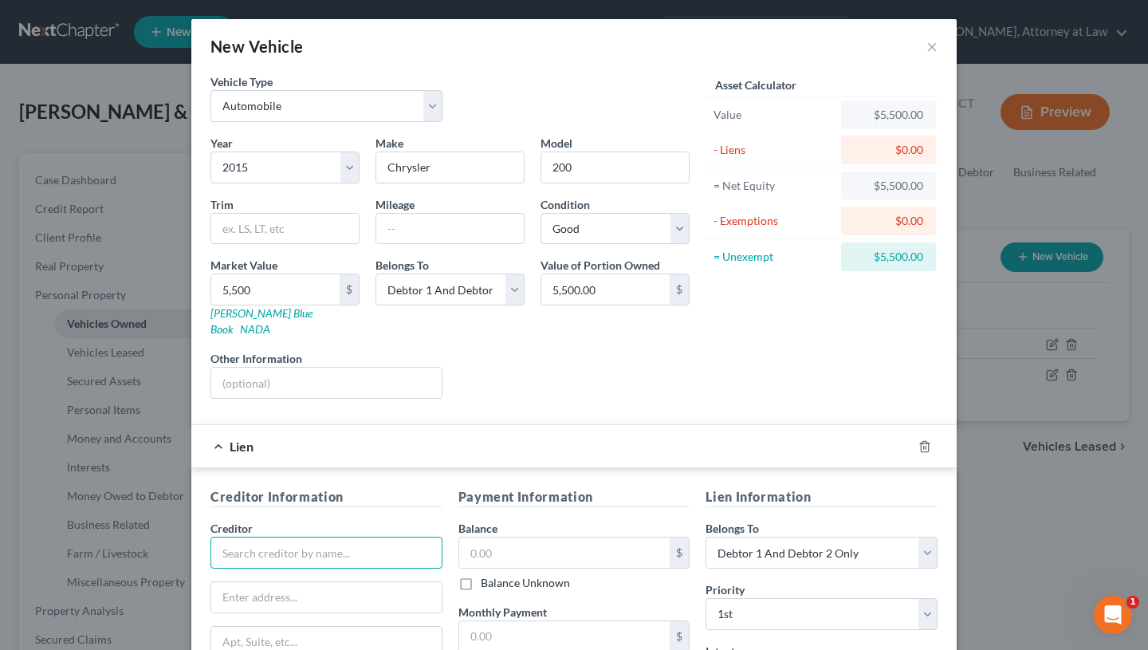
click at [281, 537] on input "text" at bounding box center [327, 553] width 232 height 32
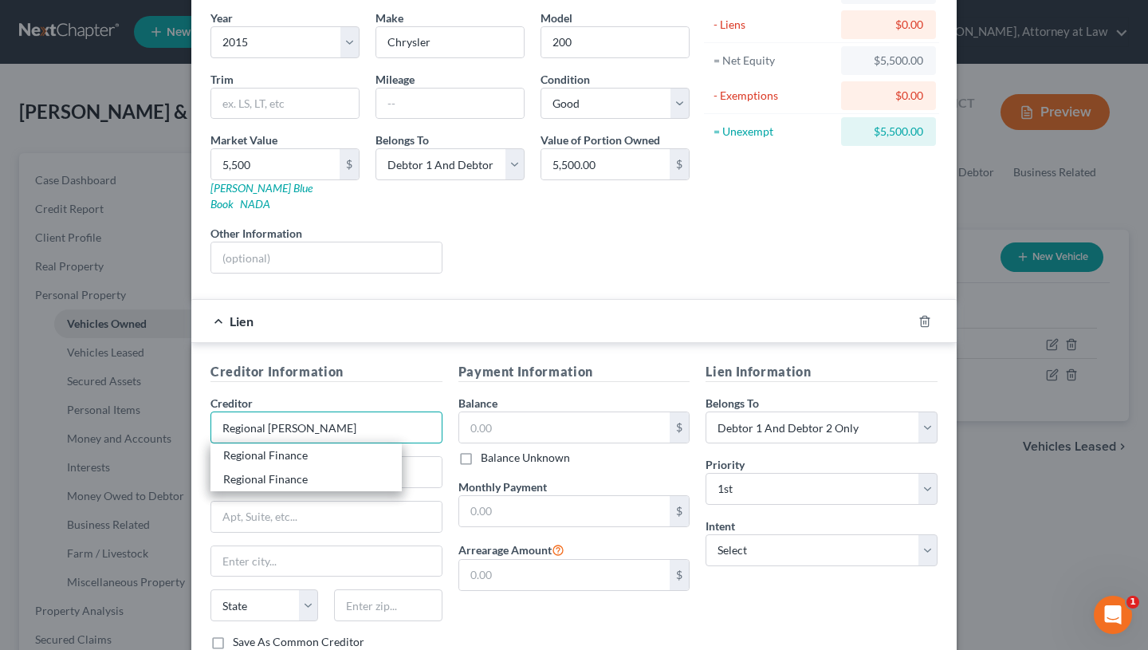
scroll to position [137, 0]
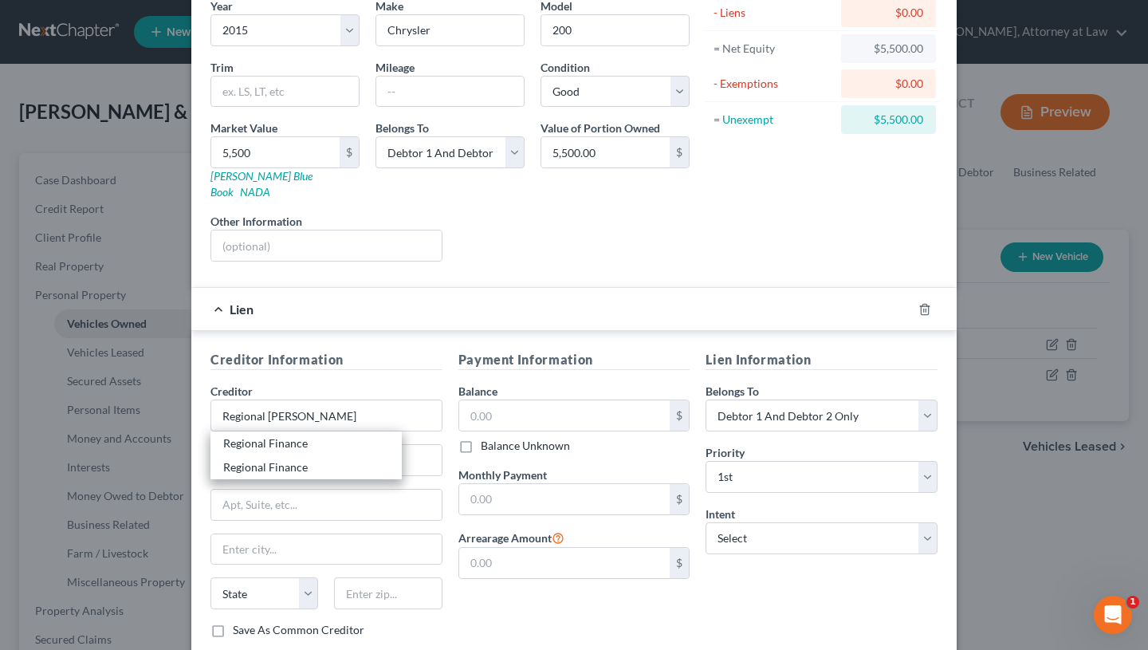
click at [277, 435] on div "Regional Finance" at bounding box center [306, 443] width 166 height 16
type input "Regional Finance"
type input "[STREET_ADDRESS]"
type input "[PERSON_NAME]"
select select "42"
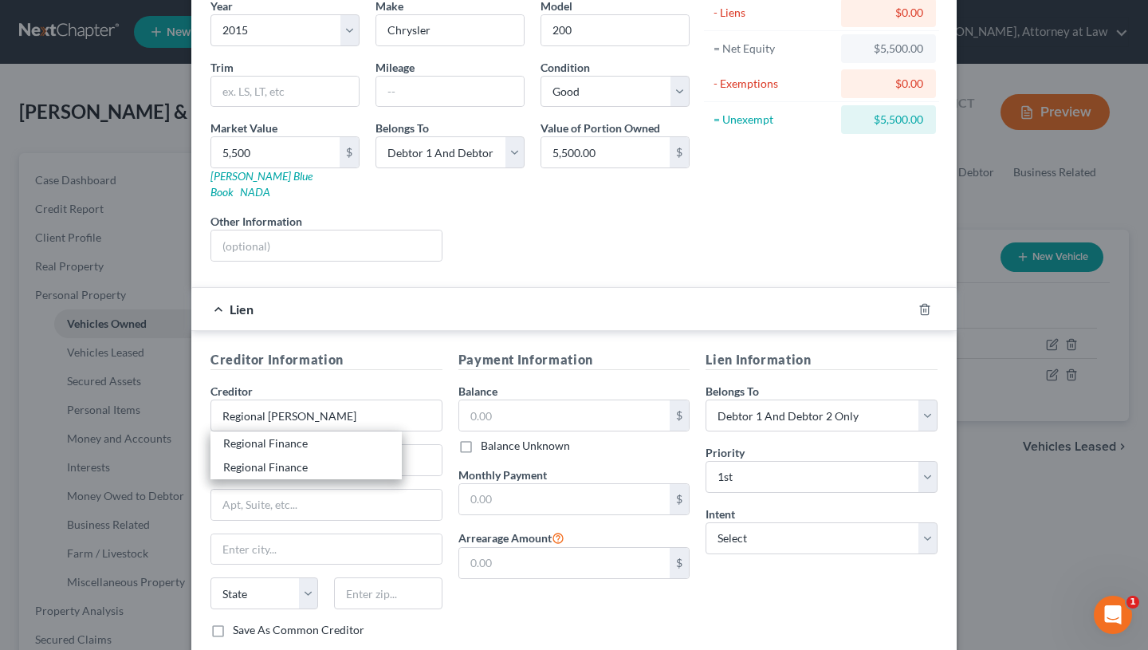
type input "29651"
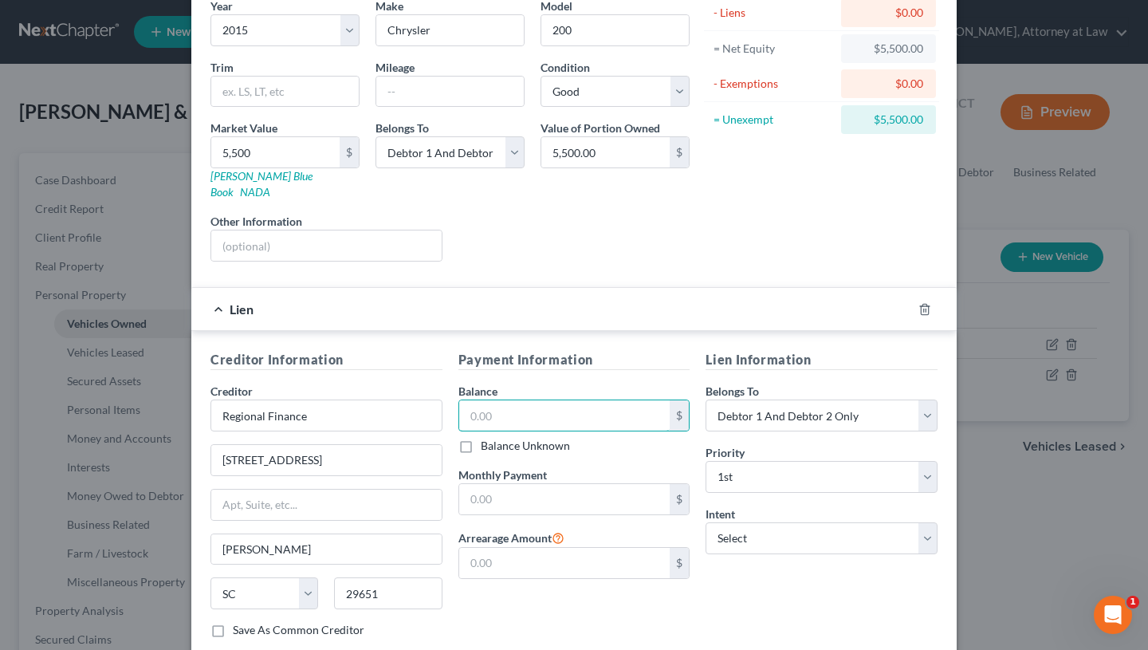
click at [533, 400] on input "text" at bounding box center [564, 415] width 211 height 30
type input "5,667.24"
type input "383"
click at [796, 399] on select "Select Debtor 1 Only Debtor 2 Only Debtor 1 And Debtor 2 Only At Least One Of T…" at bounding box center [822, 415] width 232 height 32
select select "3"
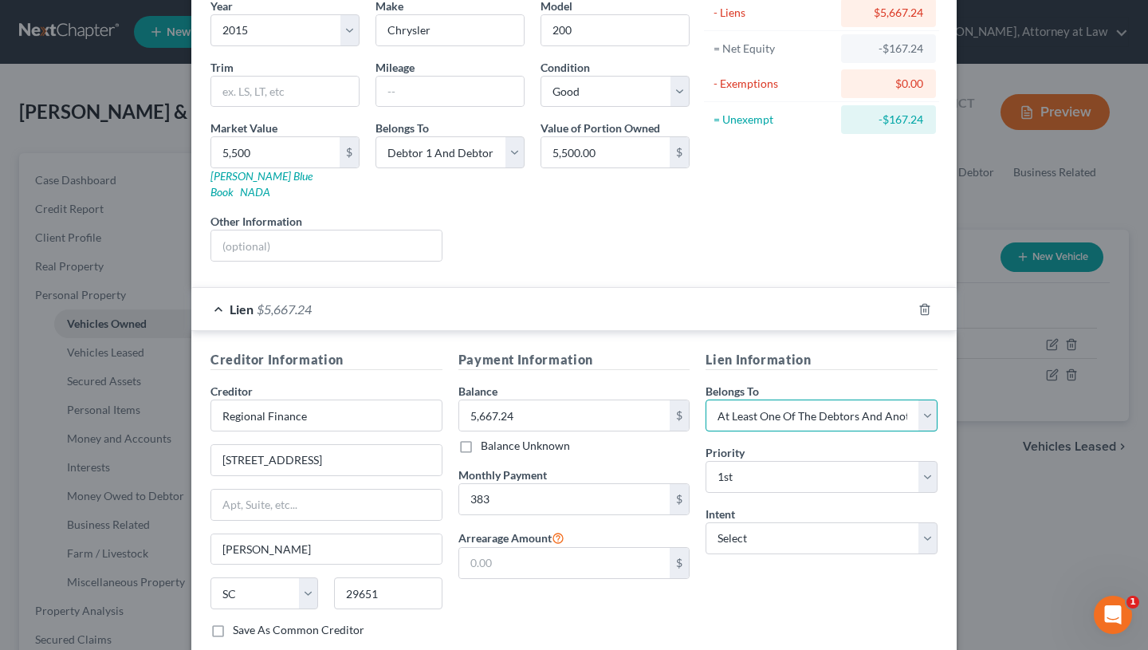
click at [706, 399] on select "Select Debtor 1 Only Debtor 2 Only Debtor 1 And Debtor 2 Only At Least One Of T…" at bounding box center [822, 415] width 232 height 32
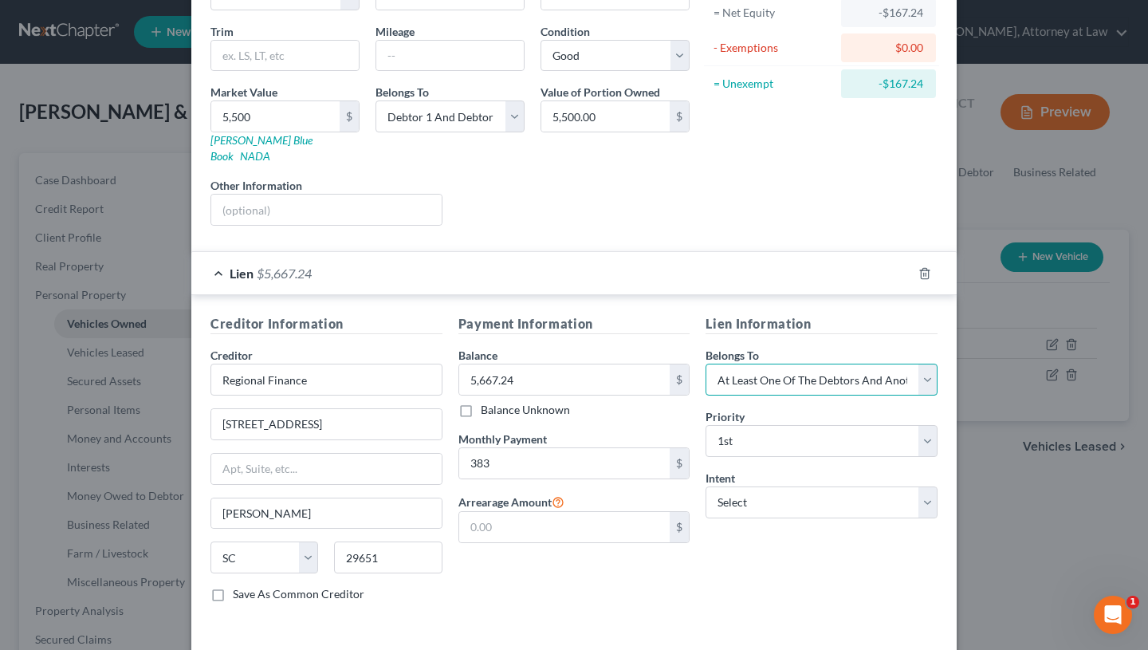
scroll to position [174, 0]
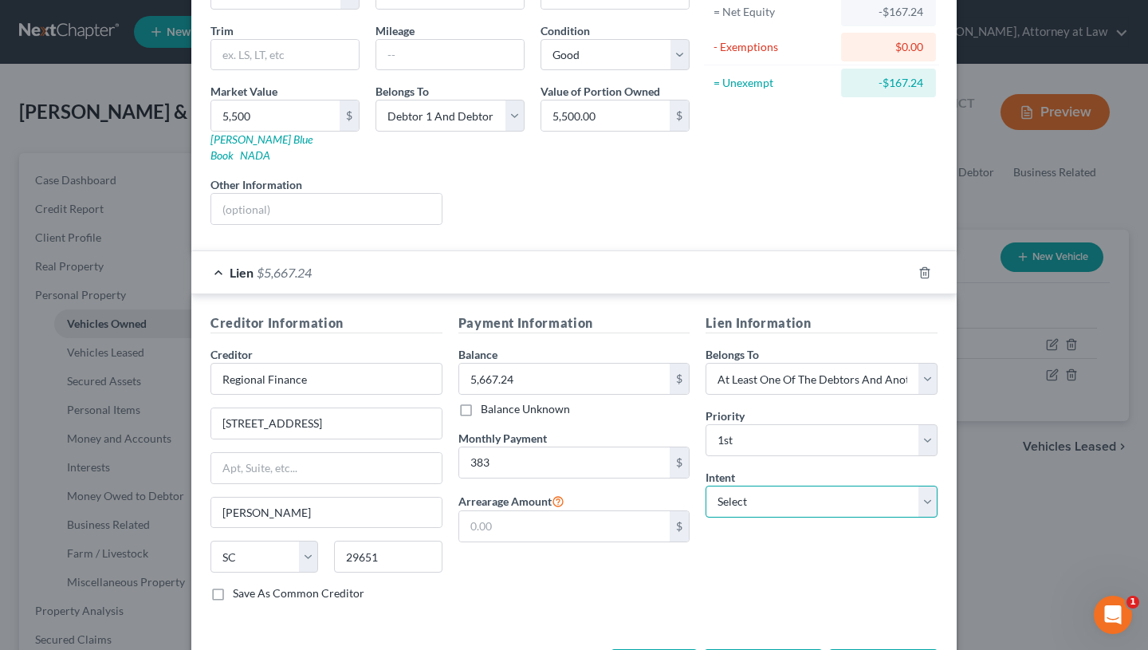
click at [780, 486] on select "Select Surrender Redeem Reaffirm Avoid Other" at bounding box center [822, 502] width 232 height 32
select select "2"
click at [706, 486] on select "Select Surrender Redeem Reaffirm Avoid Other" at bounding box center [822, 502] width 232 height 32
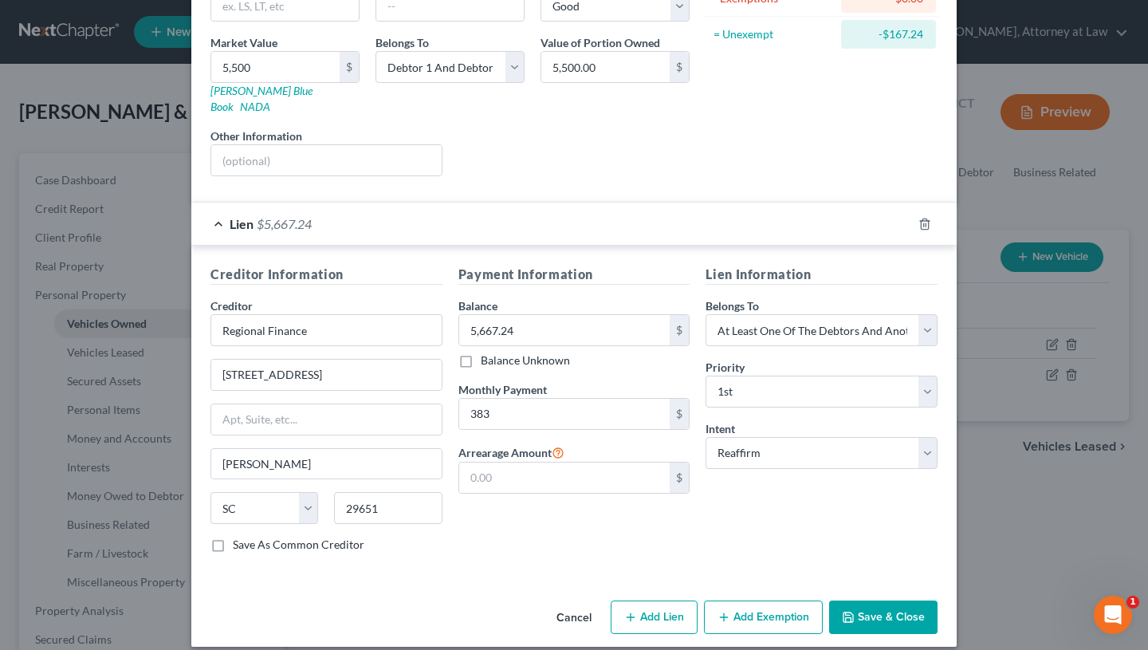
click at [884, 600] on button "Save & Close" at bounding box center [883, 616] width 108 height 33
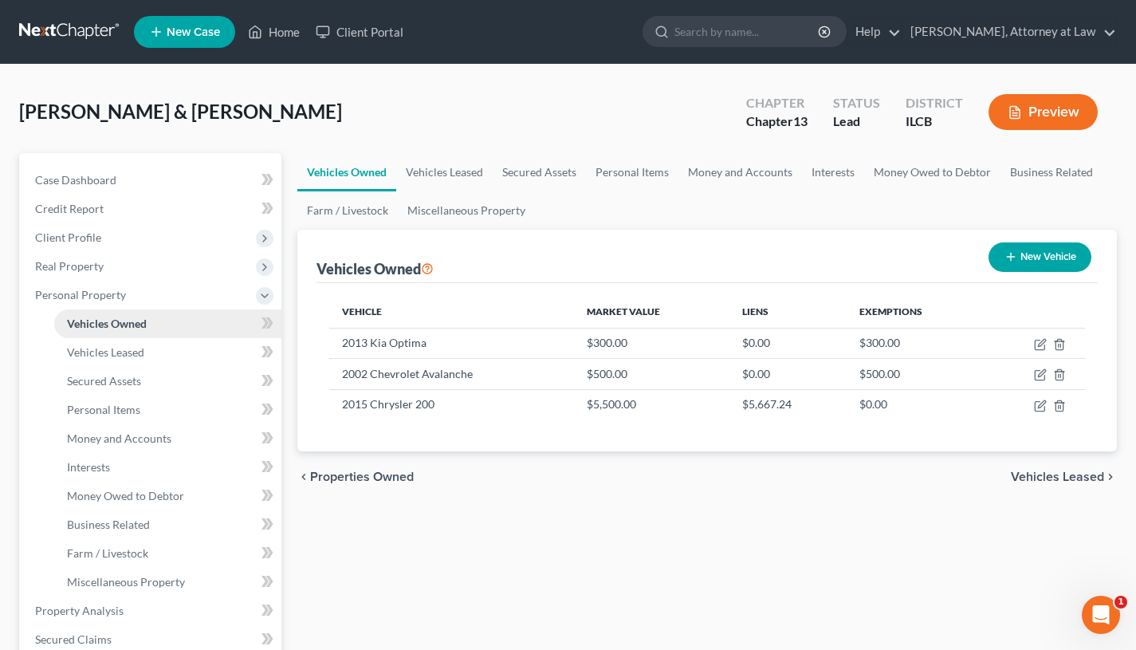
click at [1036, 264] on button "New Vehicle" at bounding box center [1040, 257] width 103 height 30
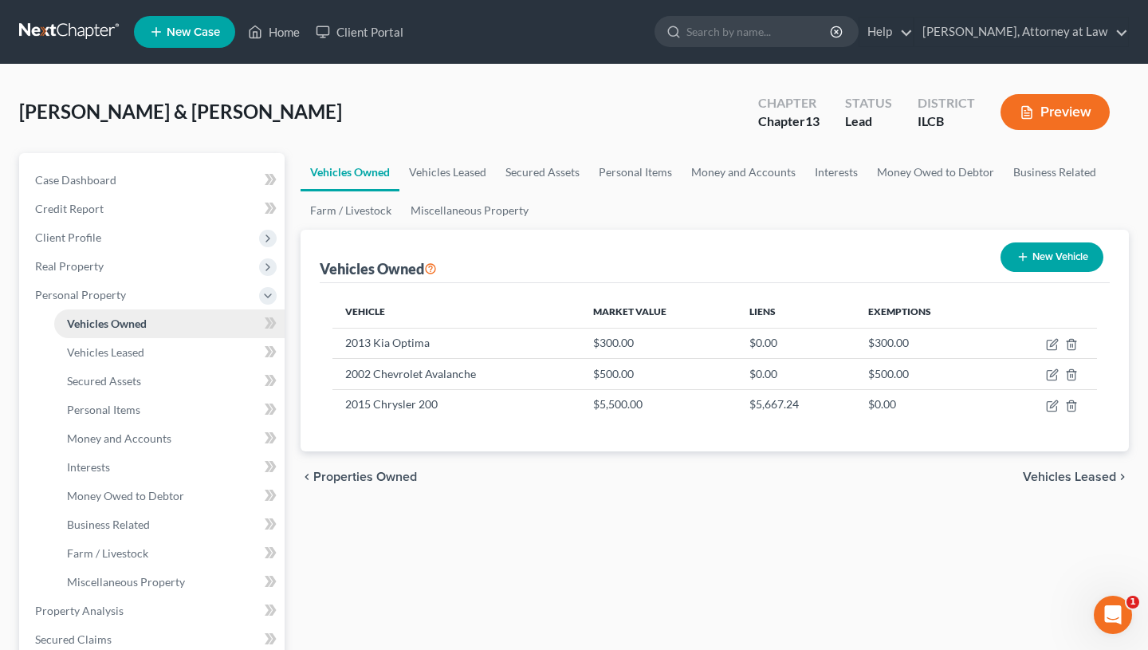
select select "0"
select select "2"
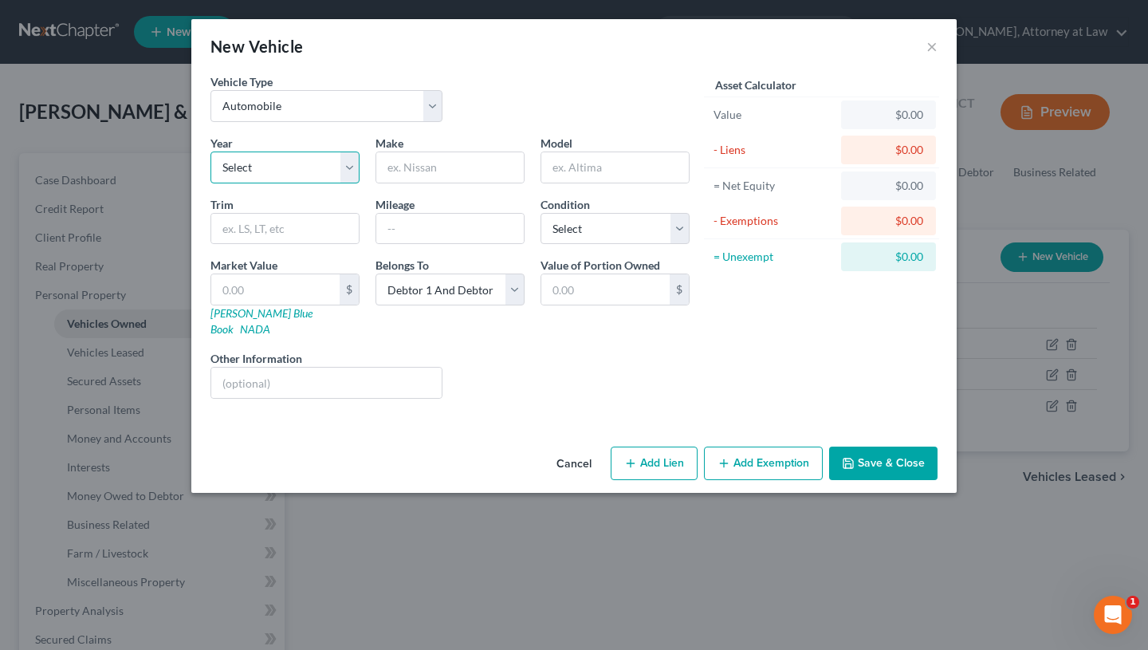
click at [321, 167] on select "Select 2026 2025 2024 2023 2022 2021 2020 2019 2018 2017 2016 2015 2014 2013 20…" at bounding box center [285, 168] width 149 height 32
select select "14"
click at [211, 152] on select "Select 2026 2025 2024 2023 2022 2021 2020 2019 2018 2017 2016 2015 2014 2013 20…" at bounding box center [285, 168] width 149 height 32
type input "Ford"
type input "Fusion"
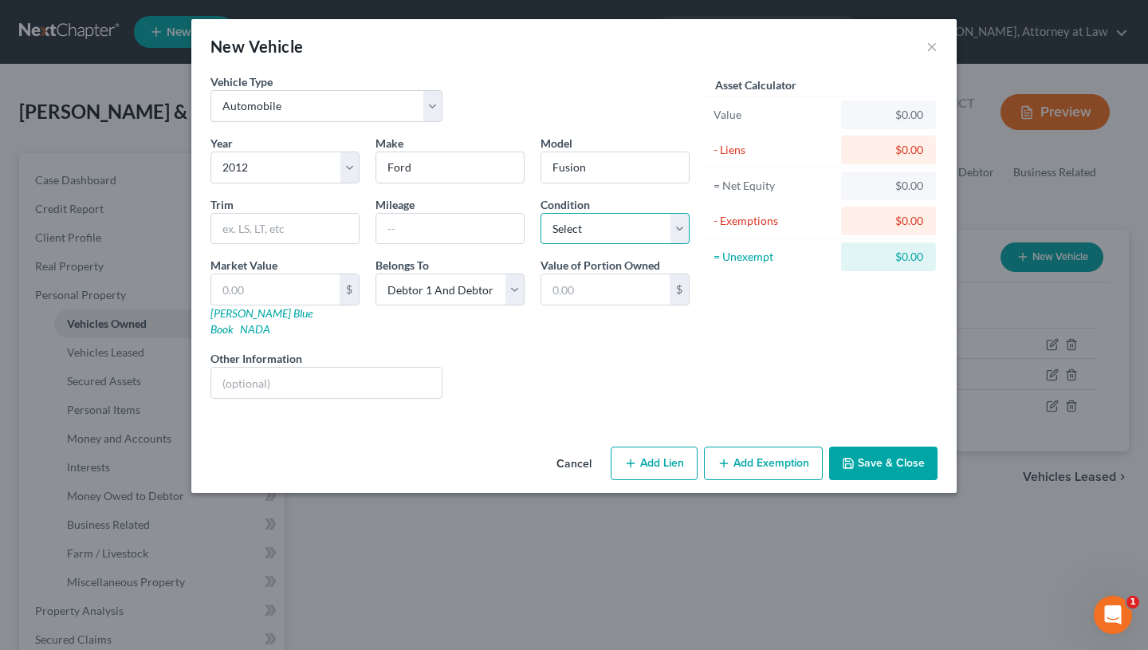
select select "2"
type input "5"
type input "5.00"
type input "50"
type input "50.00"
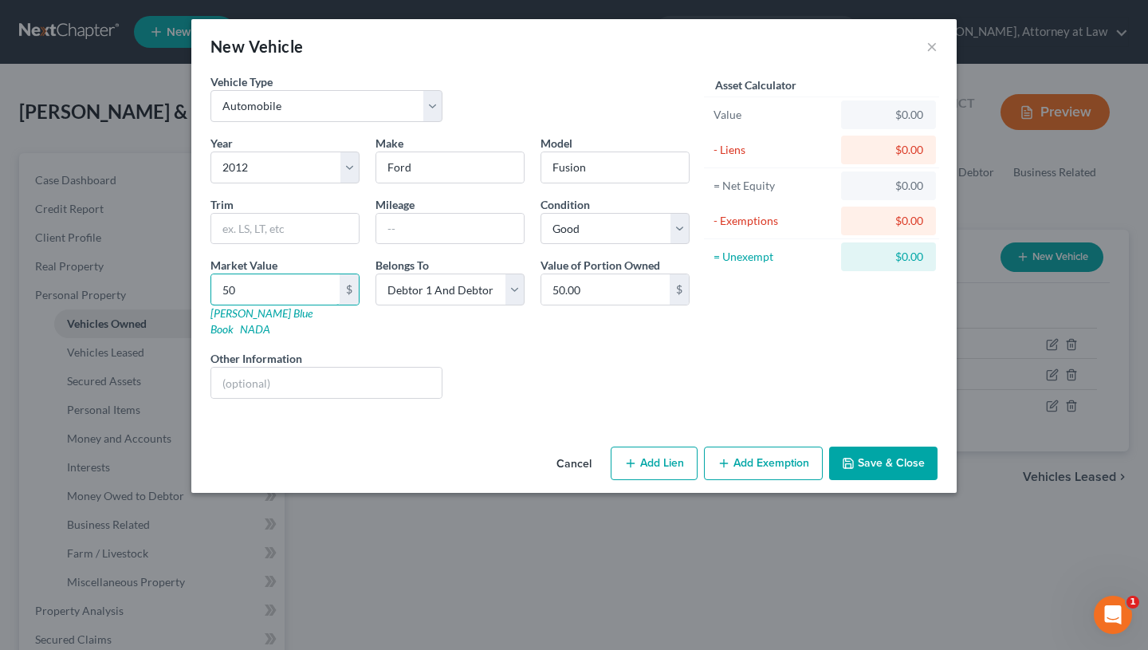
type input "500"
type input "500.00"
type input "500"
click at [742, 447] on button "Add Exemption" at bounding box center [763, 463] width 119 height 33
select select "2"
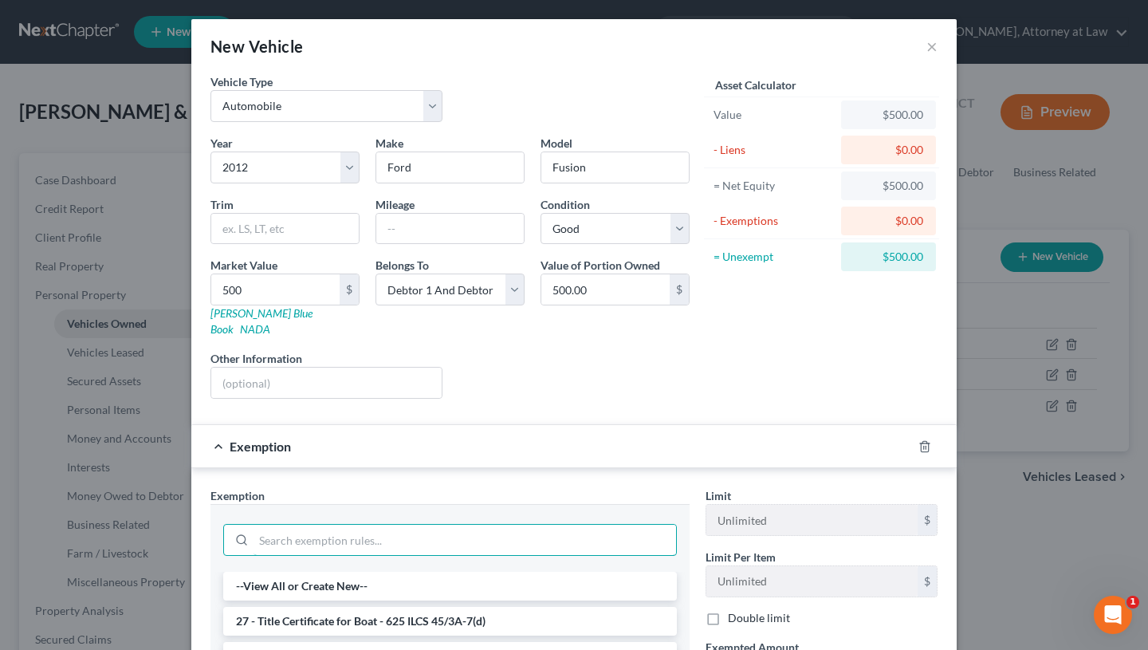
click at [393, 529] on input "search" at bounding box center [465, 540] width 423 height 30
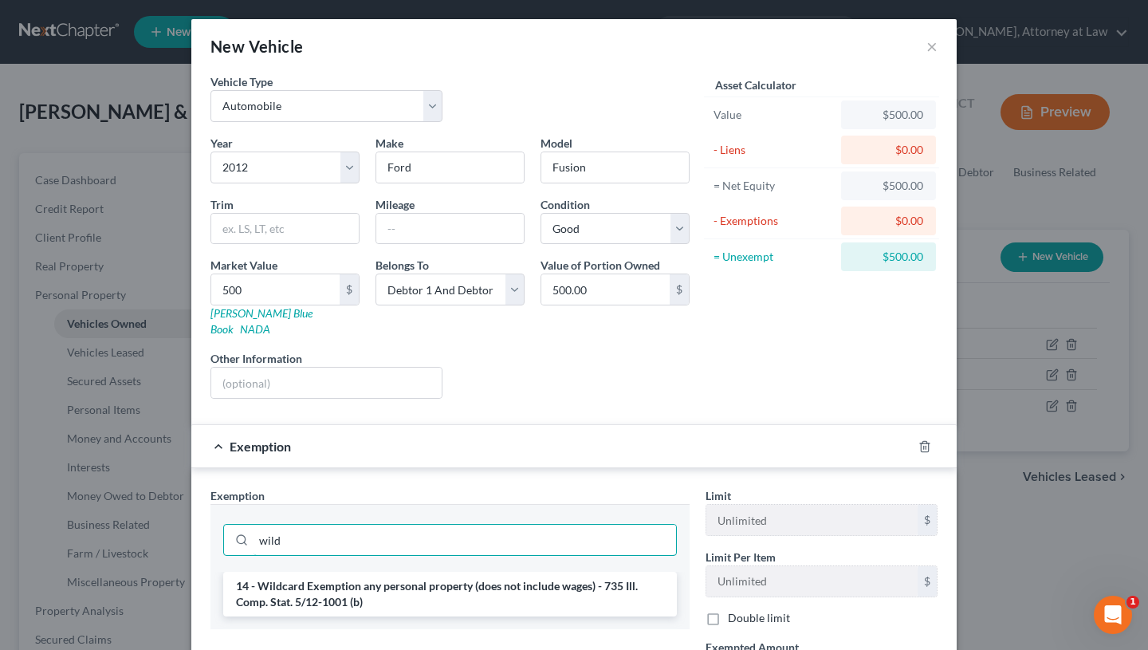
type input "wild"
click at [396, 572] on li "14 - Wildcard Exemption any personal property (does not include wages) - 735 Il…" at bounding box center [450, 594] width 454 height 45
checkbox input "true"
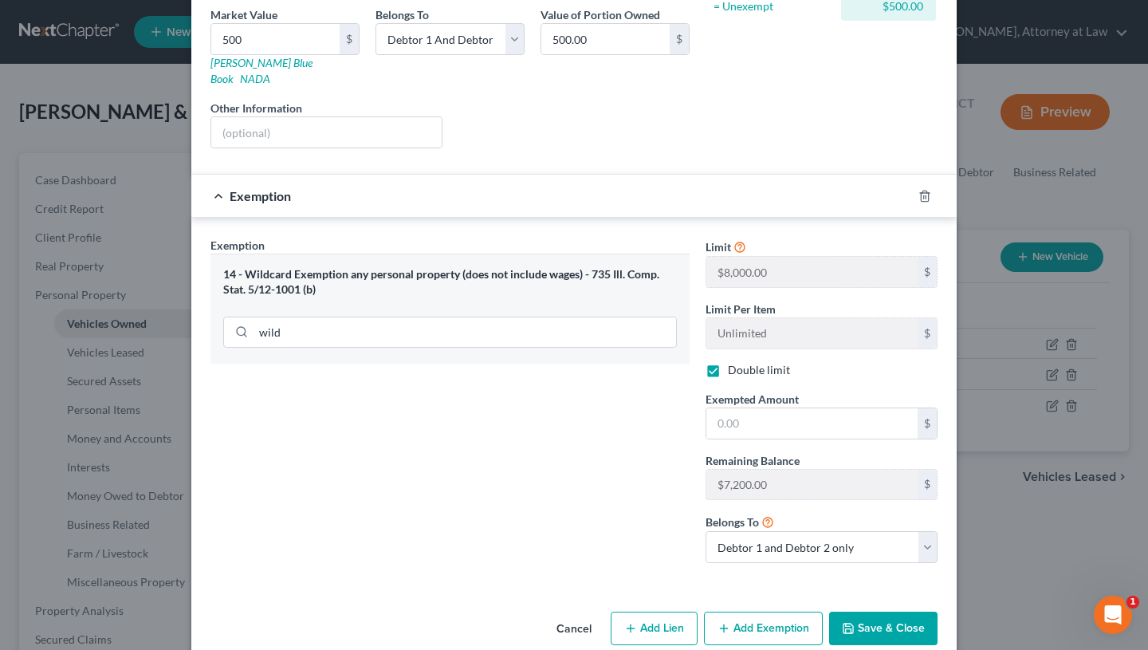
scroll to position [261, 0]
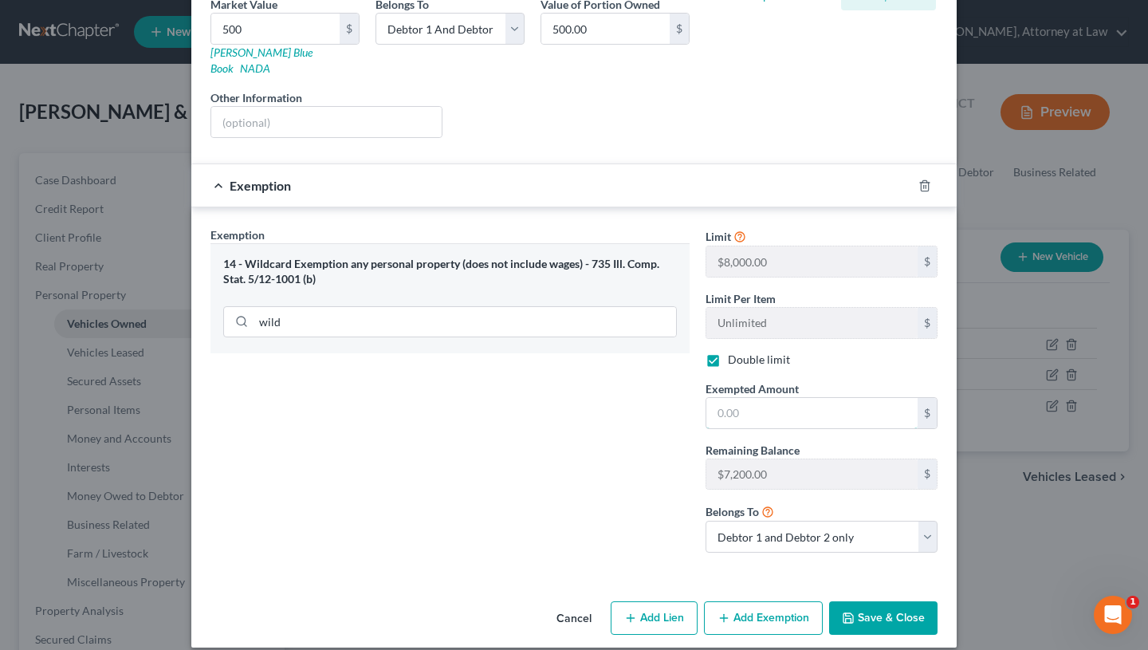
click at [776, 398] on input "text" at bounding box center [812, 413] width 211 height 30
type input "500"
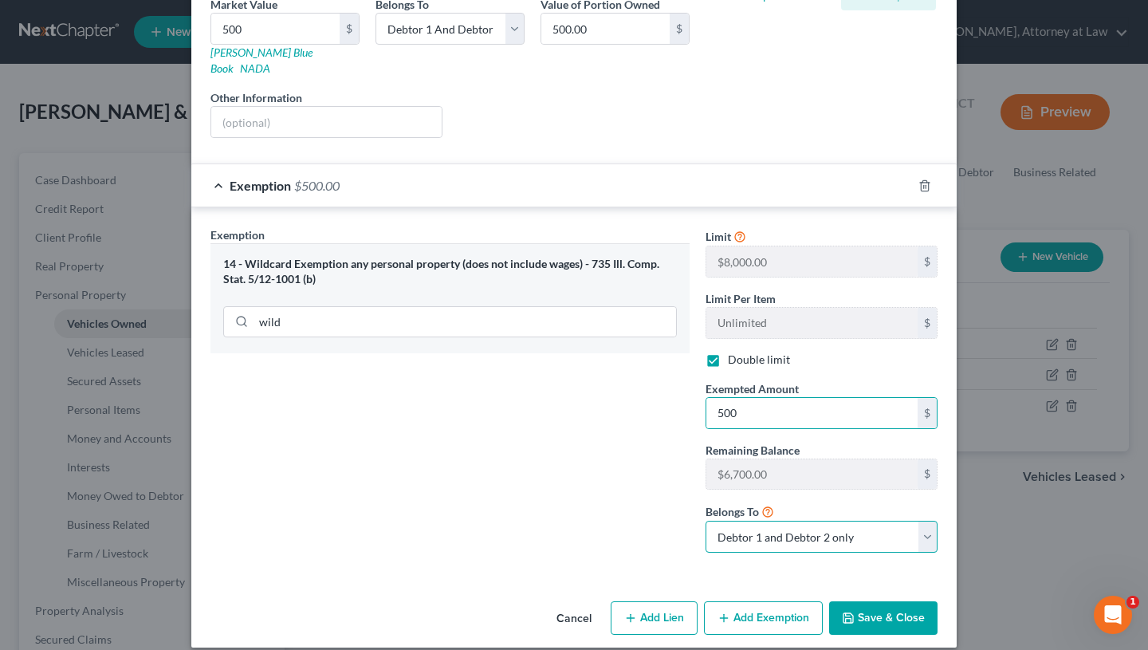
click at [894, 529] on select "Debtor 1 only Debtor 2 only Debtor 1 and Debtor 2 only" at bounding box center [822, 537] width 232 height 32
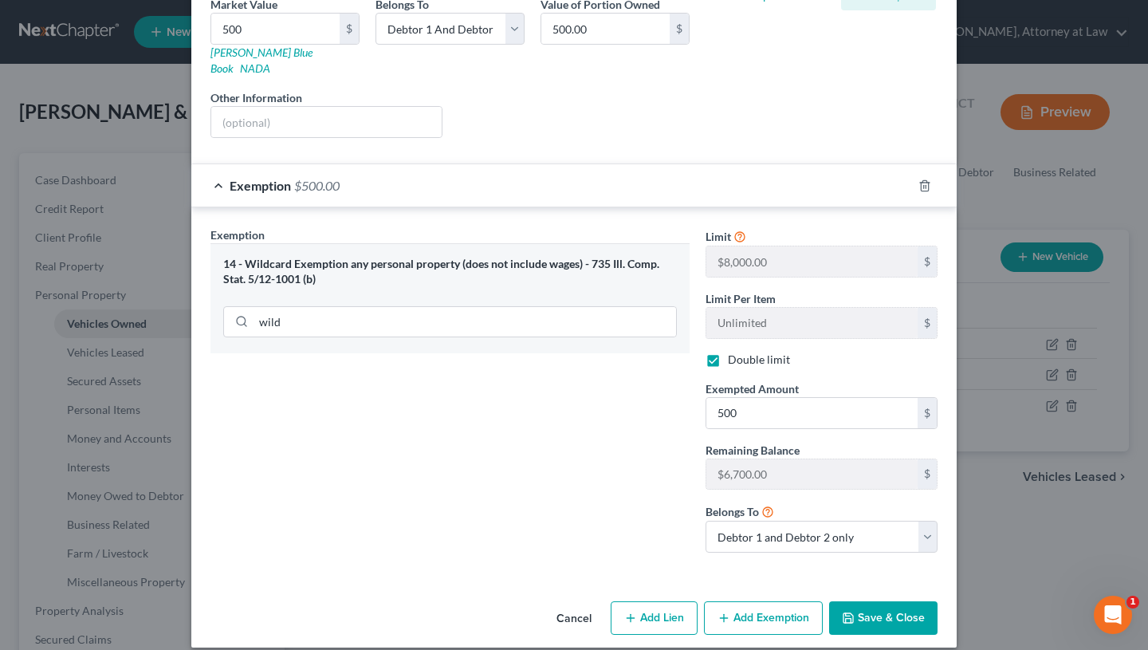
click at [840, 480] on div "Limit $8,000.00 $ Limit Per Item Unlimited $ Double limit Exempted Amount * 500…" at bounding box center [822, 395] width 248 height 339
click at [831, 521] on select "Debtor 1 only Debtor 2 only Debtor 1 and Debtor 2 only" at bounding box center [822, 537] width 232 height 32
select select "0"
click at [706, 521] on select "Debtor 1 only Debtor 2 only Debtor 1 and Debtor 2 only" at bounding box center [822, 537] width 232 height 32
click at [868, 607] on button "Save & Close" at bounding box center [883, 617] width 108 height 33
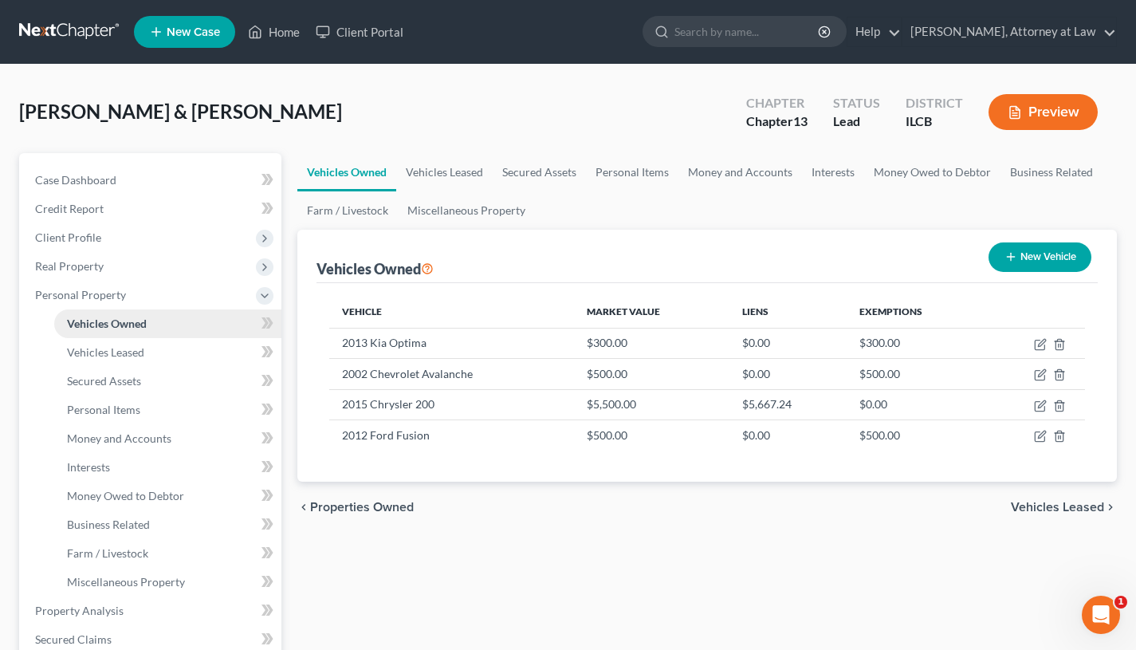
click at [1052, 254] on button "New Vehicle" at bounding box center [1040, 257] width 103 height 30
select select "0"
select select "2"
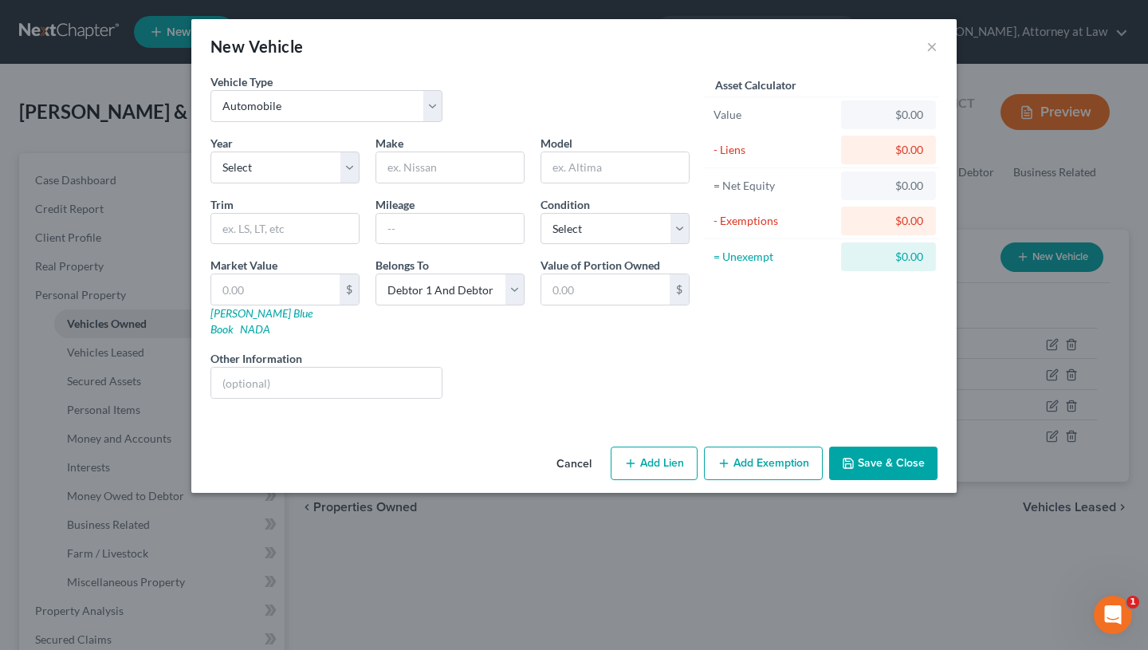
click at [925, 49] on div "New Vehicle ×" at bounding box center [574, 46] width 766 height 54
click at [932, 47] on button "×" at bounding box center [932, 46] width 11 height 19
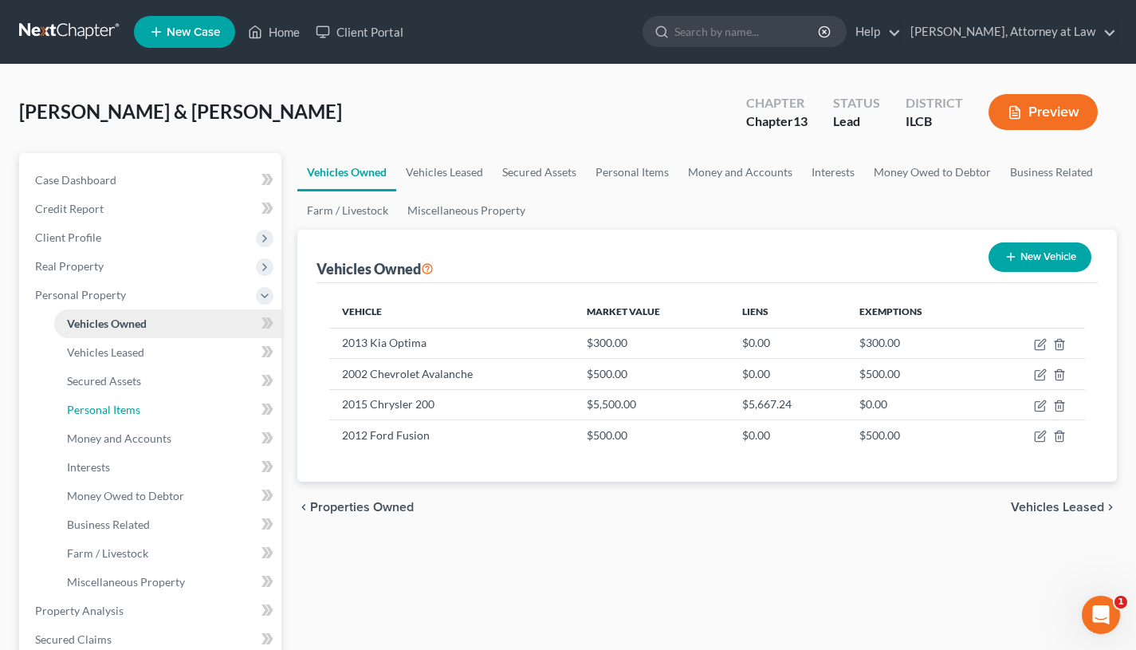
click at [111, 406] on span "Personal Items" at bounding box center [103, 410] width 73 height 14
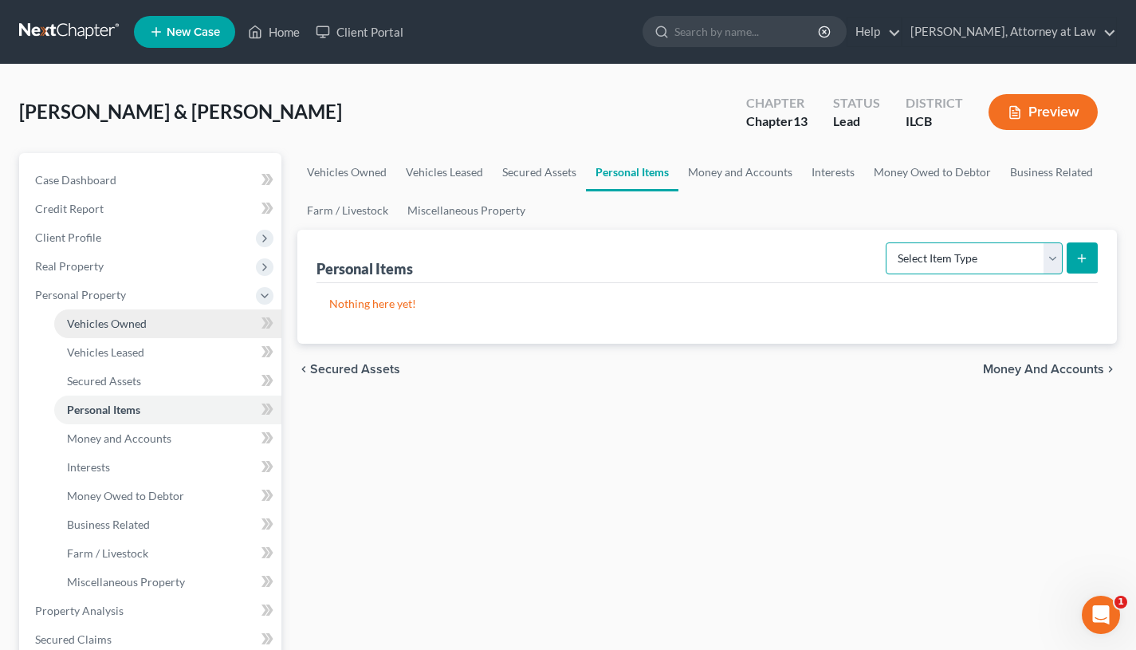
click at [980, 272] on select "Select Item Type Clothing Collectibles Of Value Electronics Firearms Household …" at bounding box center [974, 258] width 177 height 32
select select "clothing"
click at [888, 242] on select "Select Item Type Clothing Collectibles Of Value Electronics Firearms Household …" at bounding box center [974, 258] width 177 height 32
click at [1080, 261] on icon "submit" at bounding box center [1082, 258] width 13 height 13
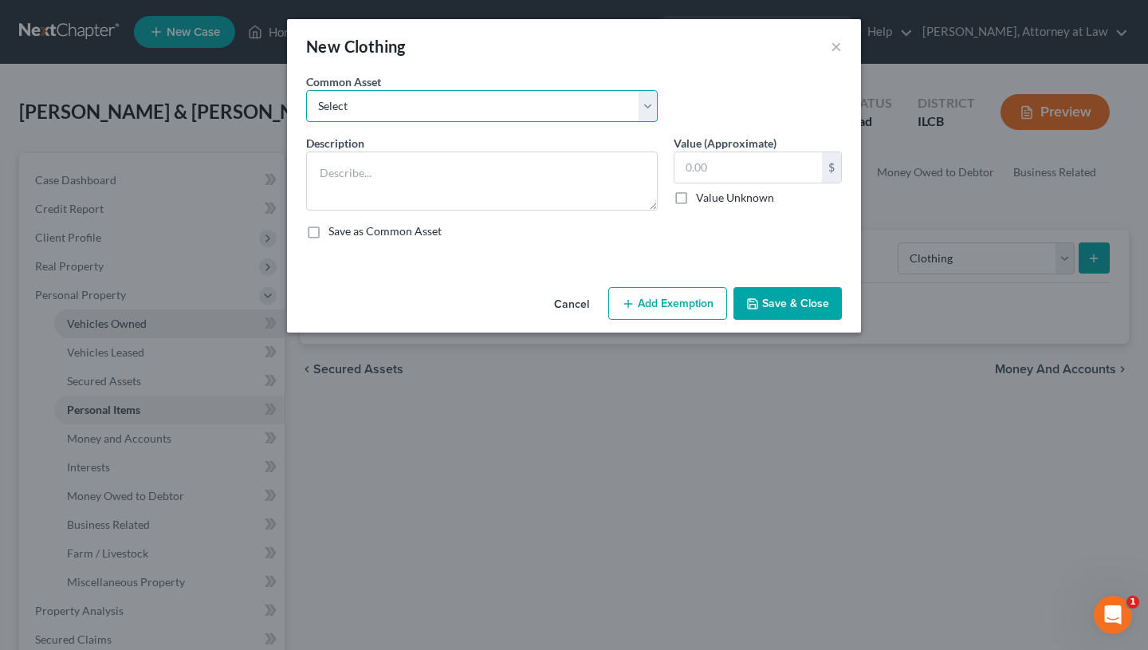
click at [657, 91] on select "Select Wearing Apparel" at bounding box center [482, 106] width 352 height 32
select select "0"
click at [306, 90] on select "Select Wearing Apparel" at bounding box center [482, 106] width 352 height 32
type textarea "Wearing Apparel"
click at [688, 166] on input "100.00" at bounding box center [749, 167] width 148 height 30
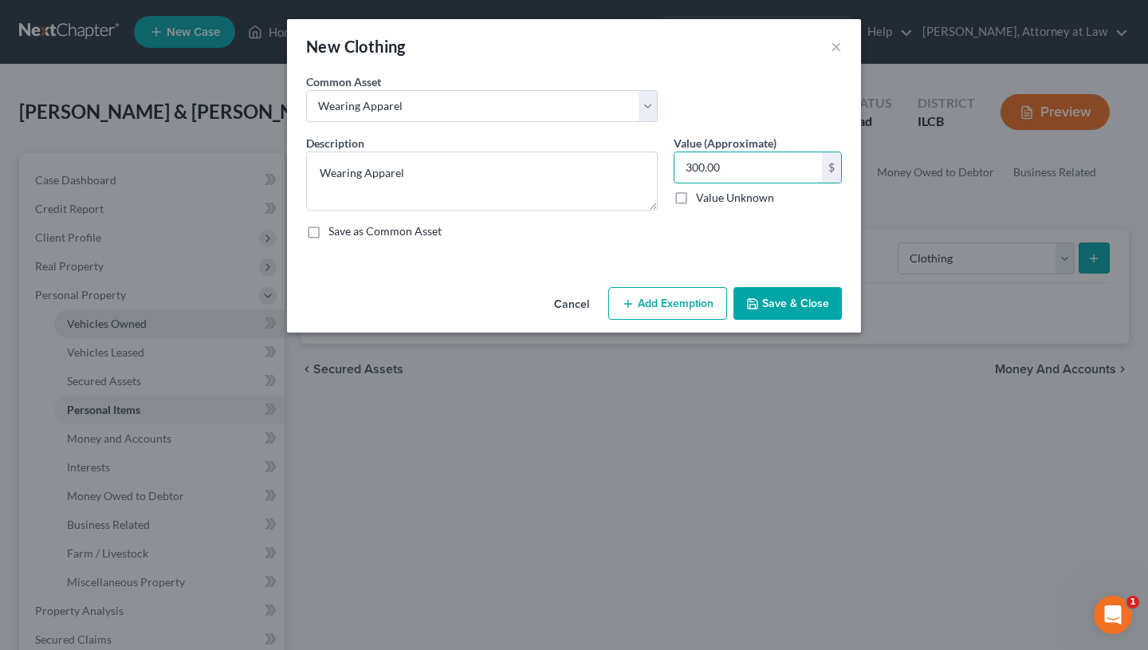
type input "300.00"
click at [679, 295] on button "Add Exemption" at bounding box center [667, 303] width 119 height 33
select select "2"
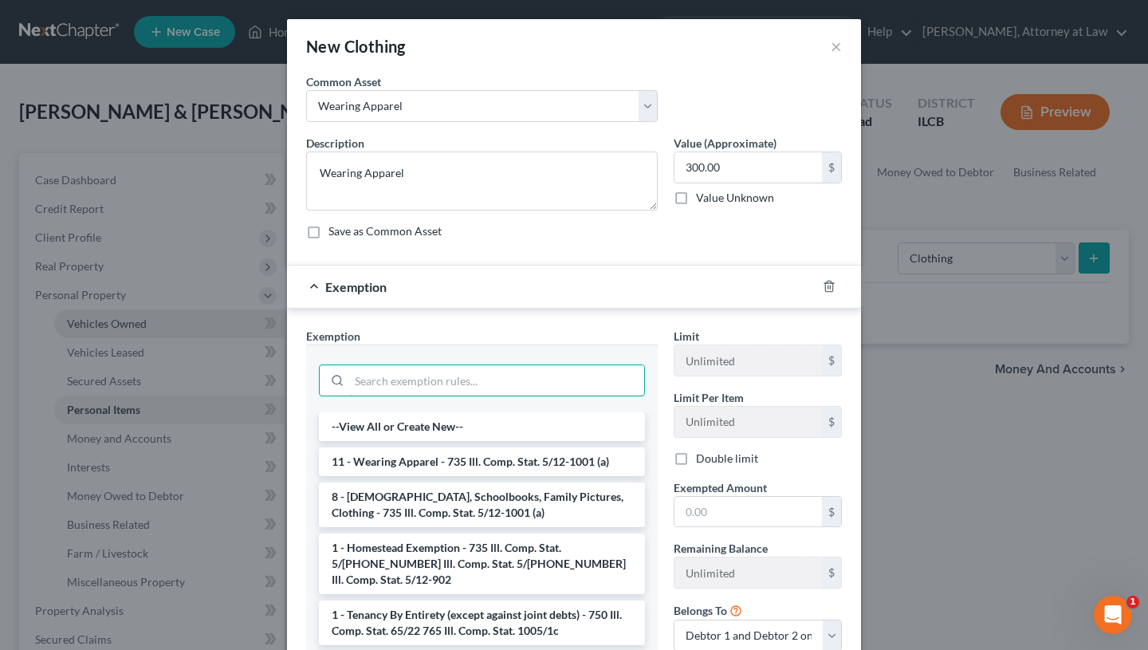
click at [498, 371] on input "search" at bounding box center [496, 380] width 295 height 30
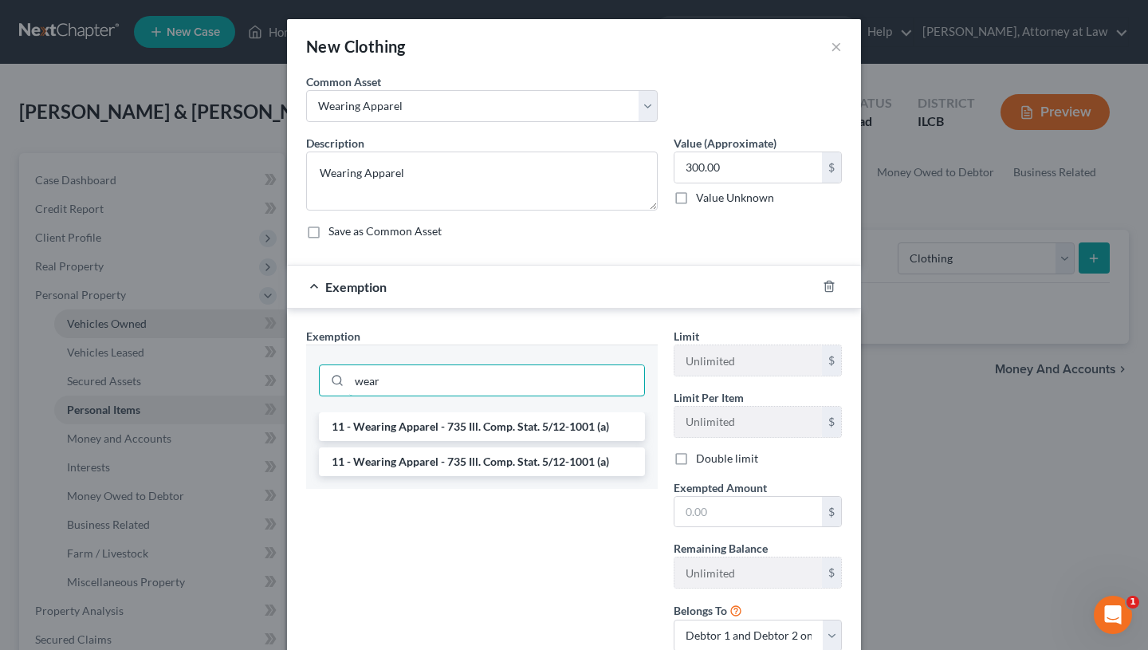
type input "wear"
click at [503, 427] on li "11 - Wearing Apparel - 735 Ill. Comp. Stat. 5/12-1001 (a)" at bounding box center [482, 426] width 326 height 29
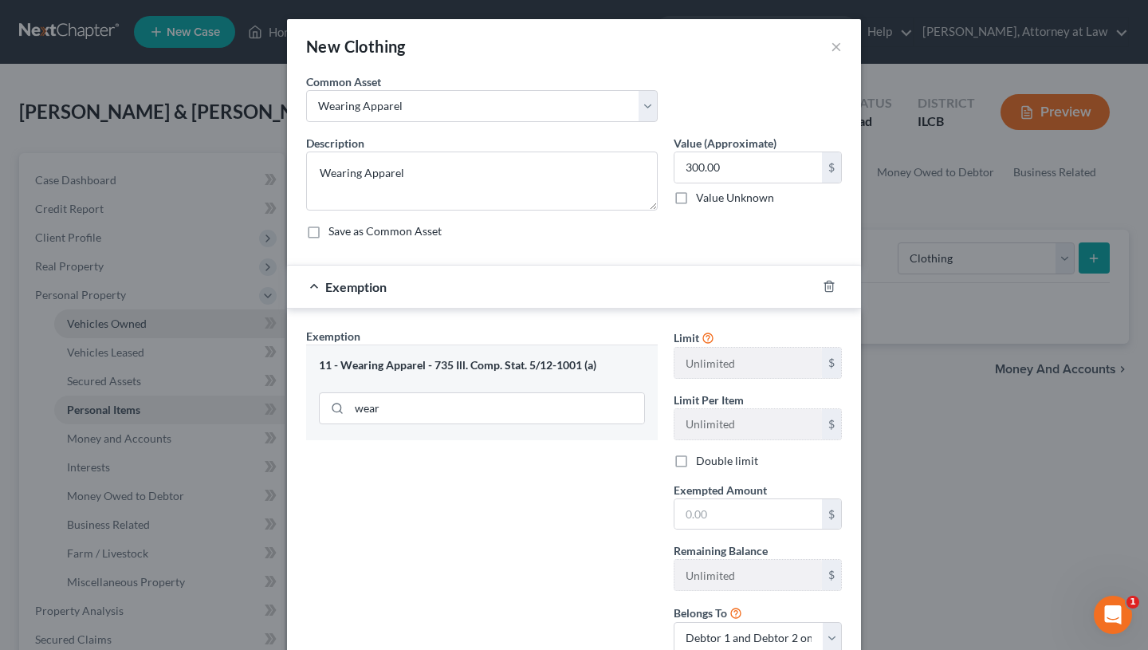
scroll to position [117, 0]
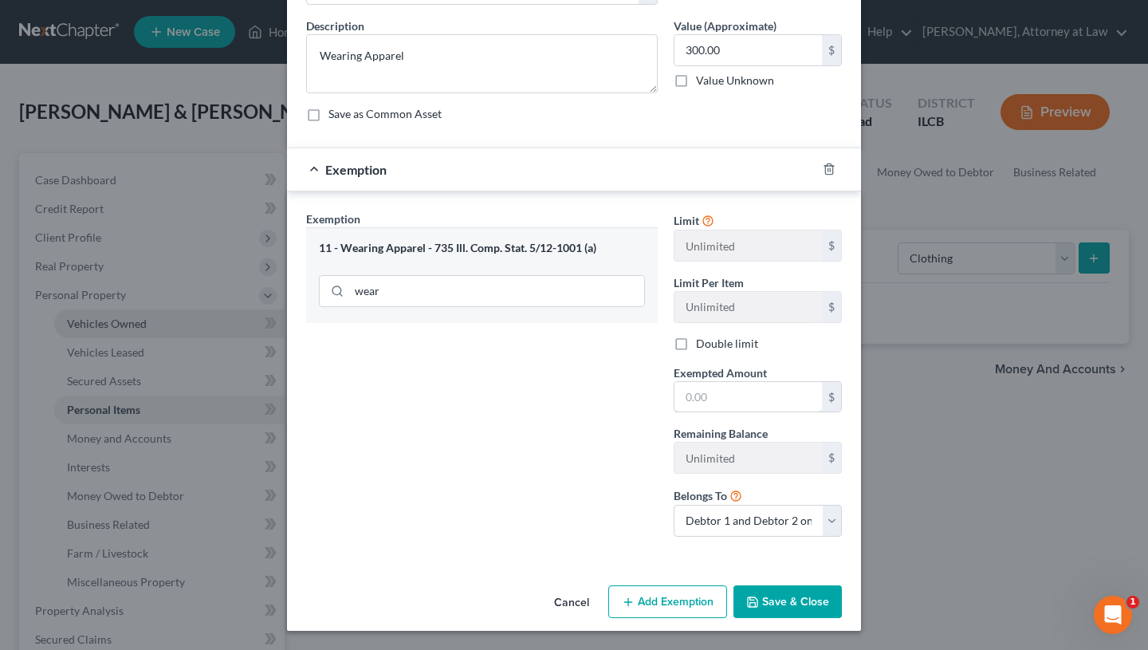
click at [726, 388] on input "text" at bounding box center [749, 397] width 148 height 30
type input "300"
click at [793, 584] on div "Cancel Add Exemption Save & Close" at bounding box center [574, 605] width 574 height 53
click at [789, 603] on button "Save & Close" at bounding box center [788, 601] width 108 height 33
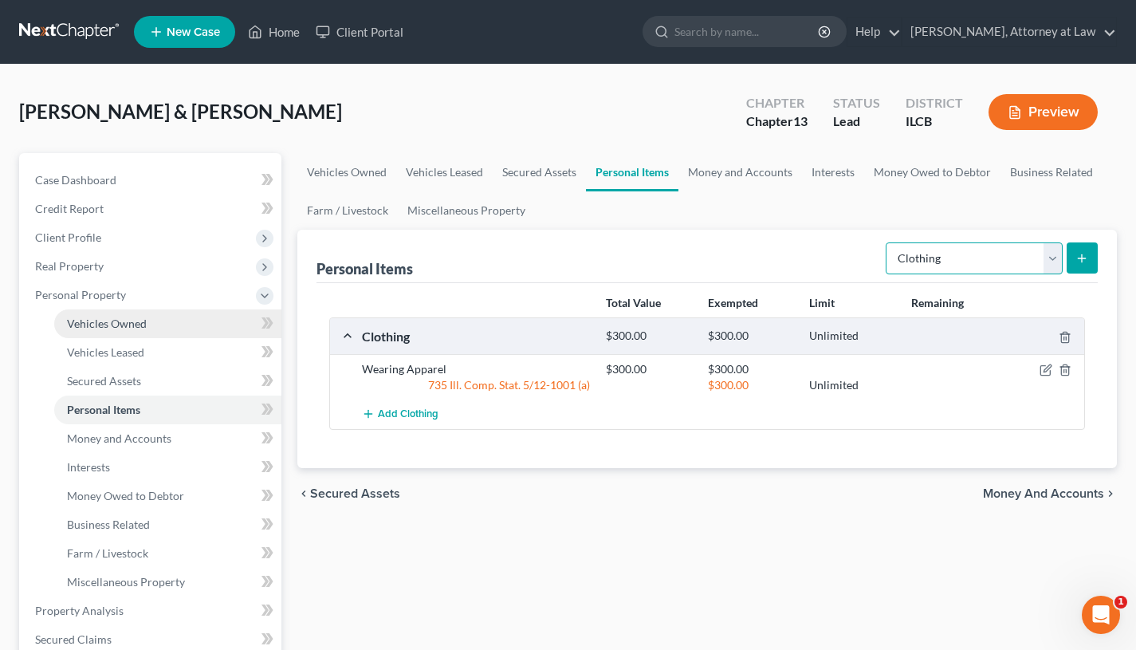
click at [1050, 250] on select "Select Item Type Clothing Collectibles Of Value Electronics Firearms Household …" at bounding box center [974, 258] width 177 height 32
select select "electronics"
click at [888, 242] on select "Select Item Type Clothing Collectibles Of Value Electronics Firearms Household …" at bounding box center [974, 258] width 177 height 32
click at [1076, 250] on button "submit" at bounding box center [1082, 257] width 31 height 31
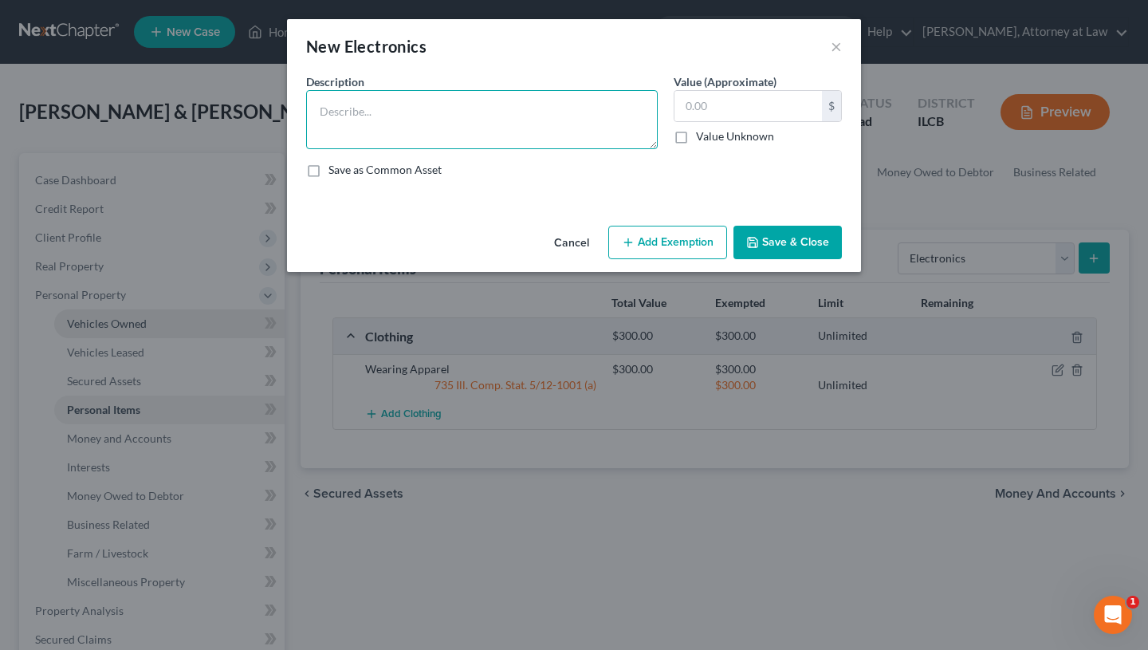
click at [550, 140] on textarea at bounding box center [482, 119] width 352 height 59
type textarea "Televisions (5), Cell Phones (4)"
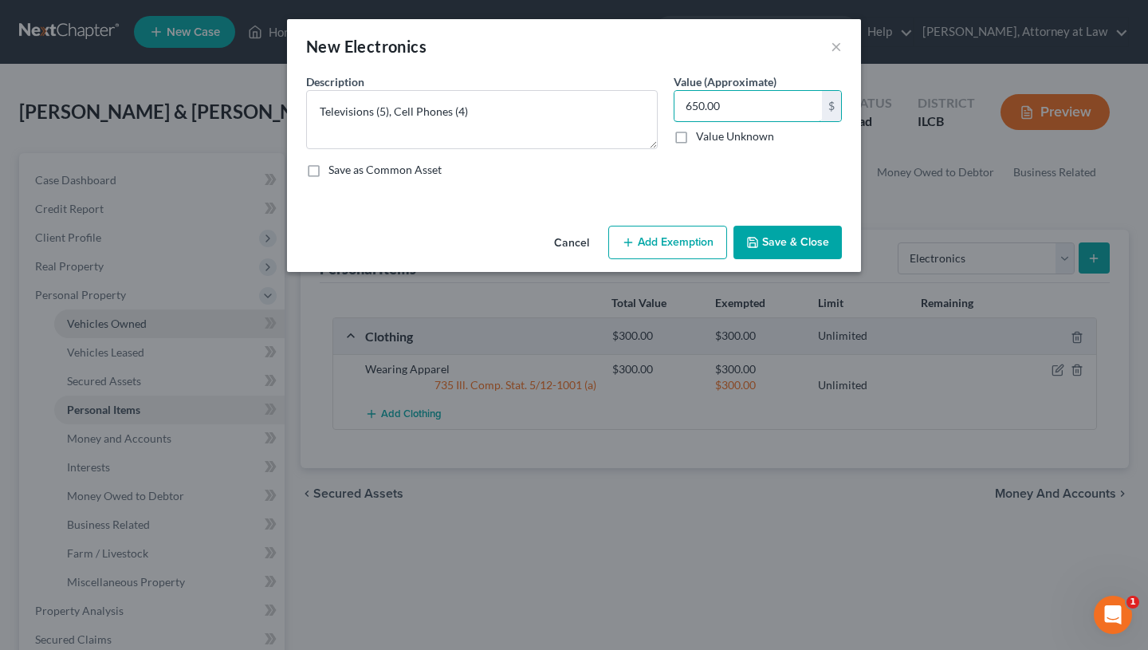
type input "650.00"
click at [674, 248] on button "Add Exemption" at bounding box center [667, 242] width 119 height 33
select select "2"
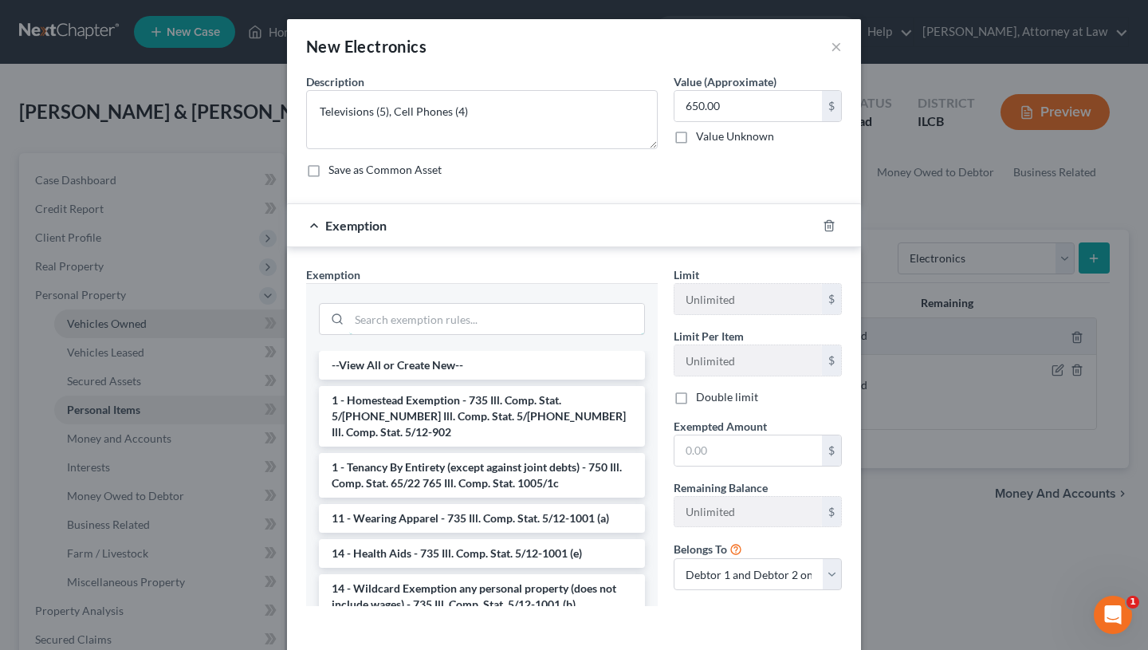
click at [439, 320] on input "search" at bounding box center [496, 319] width 295 height 30
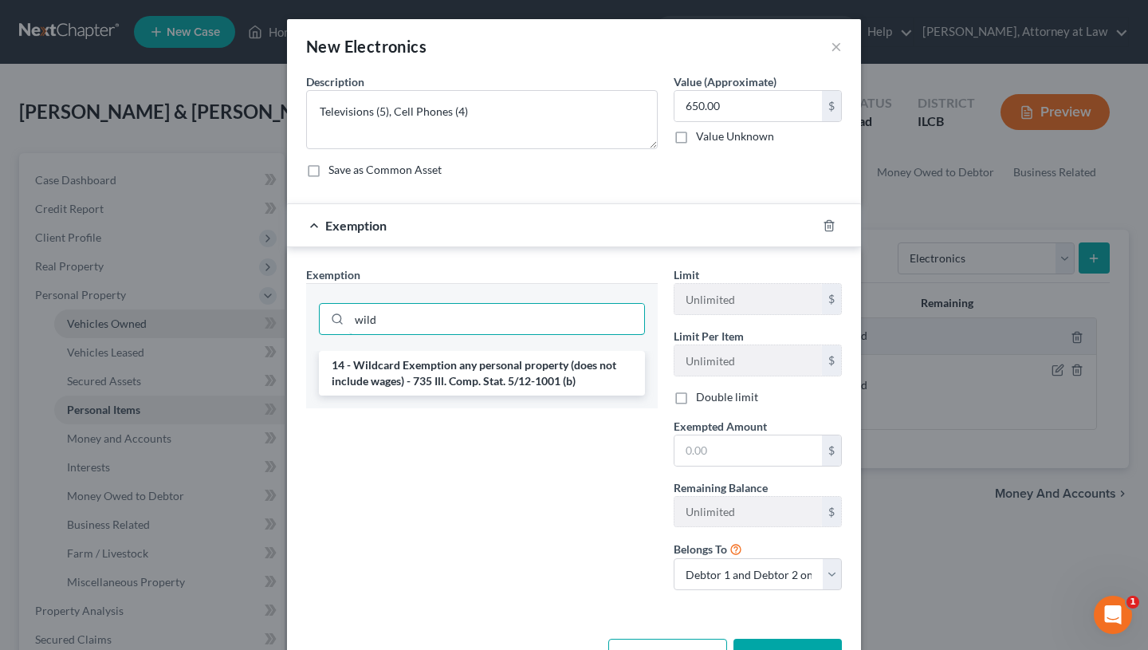
type input "wild"
click at [447, 353] on li "14 - Wildcard Exemption any personal property (does not include wages) - 735 Il…" at bounding box center [482, 373] width 326 height 45
checkbox input "true"
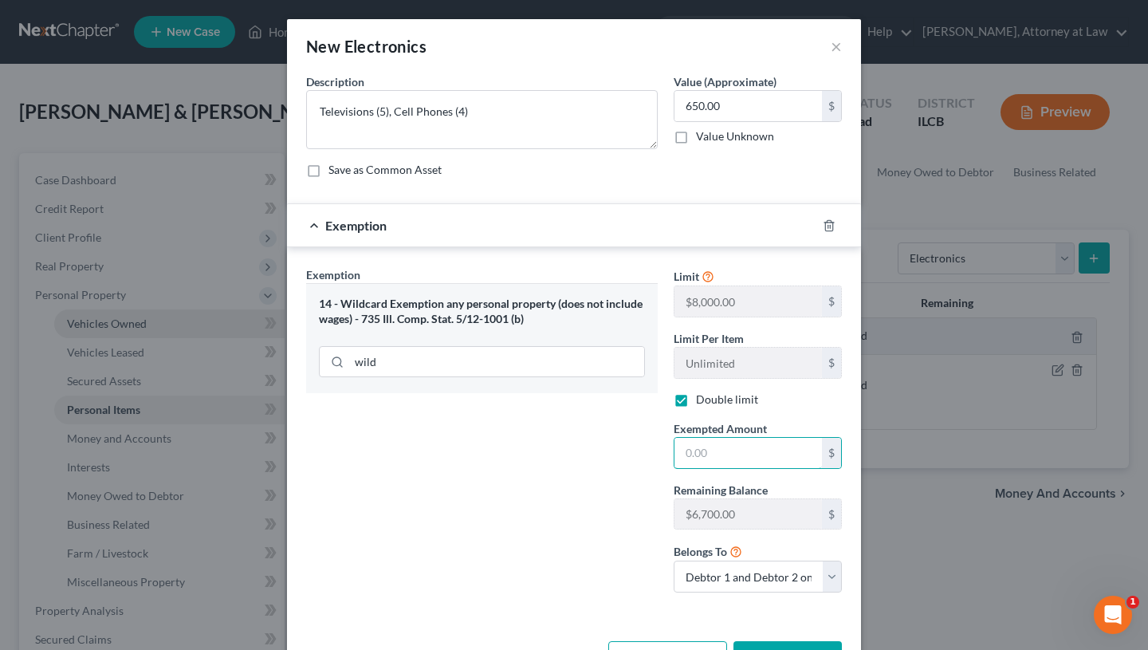
click at [750, 459] on input "text" at bounding box center [749, 453] width 148 height 30
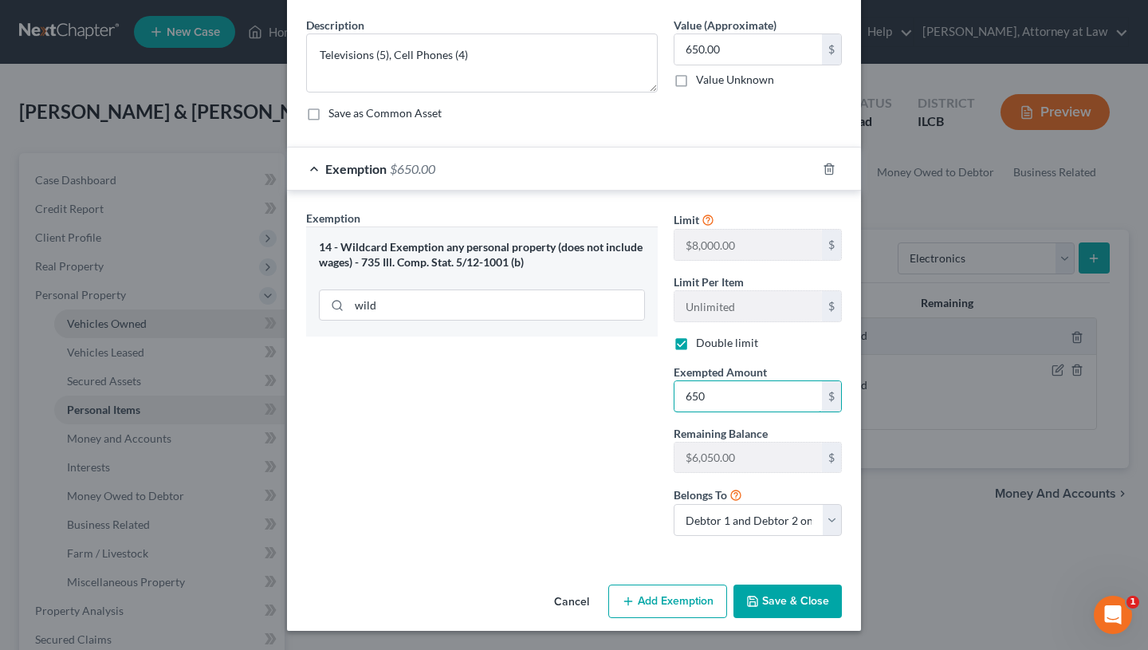
type input "650"
click at [775, 602] on button "Save & Close" at bounding box center [788, 600] width 108 height 33
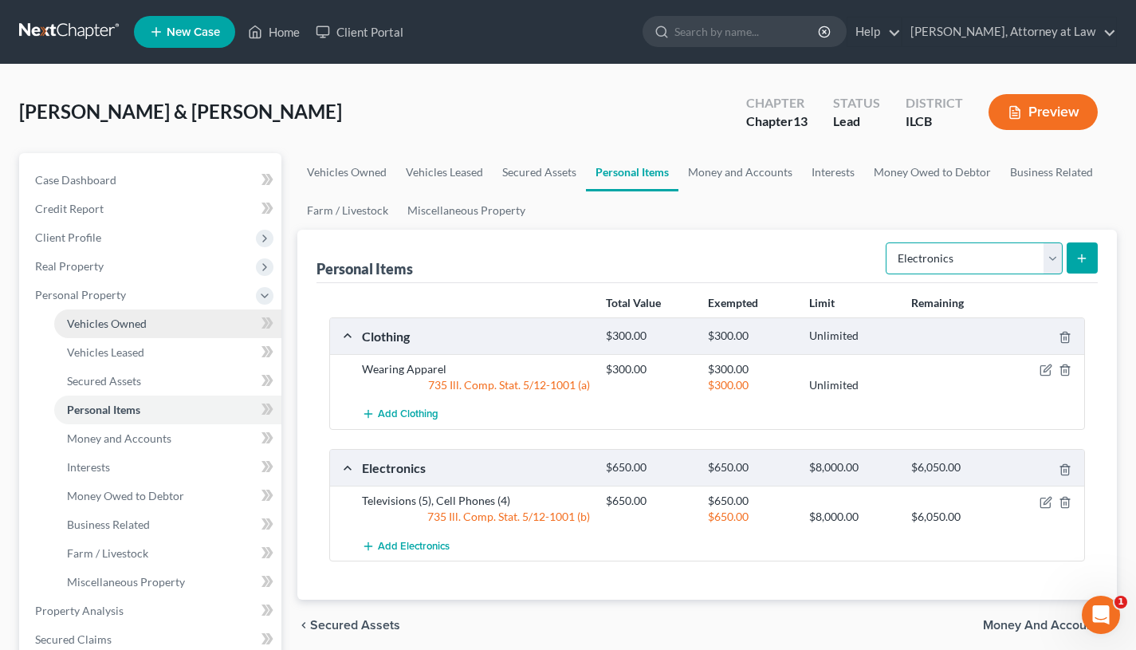
click at [1039, 261] on select "Select Item Type Clothing Collectibles Of Value Electronics Firearms Household …" at bounding box center [974, 258] width 177 height 32
select select "firearms"
click at [888, 242] on select "Select Item Type Clothing Collectibles Of Value Electronics Firearms Household …" at bounding box center [974, 258] width 177 height 32
click at [1076, 252] on icon "submit" at bounding box center [1082, 258] width 13 height 13
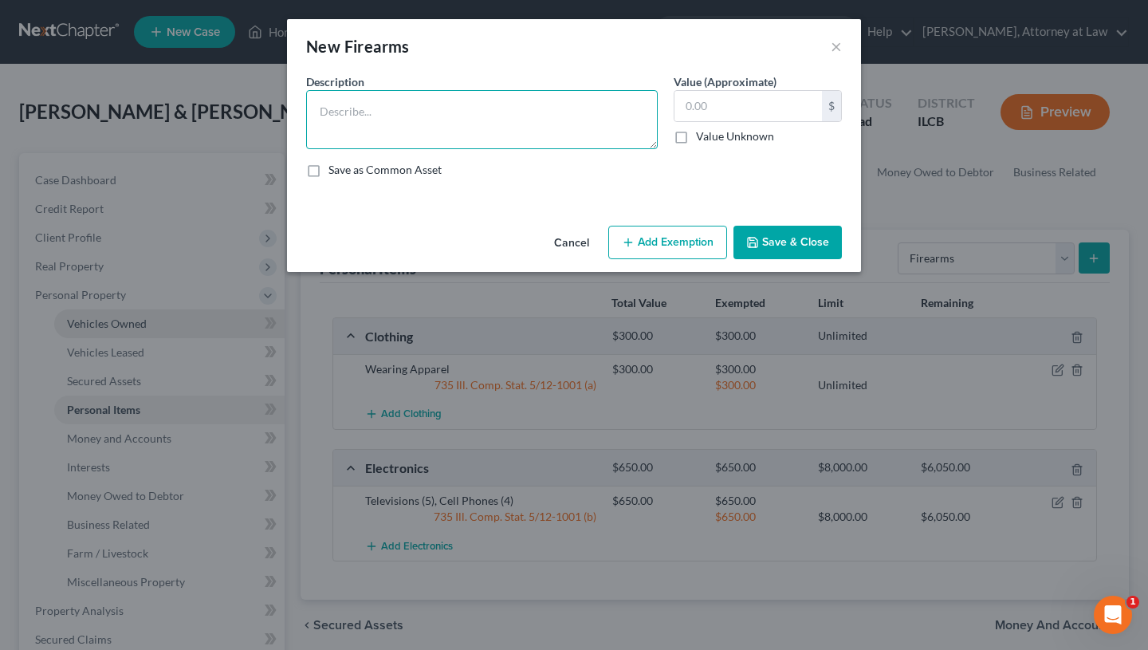
click at [428, 95] on textarea at bounding box center [482, 119] width 352 height 59
type textarea "12 ga Pump Action Shotgun"
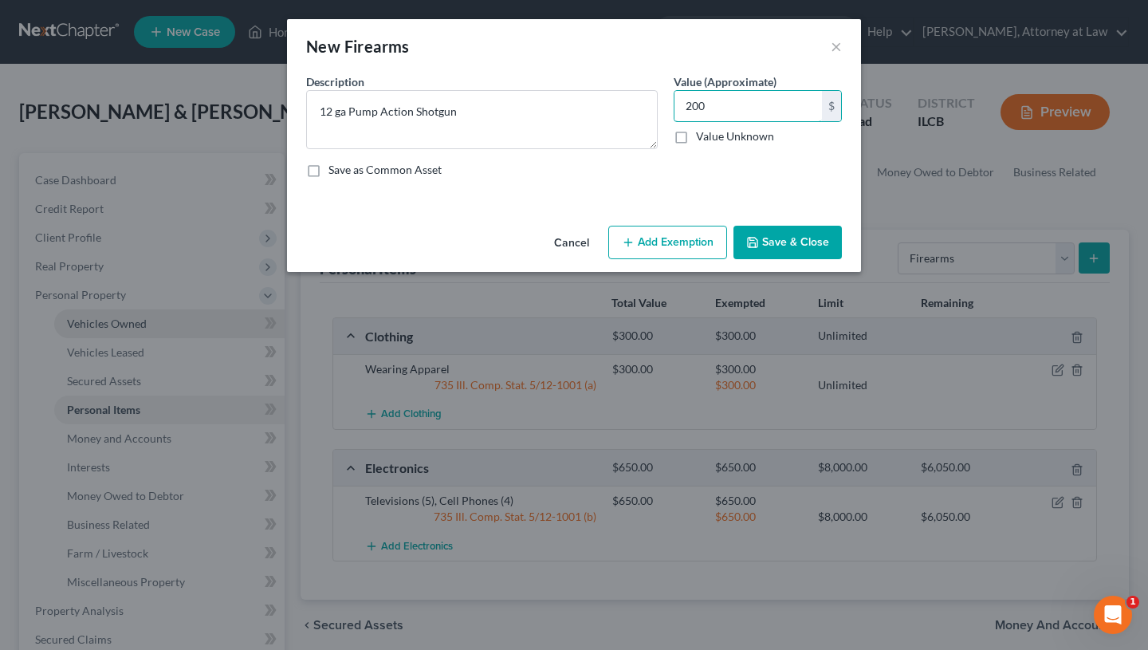
type input "200"
click at [714, 254] on button "Add Exemption" at bounding box center [667, 242] width 119 height 33
select select "2"
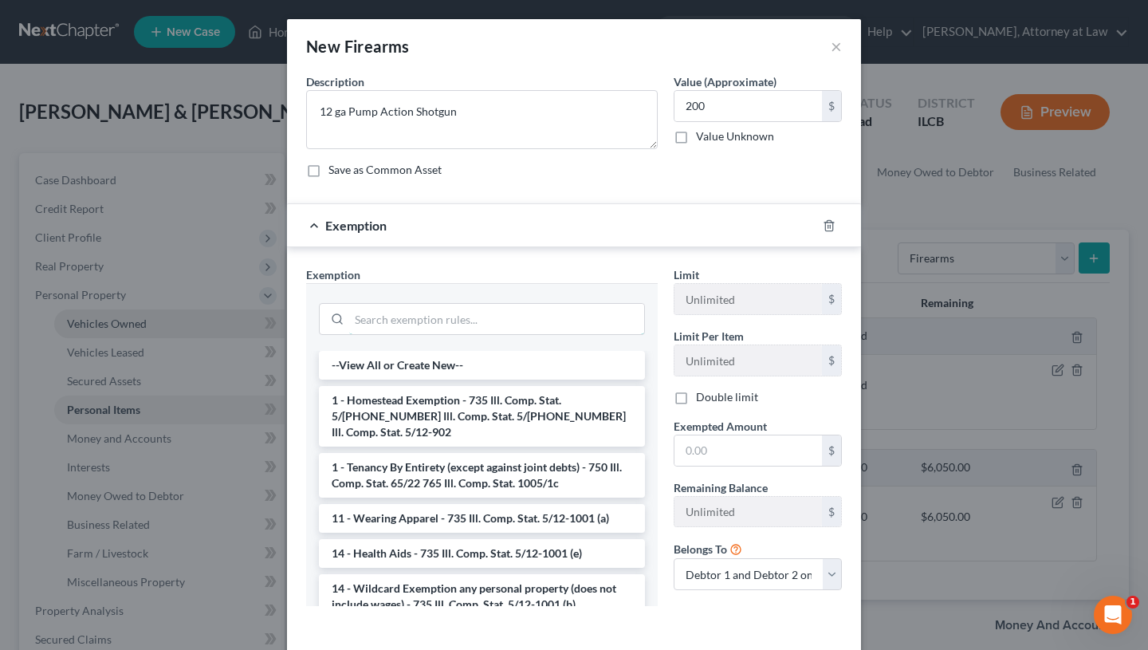
click at [504, 313] on input "search" at bounding box center [496, 319] width 295 height 30
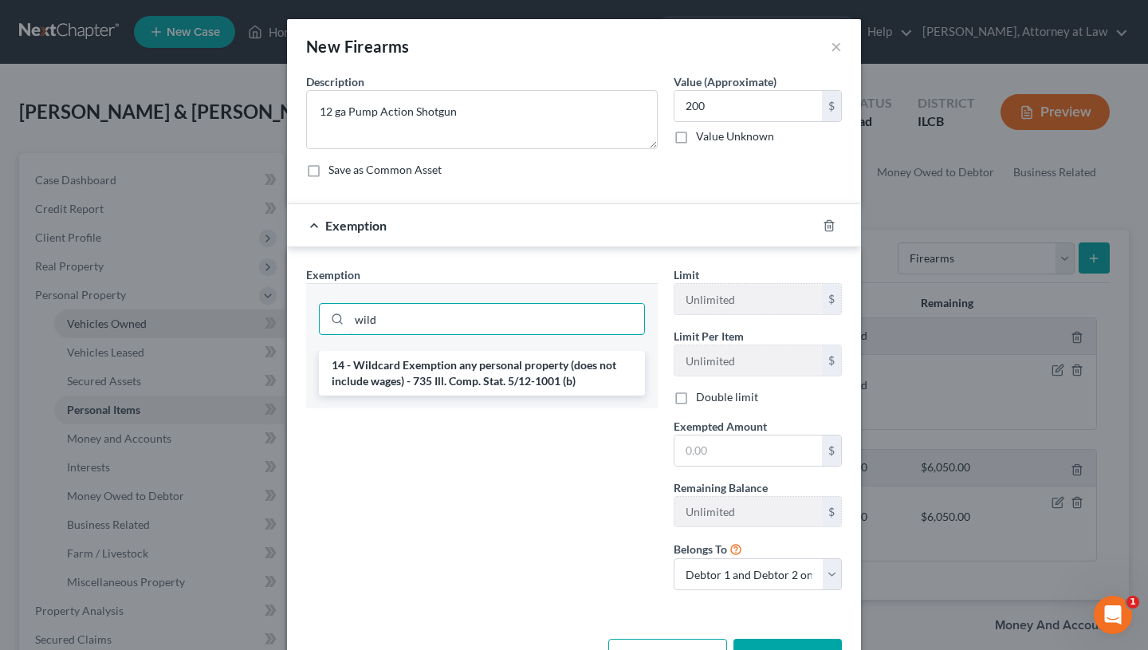
type input "wild"
click at [507, 362] on li "14 - Wildcard Exemption any personal property (does not include wages) - 735 Il…" at bounding box center [482, 373] width 326 height 45
checkbox input "true"
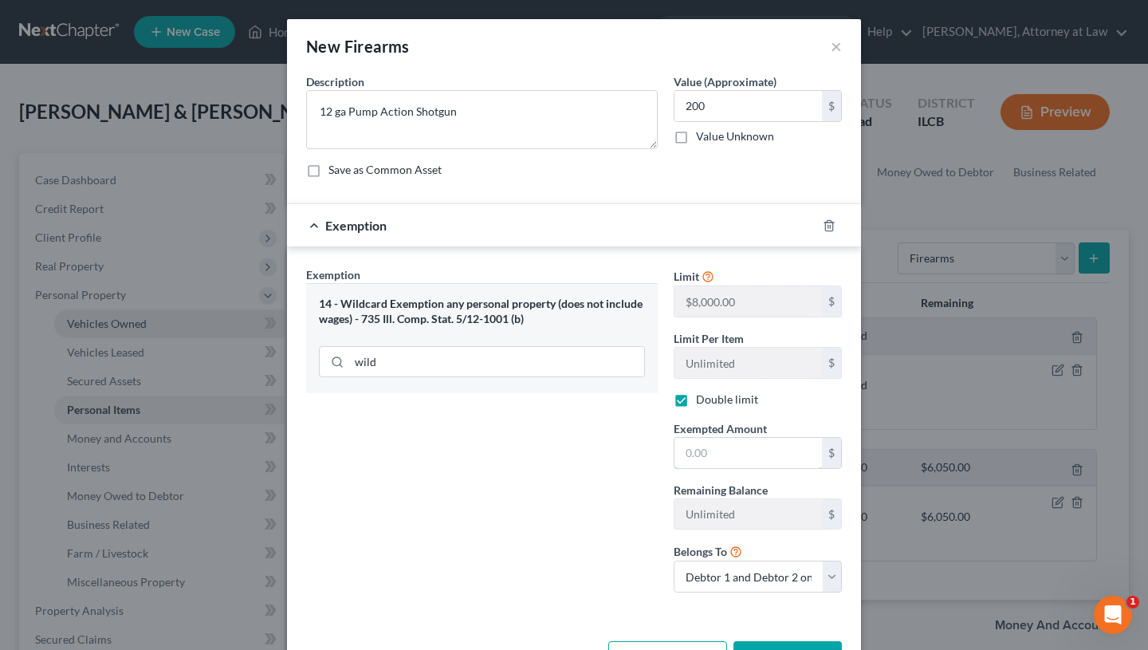
click at [735, 454] on input "text" at bounding box center [749, 453] width 148 height 30
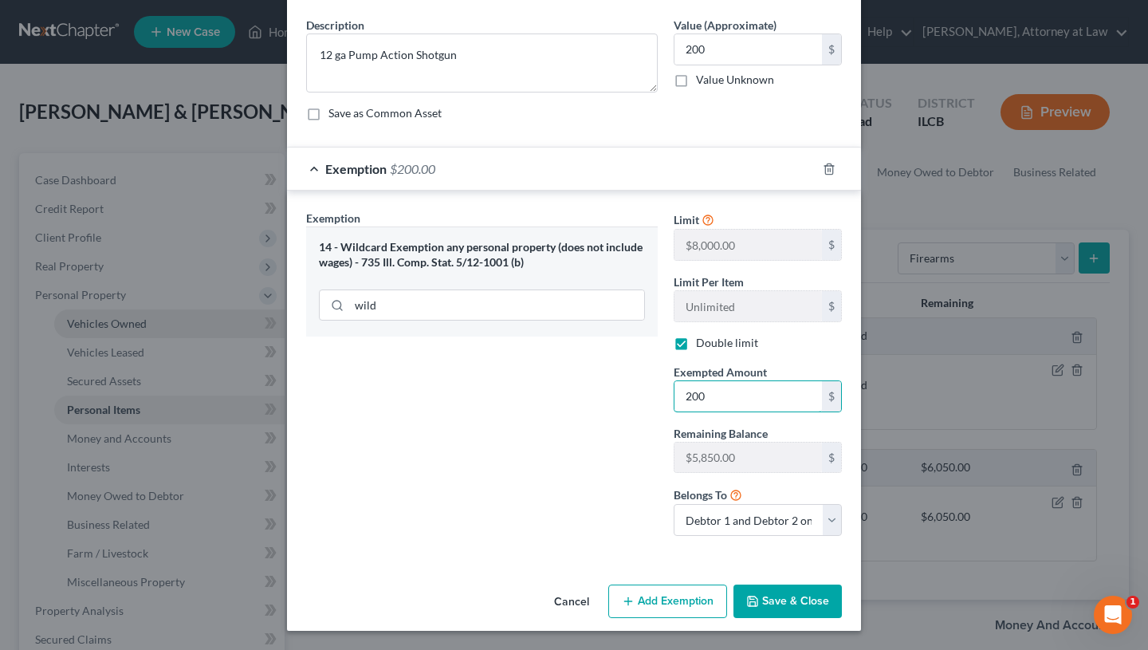
type input "200"
click at [793, 603] on button "Save & Close" at bounding box center [788, 600] width 108 height 33
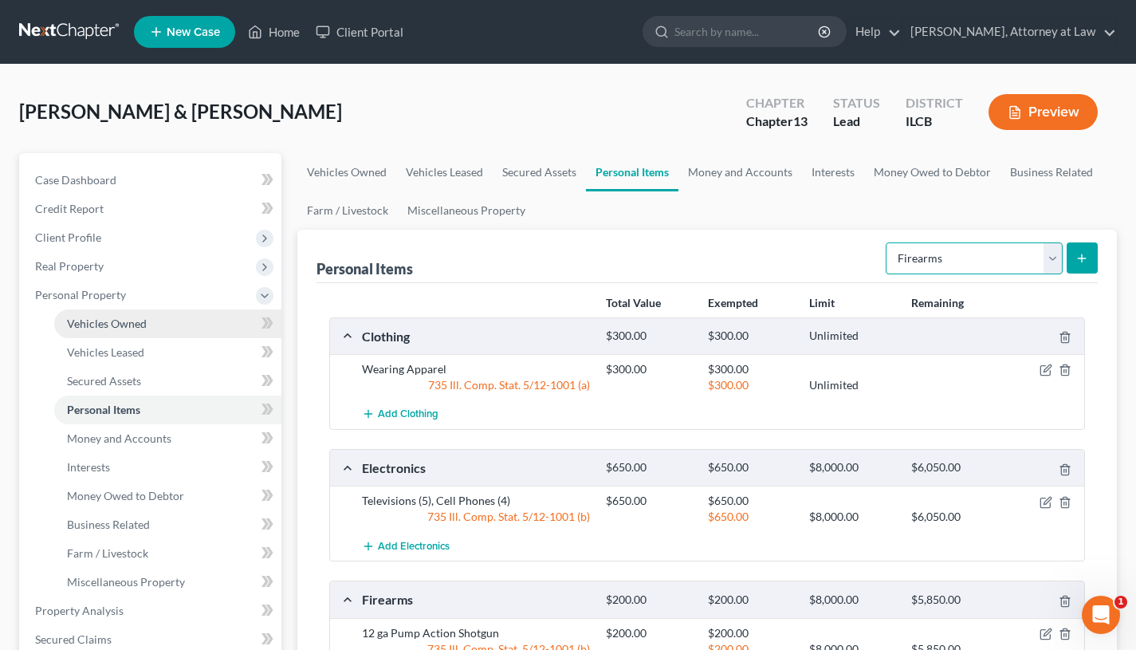
click at [1040, 254] on select "Select Item Type Clothing Collectibles Of Value Electronics Firearms Household …" at bounding box center [974, 258] width 177 height 32
select select "household_goods"
click at [888, 242] on select "Select Item Type Clothing Collectibles Of Value Electronics Firearms Household …" at bounding box center [974, 258] width 177 height 32
click at [1077, 261] on icon "submit" at bounding box center [1082, 258] width 13 height 13
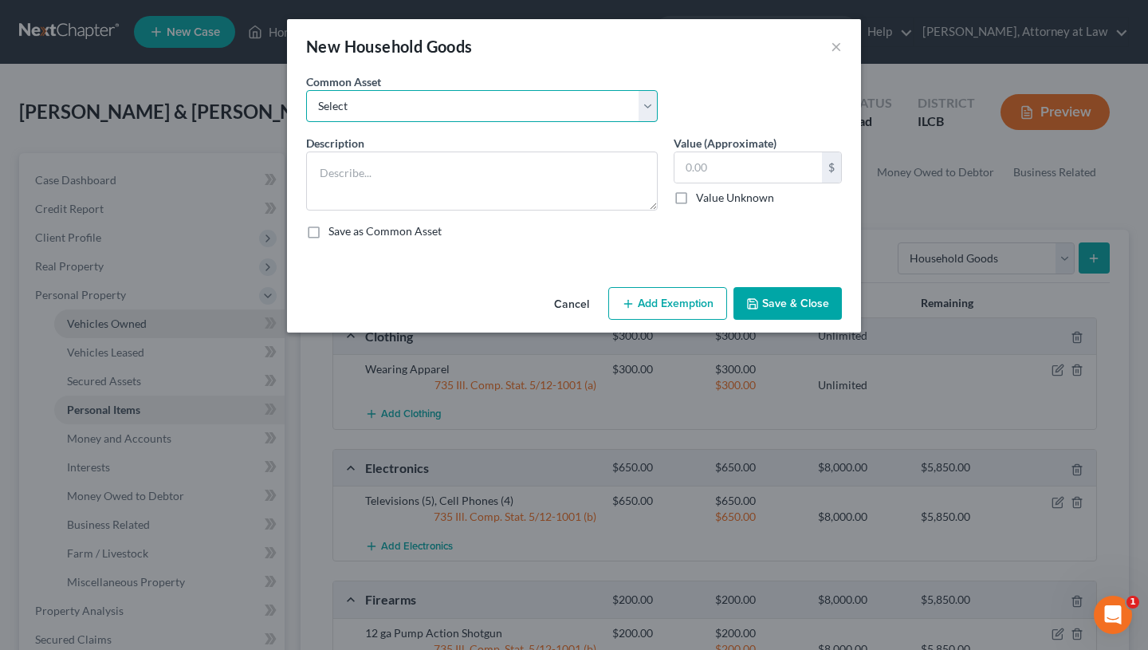
click at [597, 105] on select "Select Household Goods & Furnishings" at bounding box center [482, 106] width 352 height 32
select select "0"
click at [306, 90] on select "Select Household Goods & Furnishings" at bounding box center [482, 106] width 352 height 32
type textarea "Household Goods & Furnishings"
click at [692, 170] on input "400.00" at bounding box center [749, 167] width 148 height 30
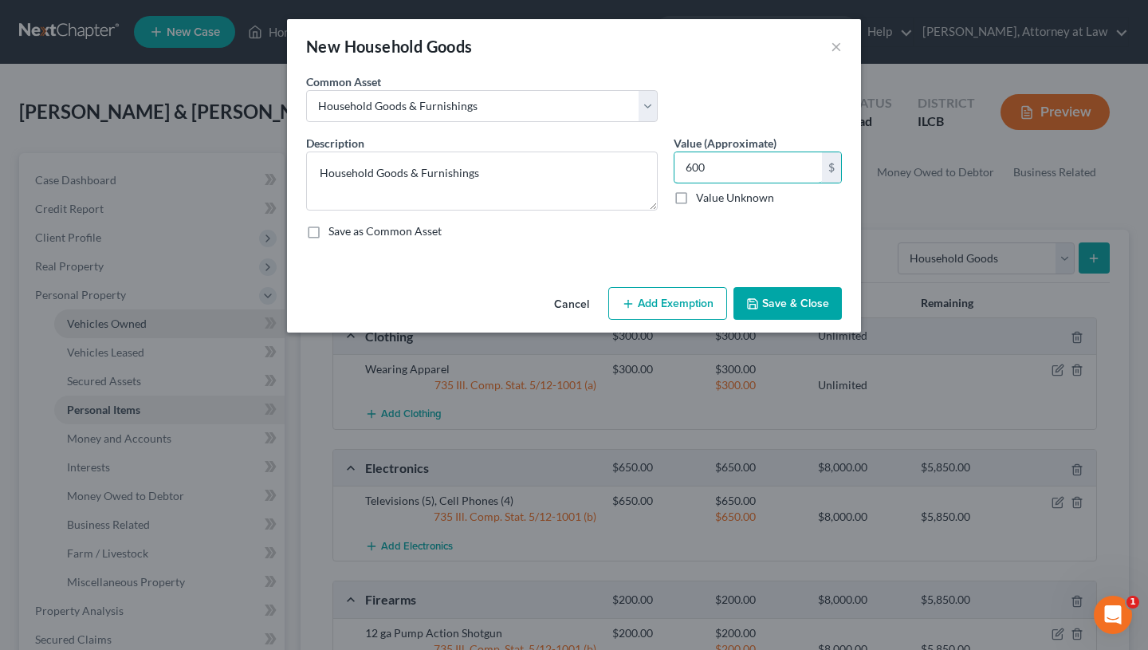
type input "600"
click at [671, 297] on button "Add Exemption" at bounding box center [667, 303] width 119 height 33
select select "2"
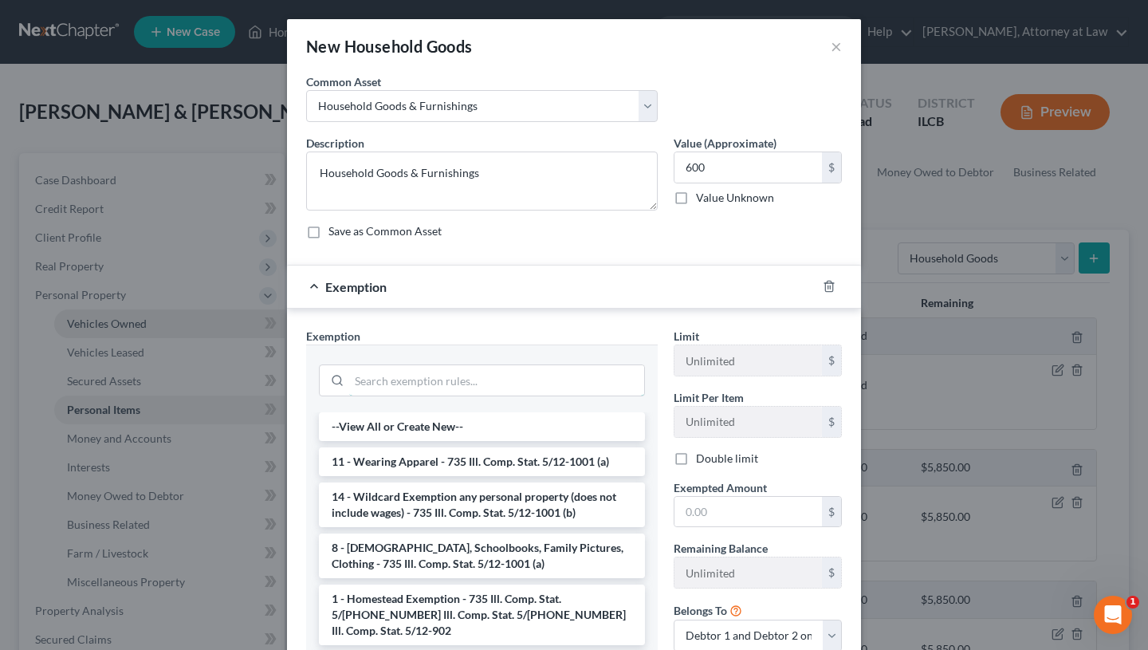
click at [545, 378] on input "search" at bounding box center [496, 380] width 295 height 30
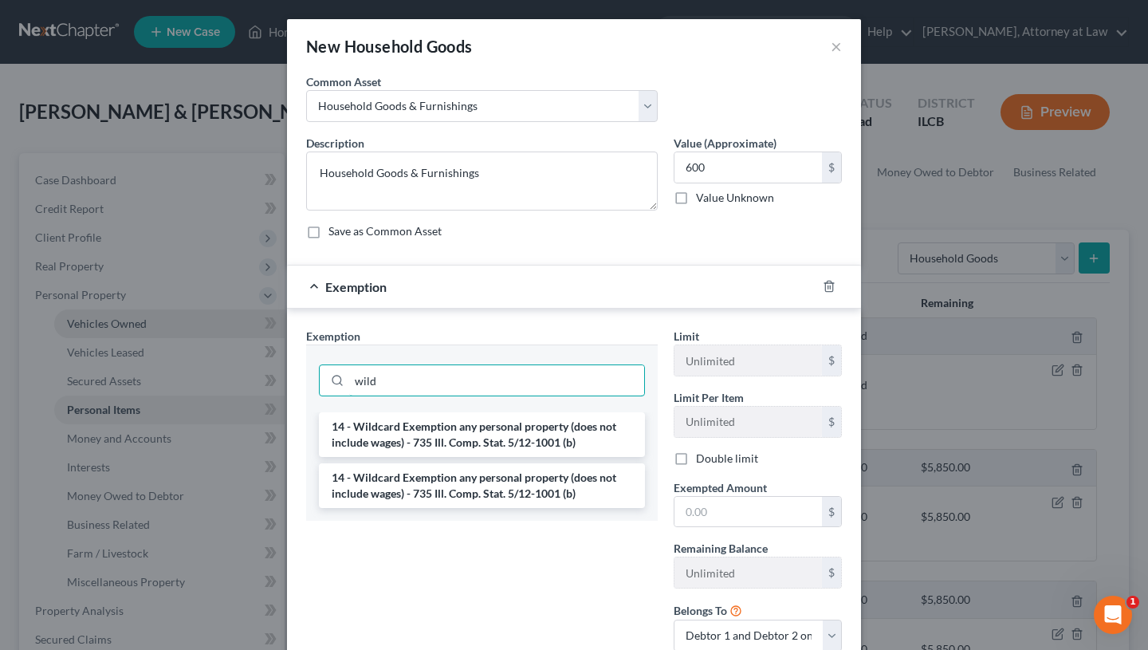
type input "wild"
click at [553, 423] on li "14 - Wildcard Exemption any personal property (does not include wages) - 735 Il…" at bounding box center [482, 434] width 326 height 45
checkbox input "true"
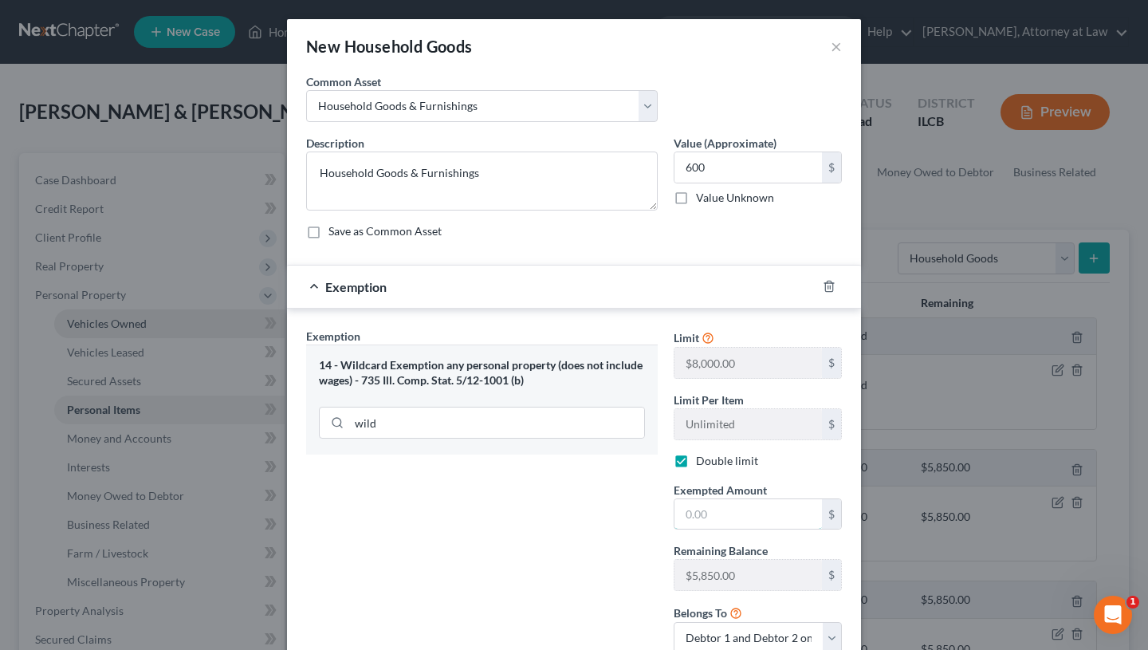
click at [714, 529] on input "text" at bounding box center [749, 514] width 148 height 30
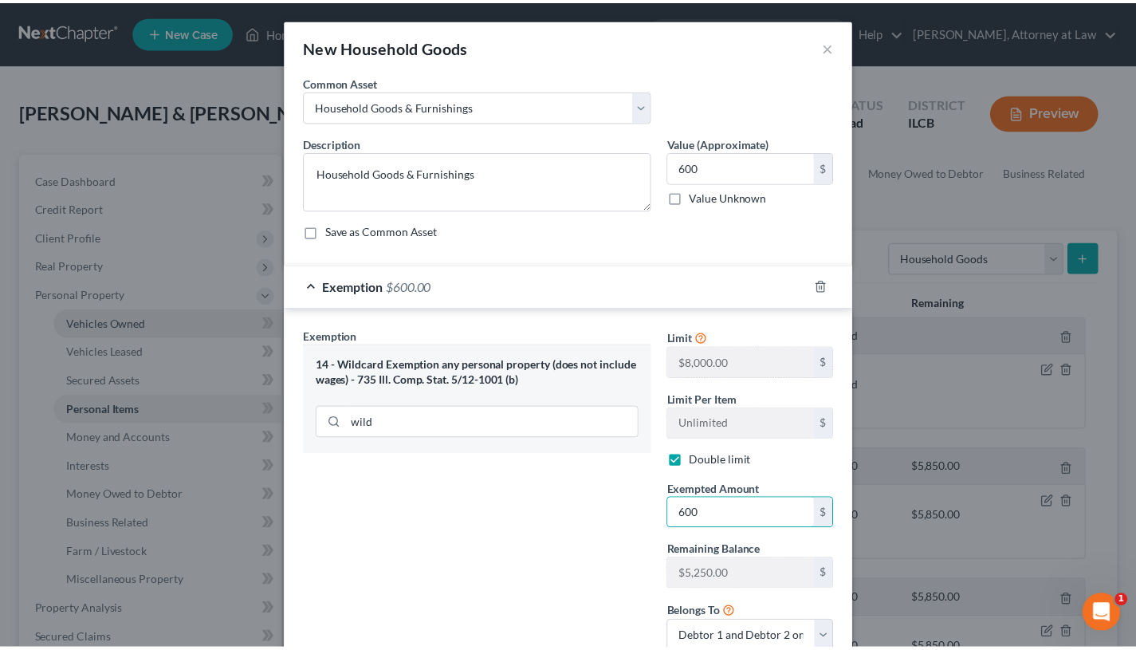
scroll to position [117, 0]
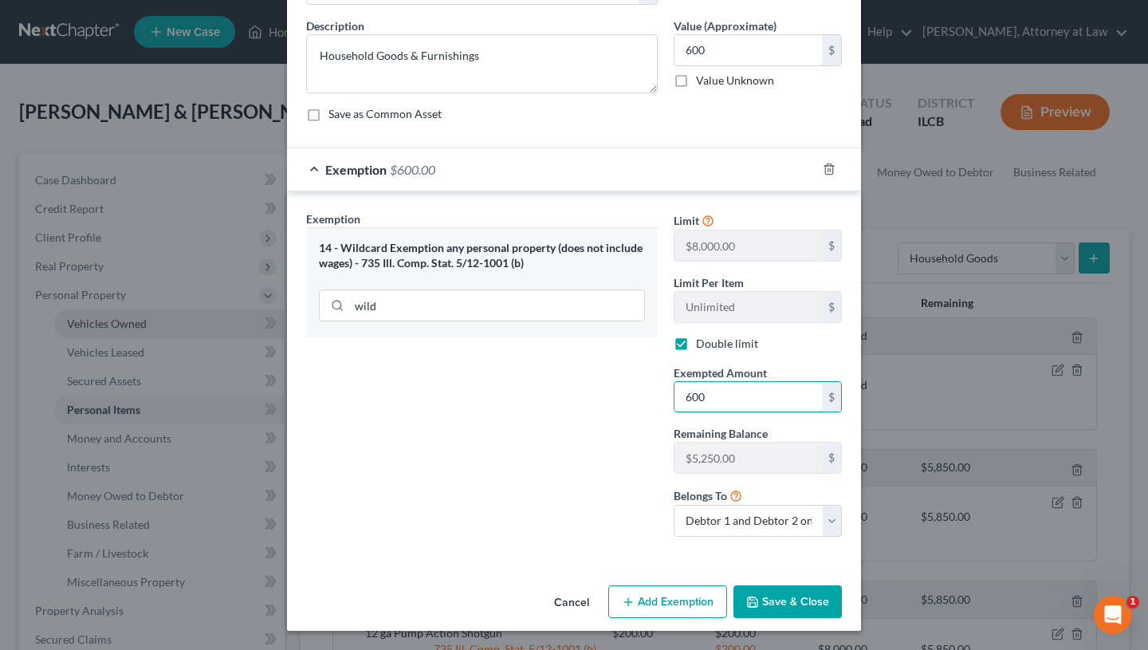
type input "600"
click at [796, 600] on button "Save & Close" at bounding box center [788, 601] width 108 height 33
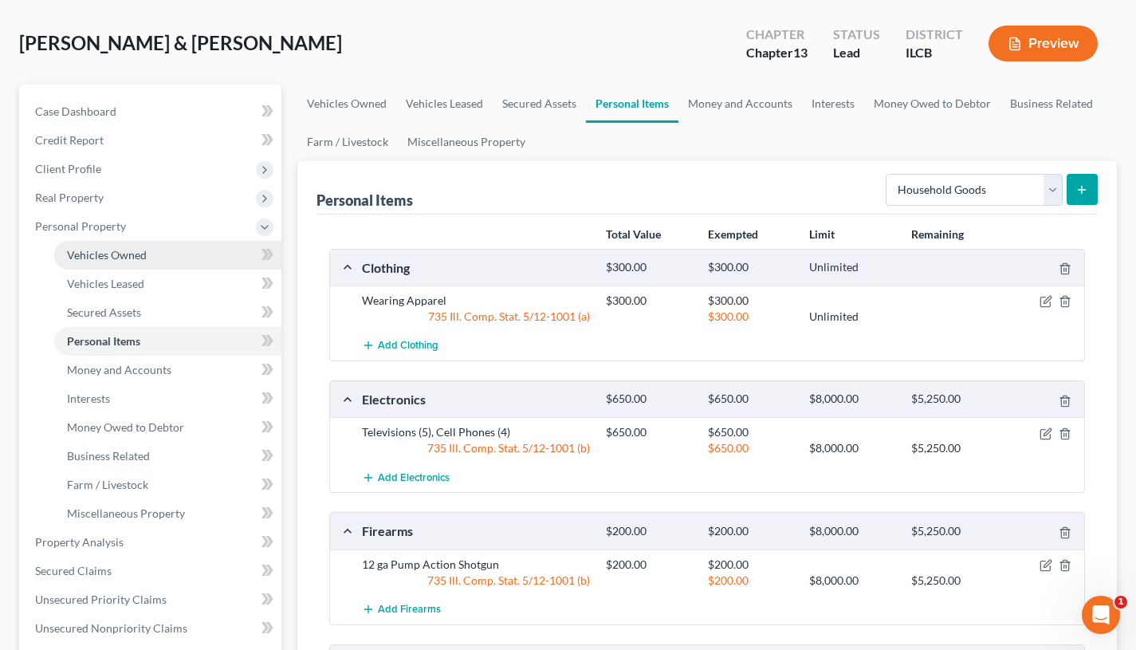
scroll to position [68, 0]
click at [1041, 190] on select "Select Item Type Clothing Collectibles Of Value Electronics Firearms Household …" at bounding box center [974, 191] width 177 height 32
click at [726, 97] on link "Money and Accounts" at bounding box center [741, 104] width 124 height 38
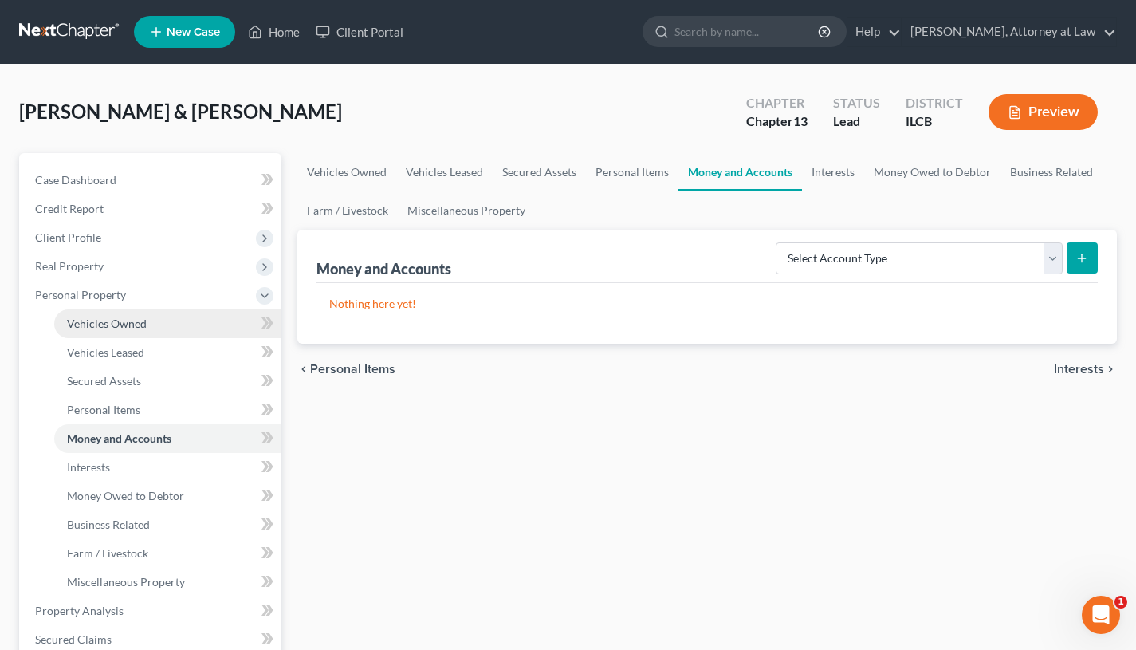
click at [1079, 254] on icon "submit" at bounding box center [1082, 258] width 13 height 13
click at [1049, 254] on select "Select Account Type Brokerage Cash on Hand Certificates of Deposit Checking Acc…" at bounding box center [919, 258] width 287 height 32
select select "checking"
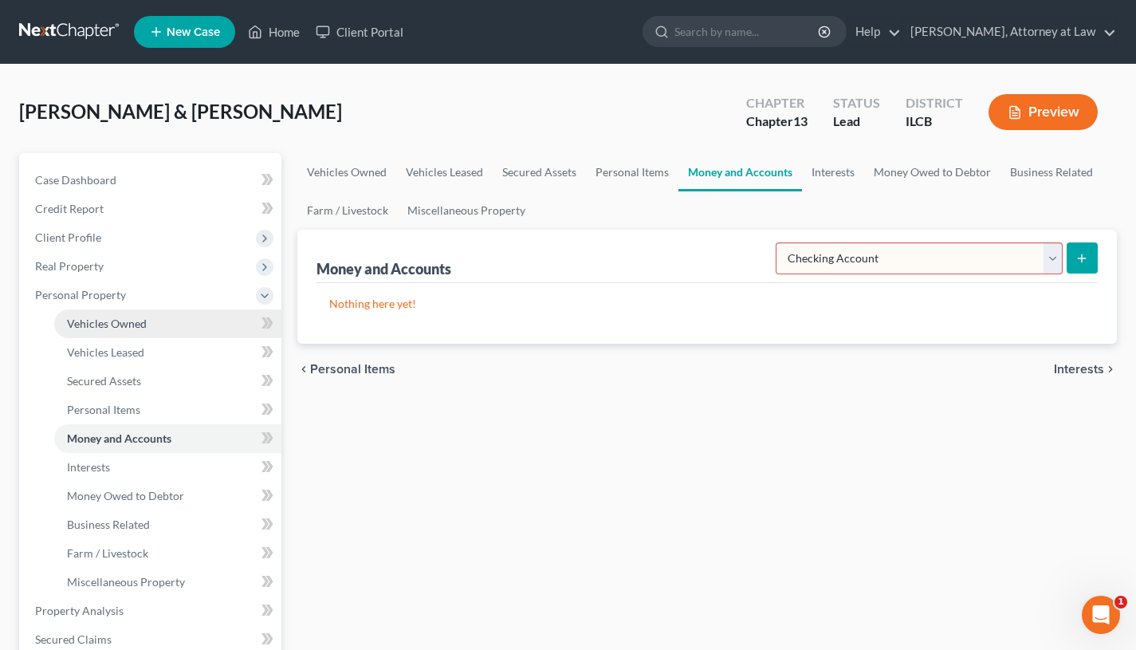
click at [779, 242] on select "Select Account Type Brokerage Cash on Hand Certificates of Deposit Checking Acc…" at bounding box center [919, 258] width 287 height 32
click at [1077, 264] on button "submit" at bounding box center [1082, 257] width 31 height 31
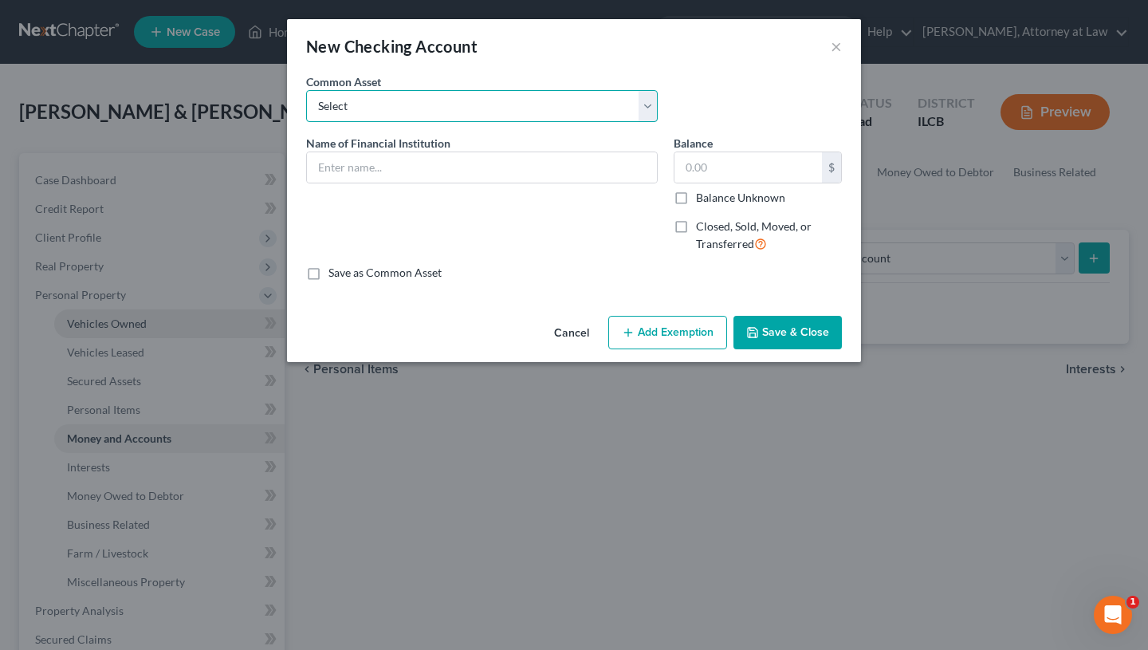
click at [598, 105] on select "Select Jacksonville Savings Bank Farmers State Bank [PERSON_NAME], [PERSON_NAME…" at bounding box center [482, 106] width 352 height 32
select select "10"
click at [306, 90] on select "Select Jacksonville Savings Bank Farmers State Bank [PERSON_NAME], [PERSON_NAME…" at bounding box center [482, 106] width 352 height 32
type input "Western [US_STATE] Credit Union"
type input "5.00"
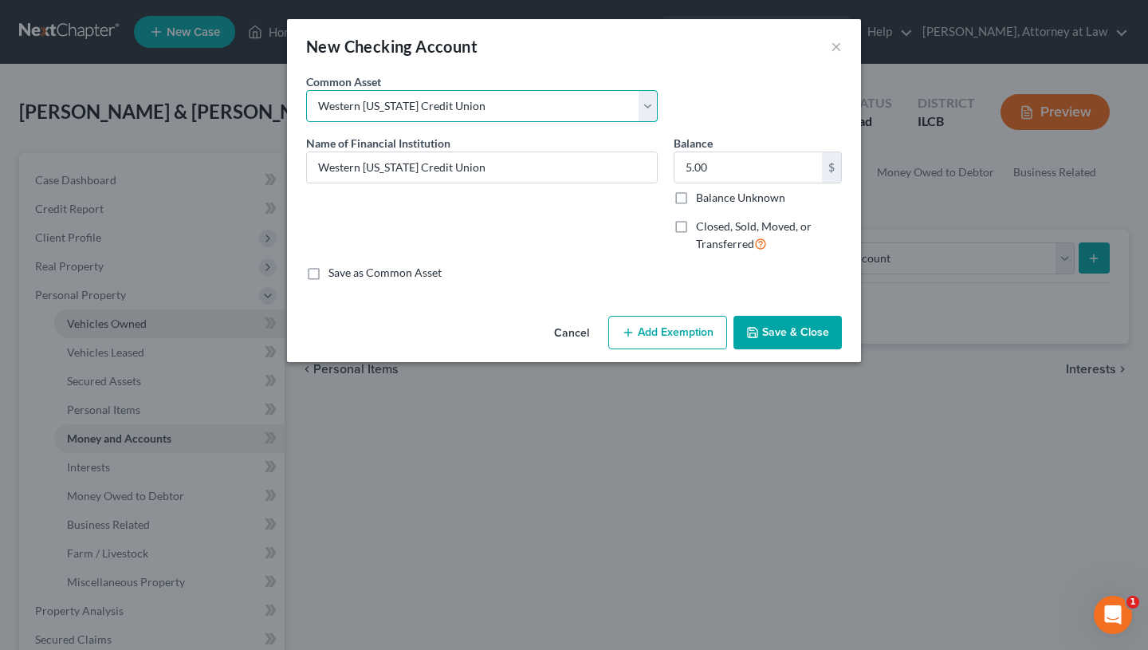
click at [631, 101] on select "Select Jacksonville Savings Bank Farmers State Bank [PERSON_NAME], [PERSON_NAME…" at bounding box center [482, 106] width 352 height 32
select select "11"
click at [306, 90] on select "Select Jacksonville Savings Bank Farmers State Bank [PERSON_NAME], [PERSON_NAME…" at bounding box center [482, 106] width 352 height 32
type input "United Community Bank"
type input "300.00"
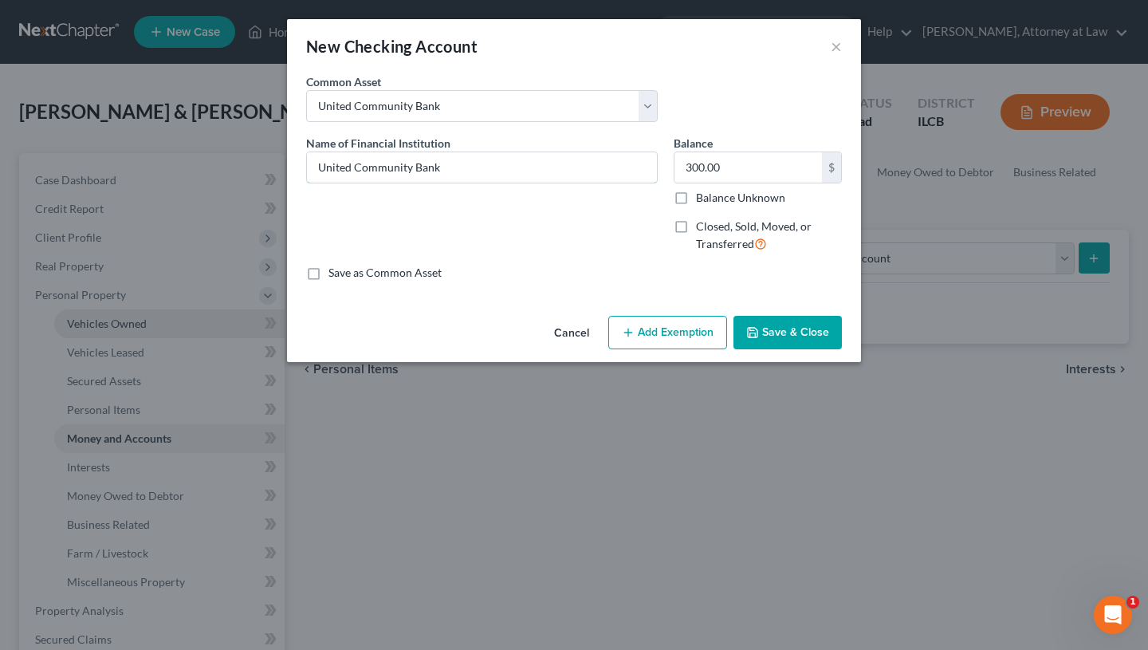
click at [482, 161] on input "United Community Bank" at bounding box center [482, 167] width 350 height 30
type input "United Community Bank Roodhouse"
type input "50"
click at [676, 332] on button "Add Exemption" at bounding box center [667, 332] width 119 height 33
select select "2"
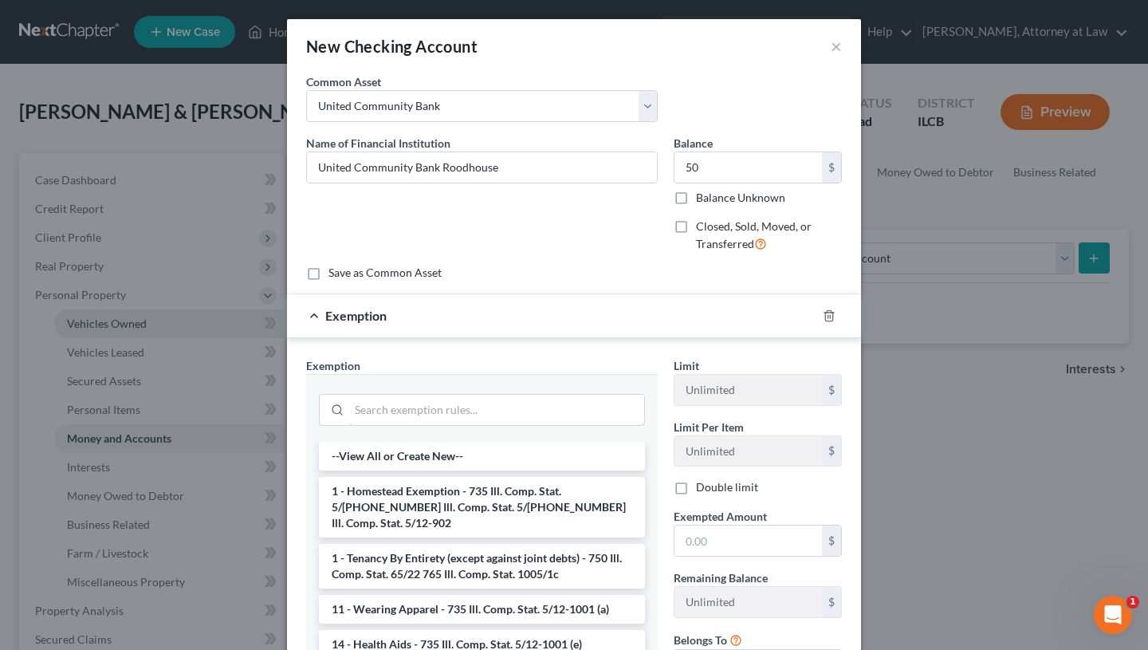
click at [495, 402] on input "search" at bounding box center [496, 410] width 295 height 30
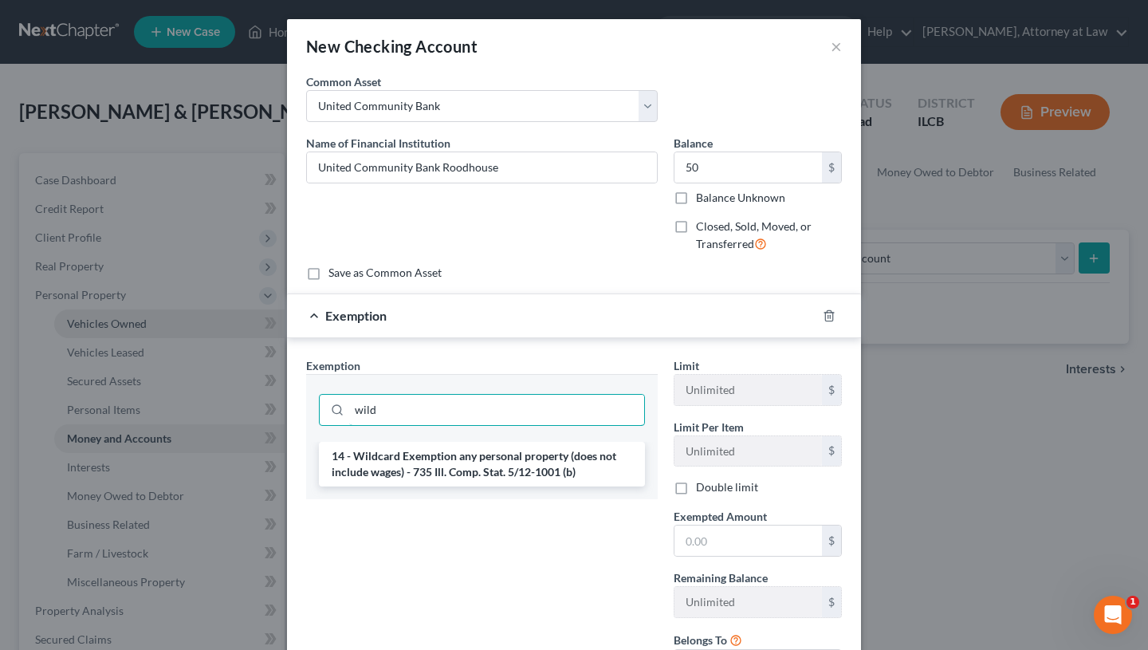
type input "wild"
click at [494, 445] on li "14 - Wildcard Exemption any personal property (does not include wages) - 735 Il…" at bounding box center [482, 464] width 326 height 45
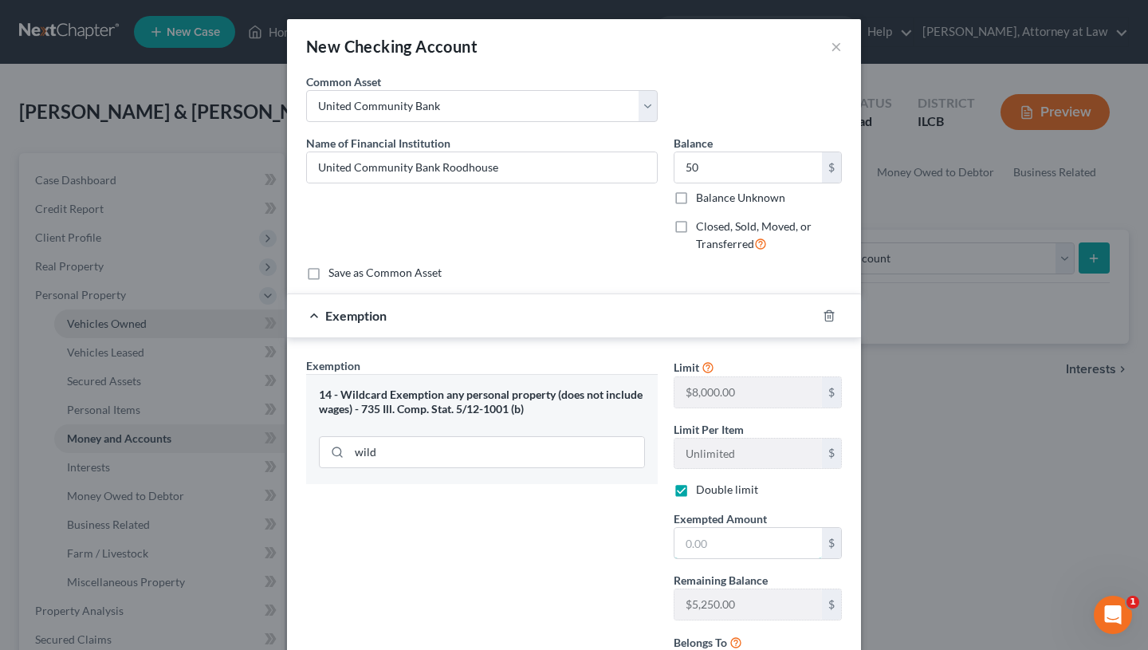
click at [710, 540] on input "text" at bounding box center [749, 543] width 148 height 30
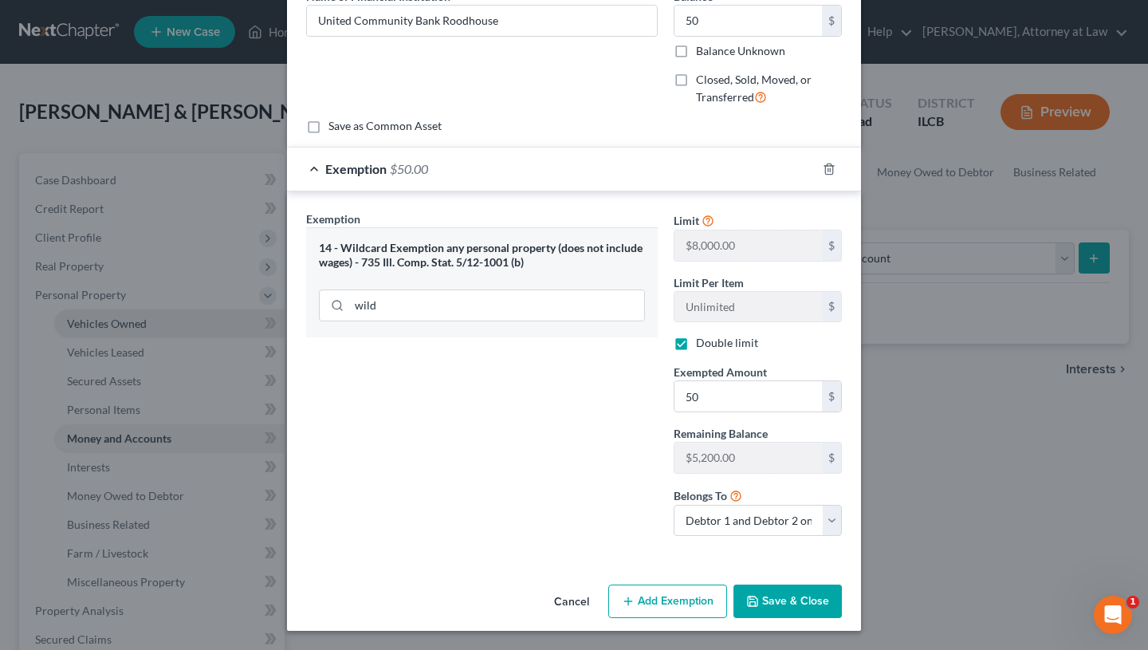
click at [782, 601] on button "Save & Close" at bounding box center [788, 600] width 108 height 33
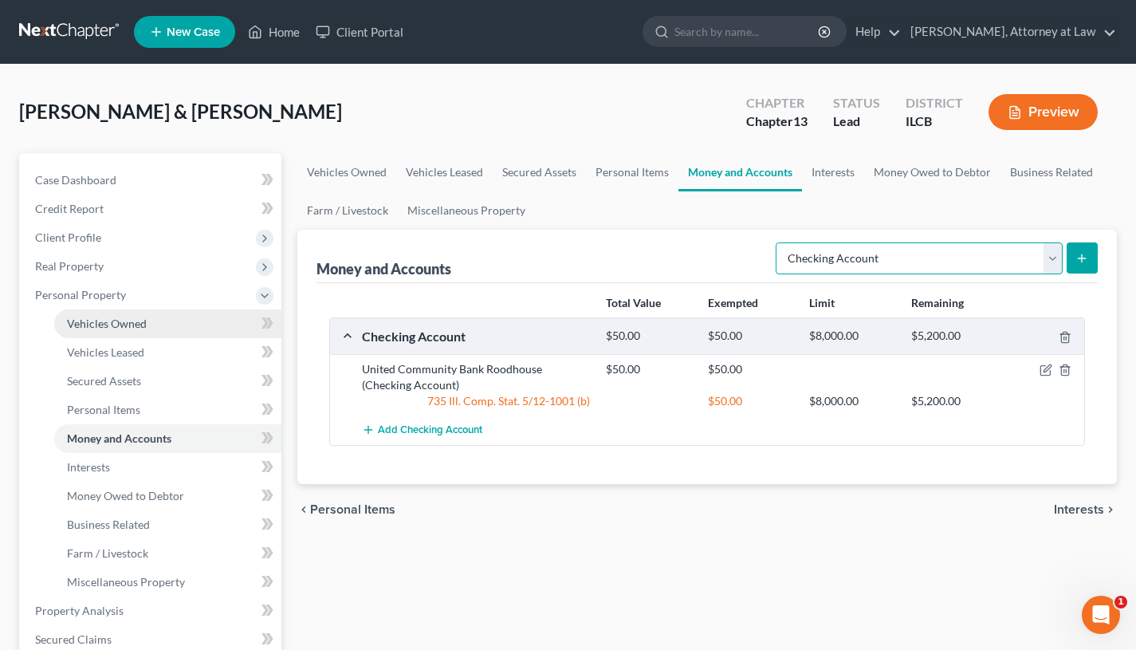
click at [933, 253] on select "Select Account Type Brokerage Cash on Hand Certificates of Deposit Checking Acc…" at bounding box center [919, 258] width 287 height 32
click at [844, 167] on link "Interests" at bounding box center [833, 172] width 62 height 38
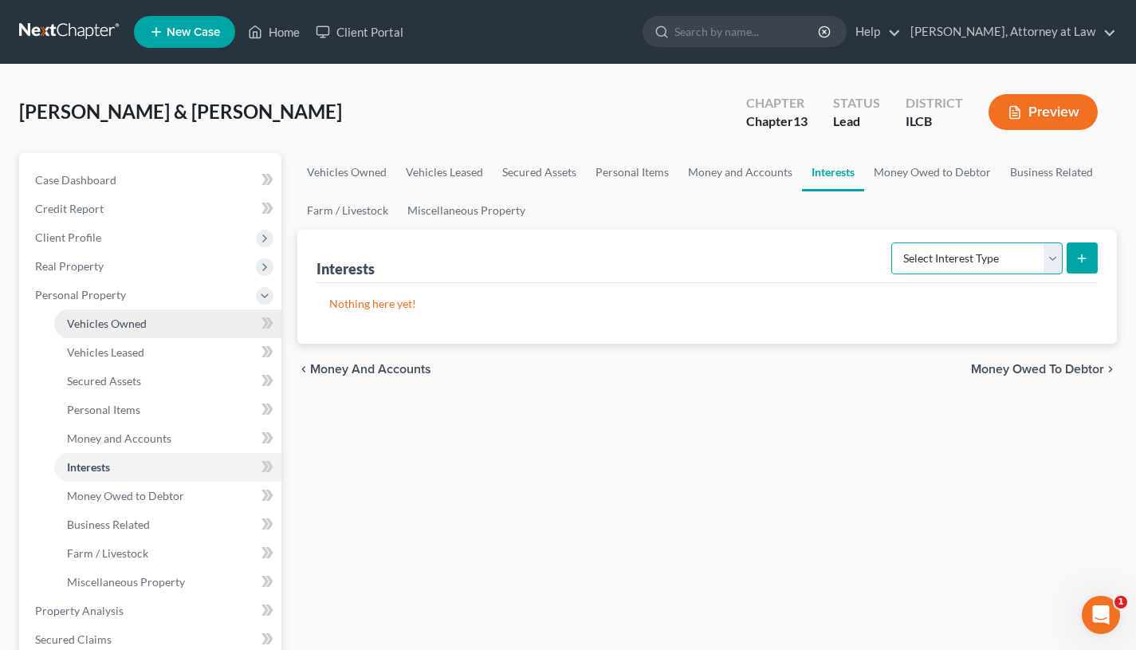
click at [956, 262] on select "Select Interest Type 401K Annuity Bond Education IRA Government Bond Government…" at bounding box center [976, 258] width 171 height 32
click at [893, 242] on select "Select Interest Type 401K Annuity Bond Education IRA Government Bond Government…" at bounding box center [976, 258] width 171 height 32
click at [1076, 252] on icon "submit" at bounding box center [1082, 258] width 13 height 13
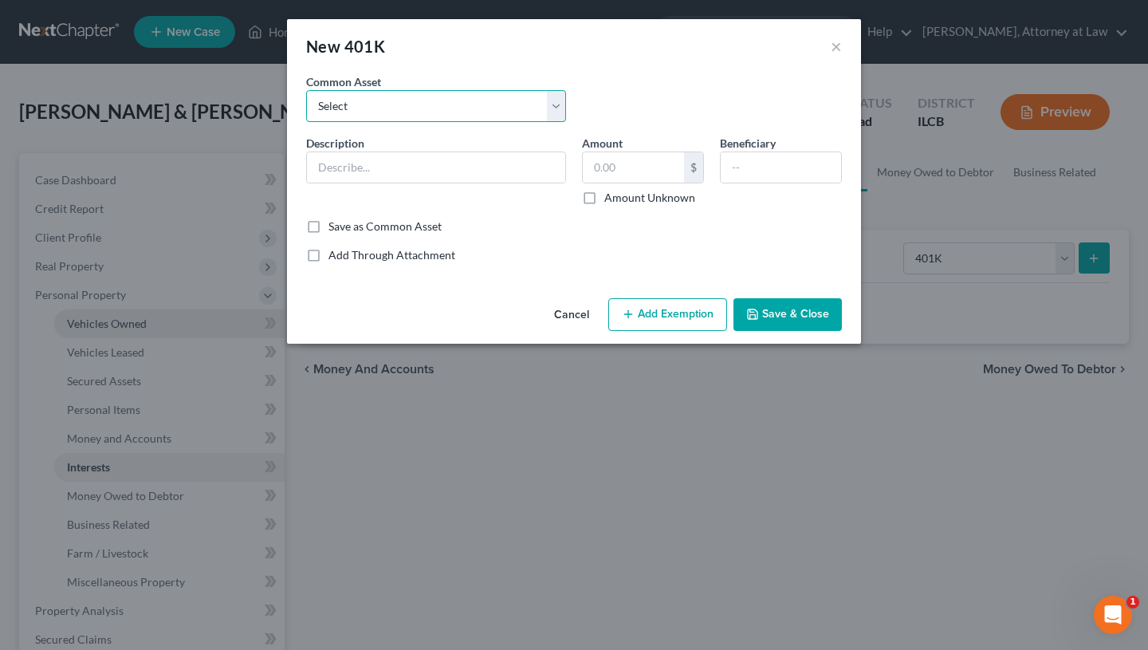
click at [552, 112] on select "Select Principal Nestle 401(k) Savings Plan" at bounding box center [436, 106] width 260 height 32
click at [306, 90] on select "Select Principal Nestle 401(k) Savings Plan" at bounding box center [436, 106] width 260 height 32
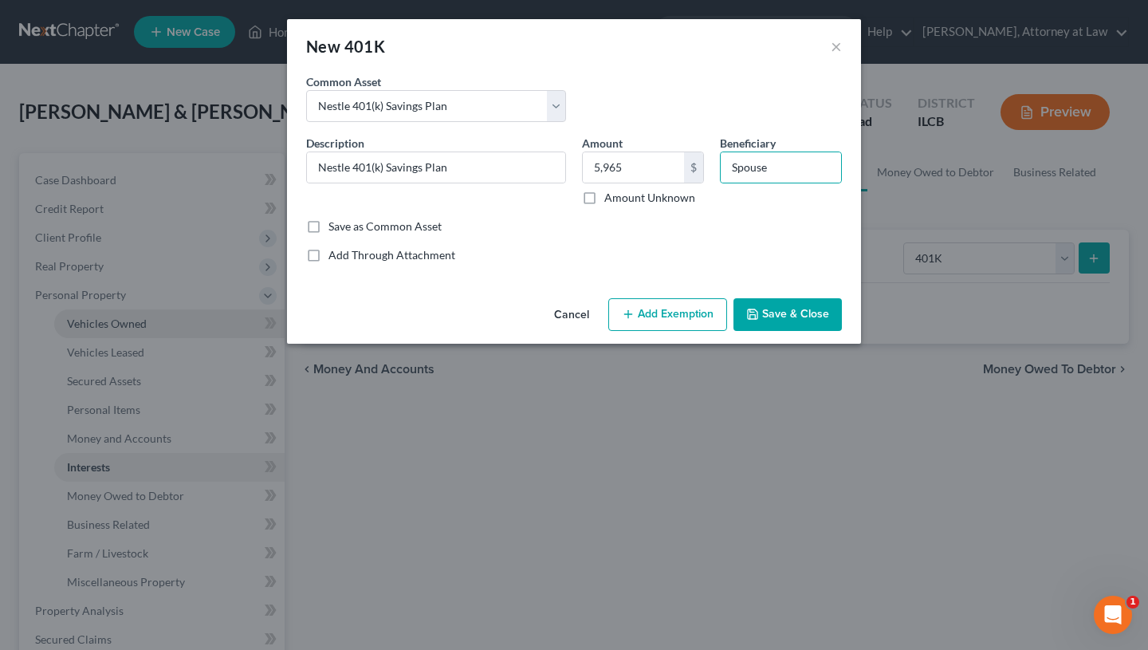
click at [695, 318] on button "Add Exemption" at bounding box center [667, 314] width 119 height 33
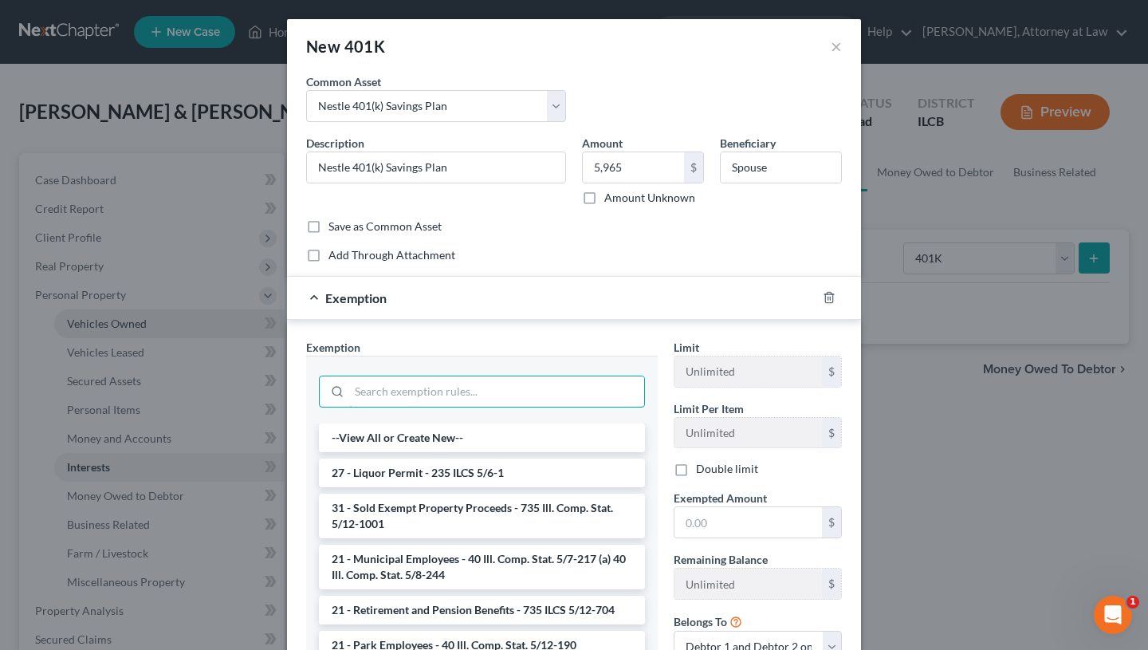
click at [486, 392] on input "search" at bounding box center [496, 391] width 295 height 30
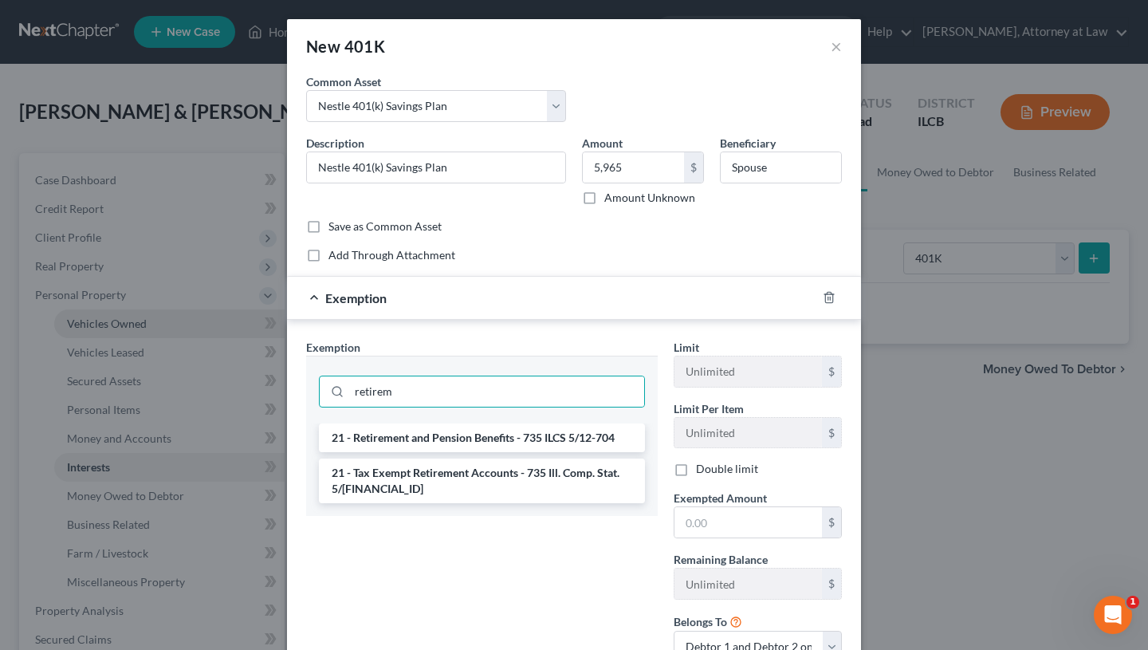
click at [506, 479] on li "21 - Tax Exempt Retirement Accounts - 735 Ill. Comp. Stat. 5/[FINANCIAL_ID]" at bounding box center [482, 481] width 326 height 45
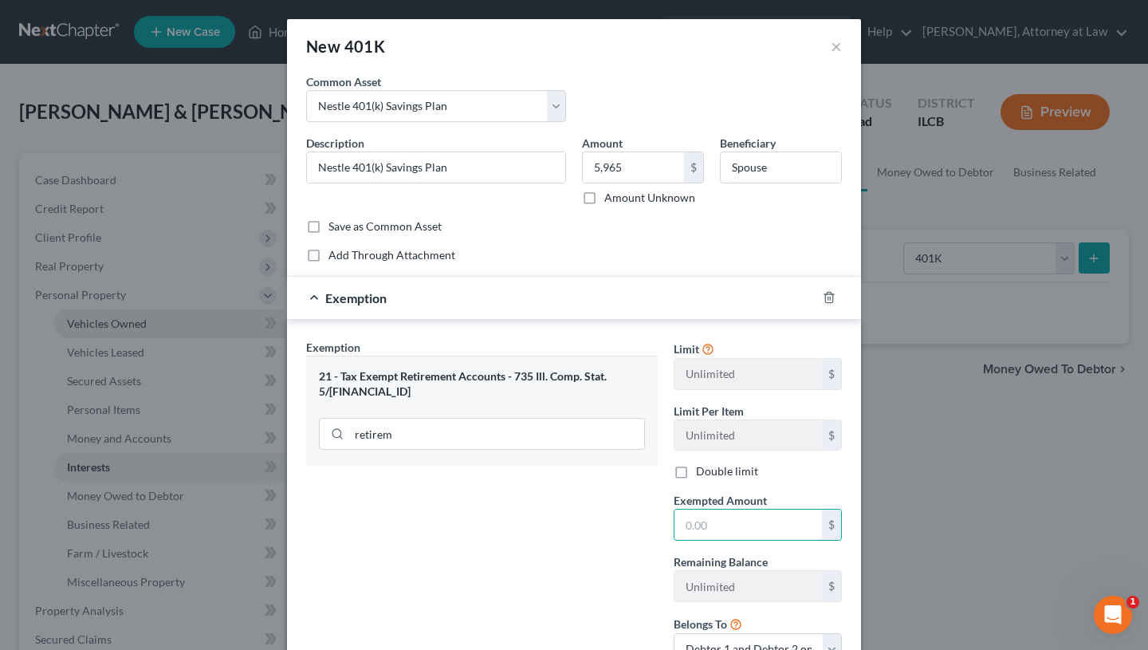
click at [721, 519] on input "text" at bounding box center [749, 525] width 148 height 30
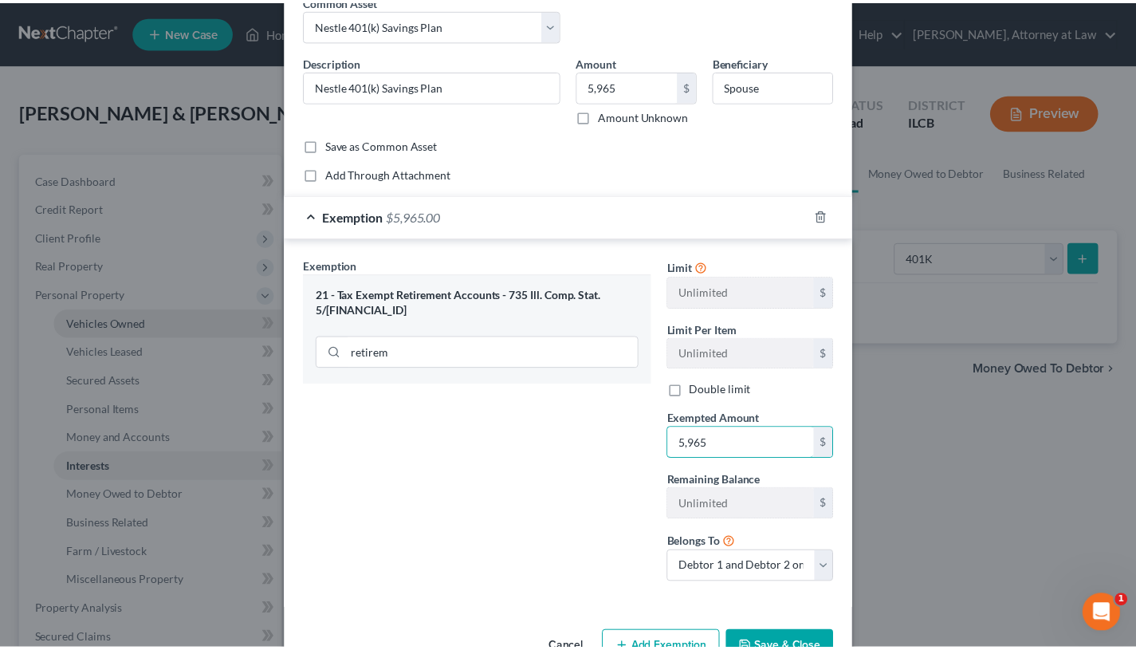
scroll to position [128, 0]
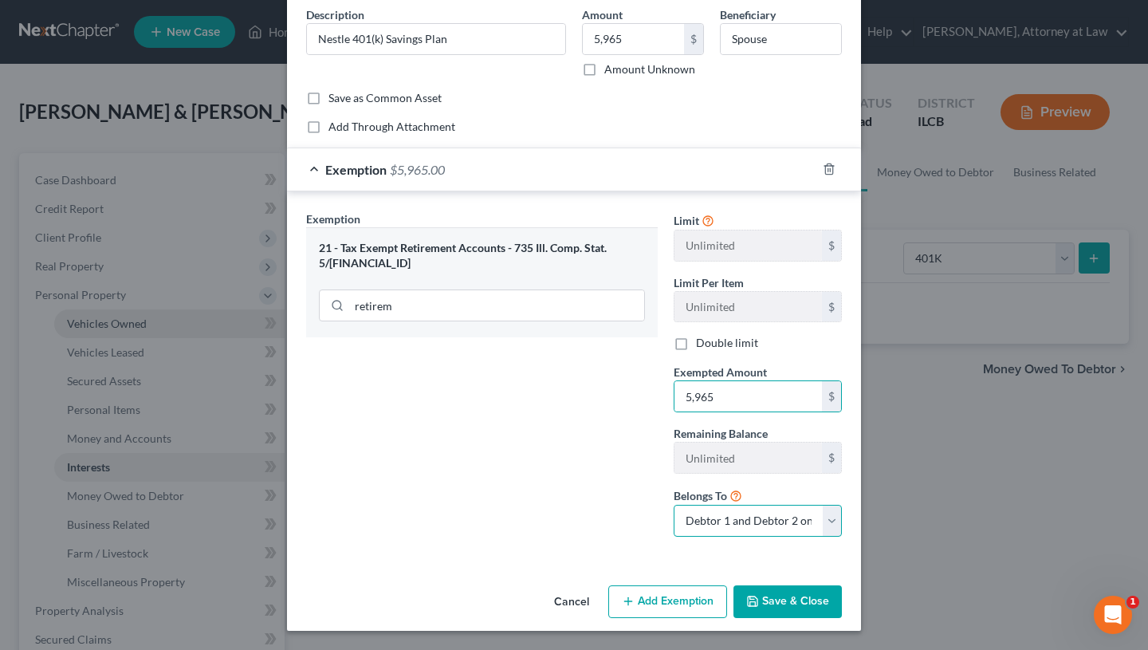
click at [775, 525] on select "Debtor 1 only Debtor 2 only Debtor 1 and Debtor 2 only" at bounding box center [758, 521] width 168 height 32
click at [674, 505] on select "Debtor 1 only Debtor 2 only Debtor 1 and Debtor 2 only" at bounding box center [758, 521] width 168 height 32
click at [769, 599] on button "Save & Close" at bounding box center [788, 601] width 108 height 33
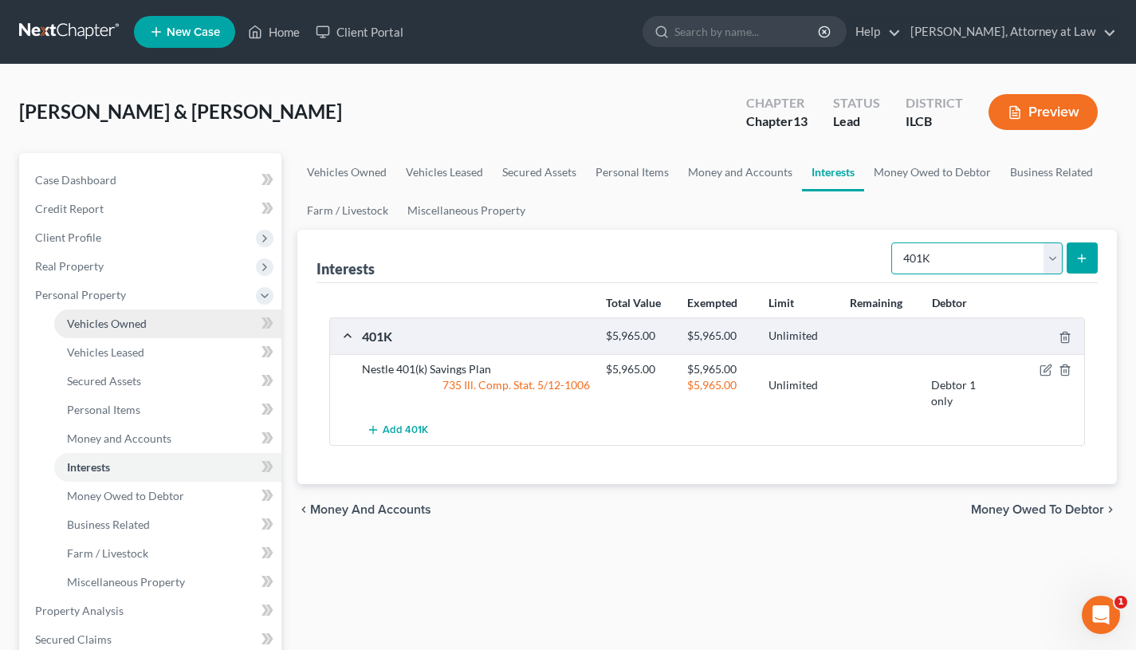
click at [983, 251] on select "Select Interest Type 401K Annuity Bond Education IRA Government Bond Government…" at bounding box center [976, 258] width 171 height 32
click at [893, 242] on select "Select Interest Type 401K Annuity Bond Education IRA Government Bond Government…" at bounding box center [976, 258] width 171 height 32
click at [1076, 250] on button "submit" at bounding box center [1082, 257] width 31 height 31
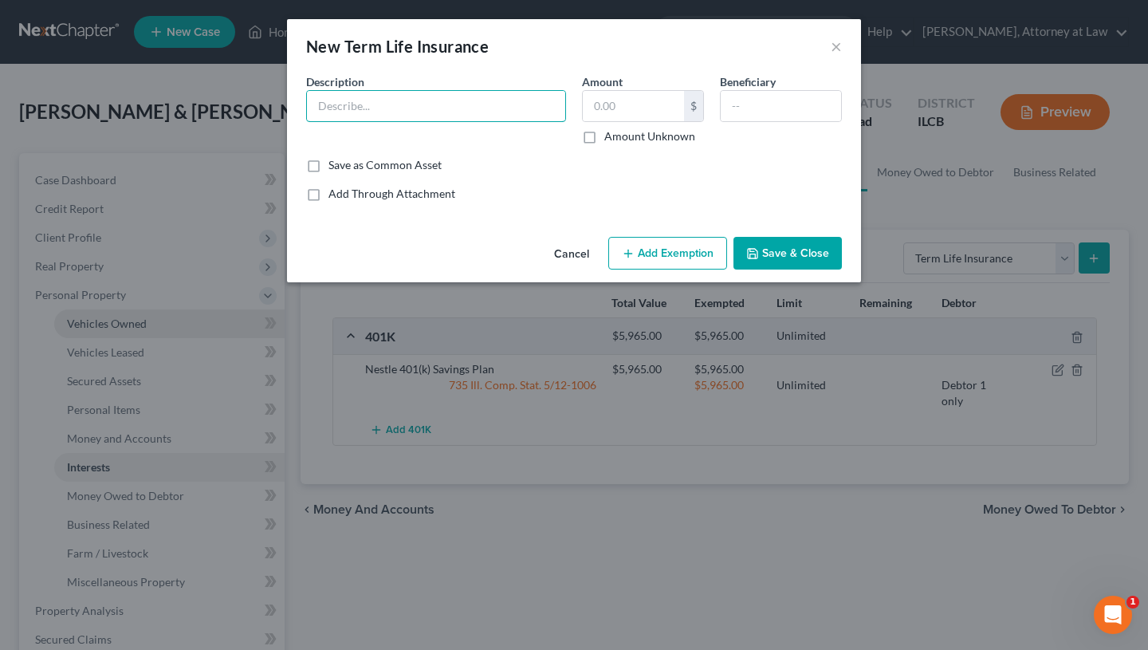
click at [510, 113] on input "text" at bounding box center [436, 106] width 258 height 30
click at [696, 251] on button "Add Exemption" at bounding box center [667, 253] width 119 height 33
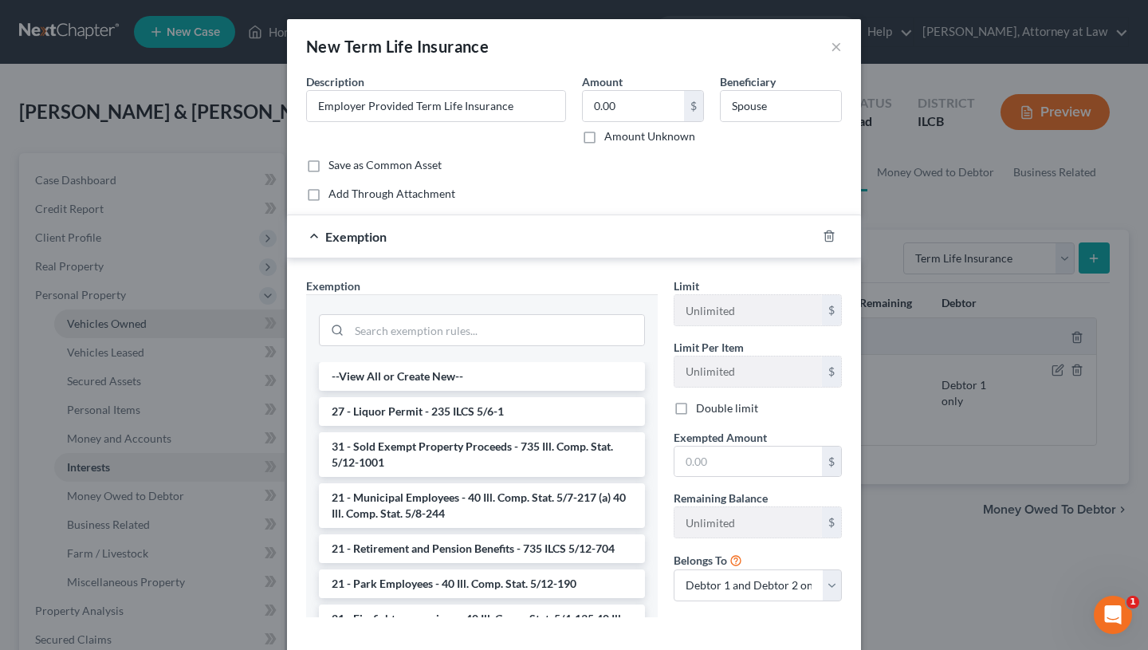
click at [824, 229] on div at bounding box center [839, 236] width 45 height 26
click at [823, 235] on icon "button" at bounding box center [829, 236] width 13 height 13
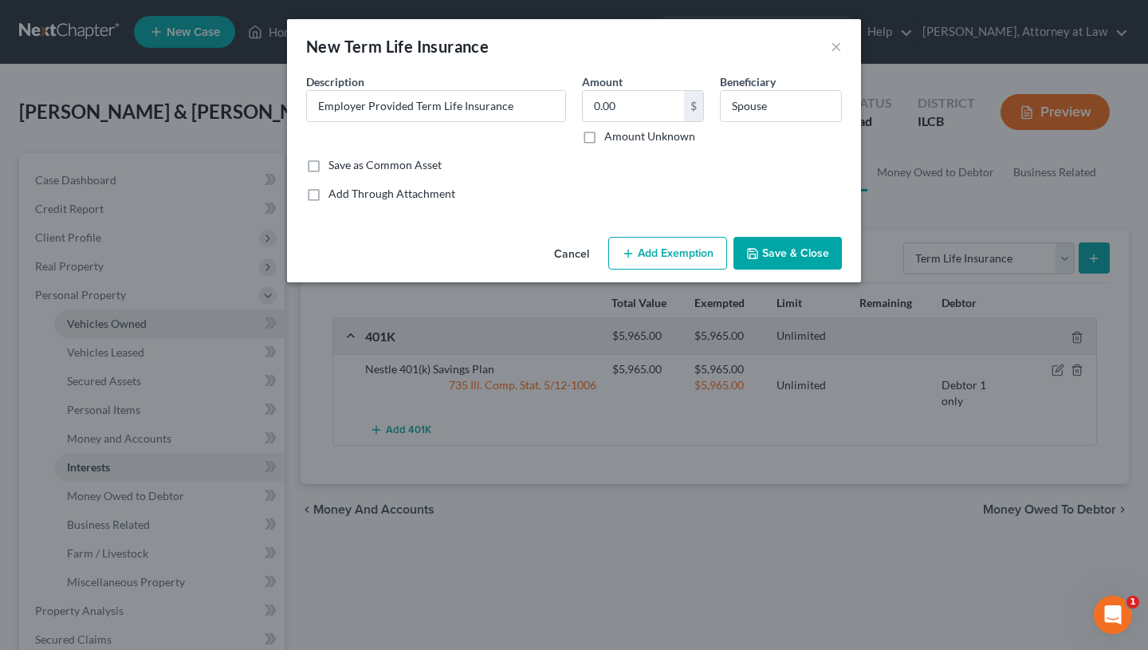
click at [797, 255] on button "Save & Close" at bounding box center [788, 253] width 108 height 33
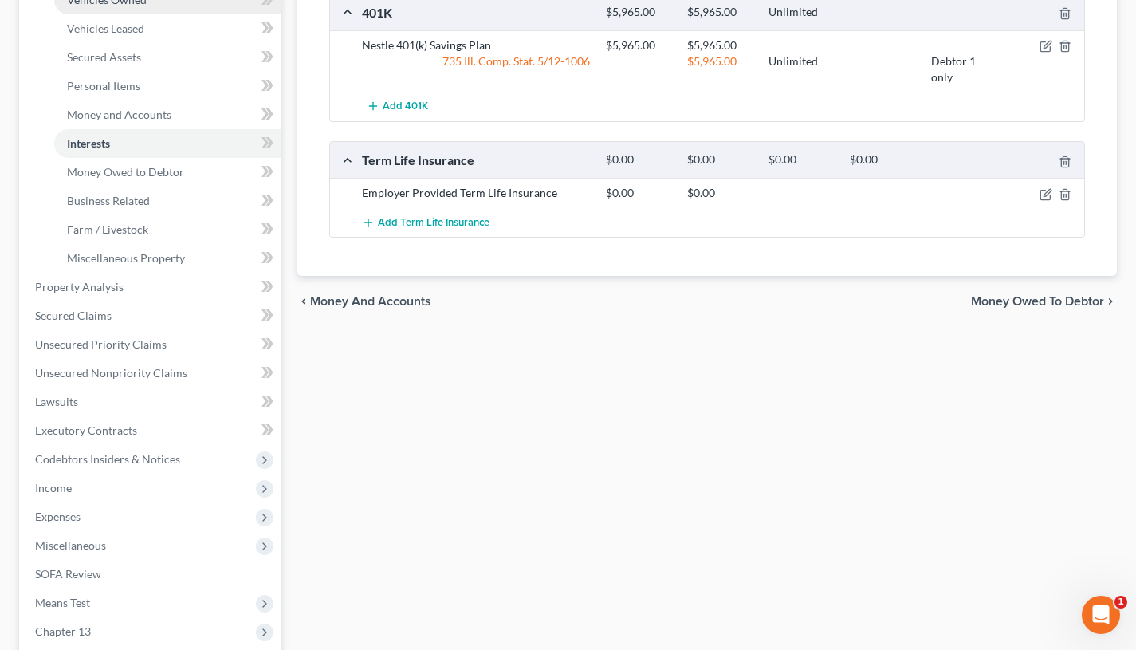
scroll to position [325, 0]
